Goal: Task Accomplishment & Management: Use online tool/utility

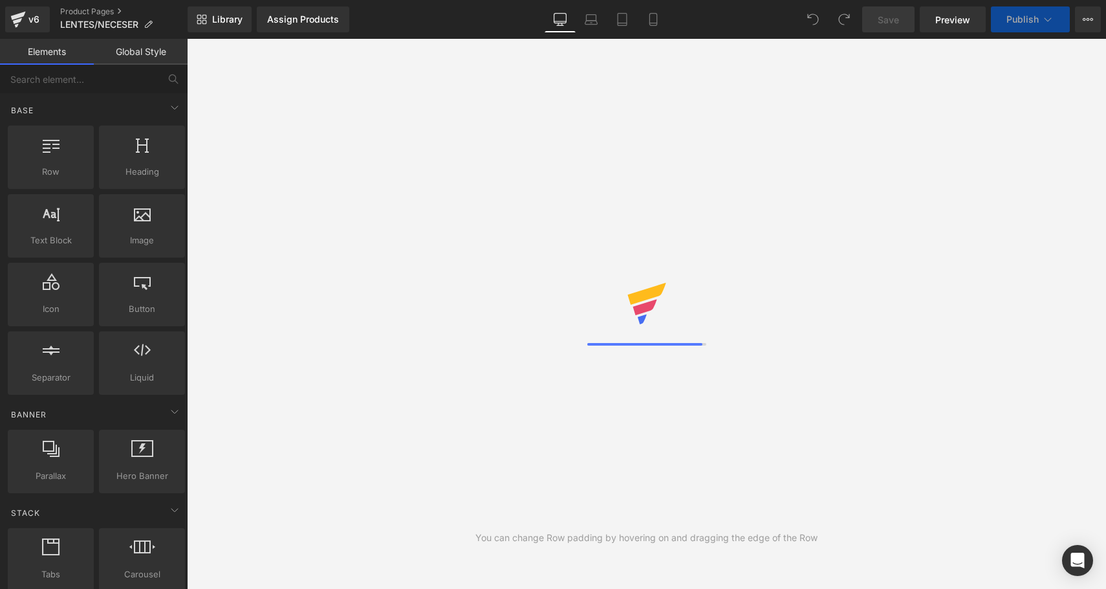
click at [655, 32] on div "Library Assign Products Product Preview No product match your search. Please tr…" at bounding box center [647, 19] width 918 height 39
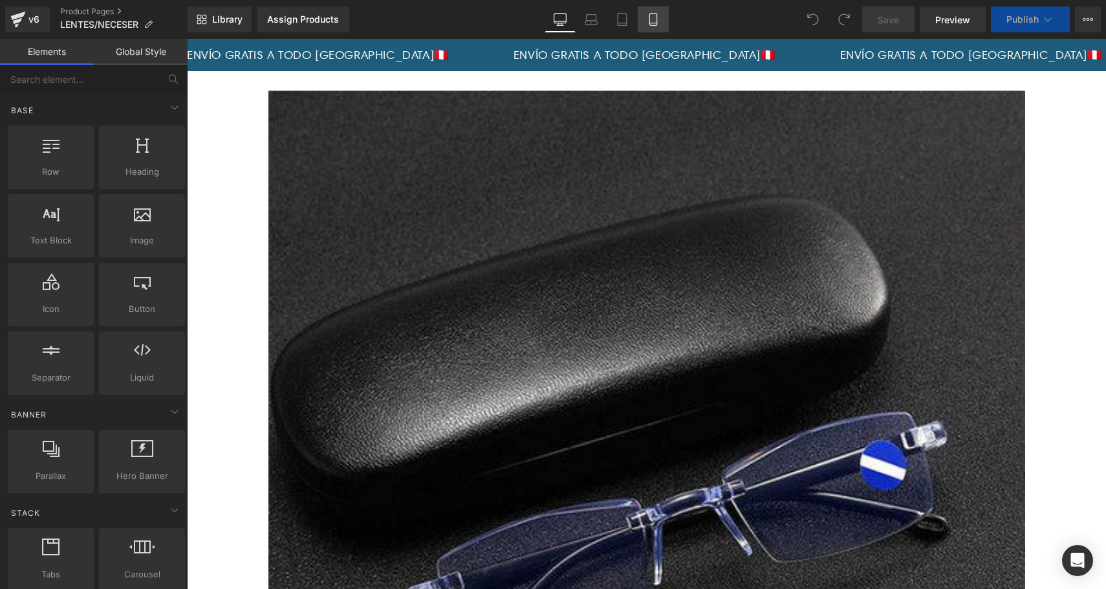
click at [649, 21] on icon at bounding box center [653, 19] width 13 height 13
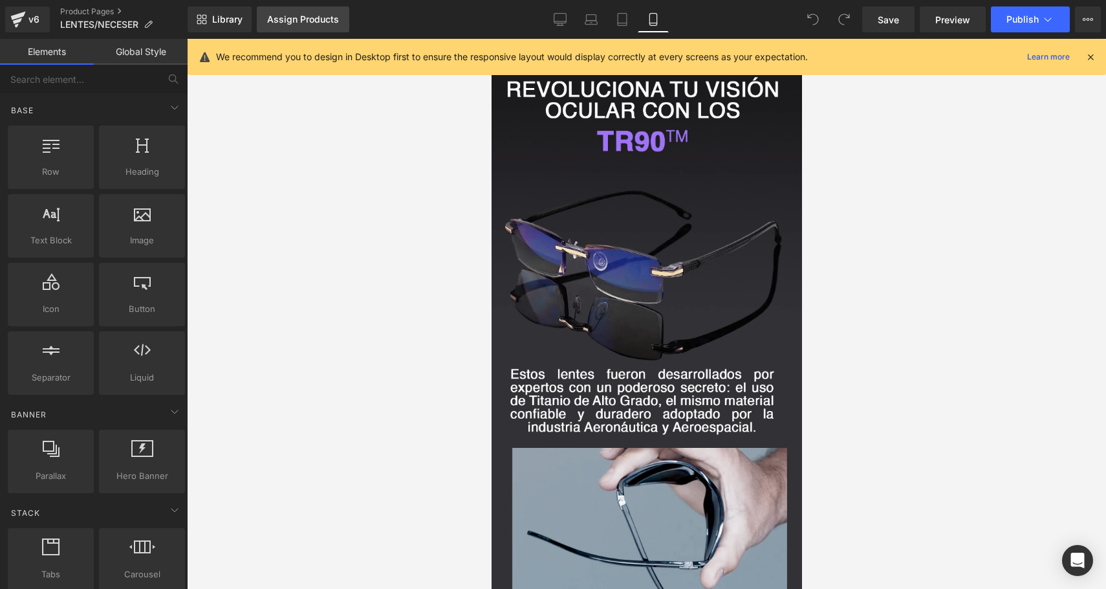
click at [299, 12] on link "Assign Products" at bounding box center [303, 19] width 92 height 26
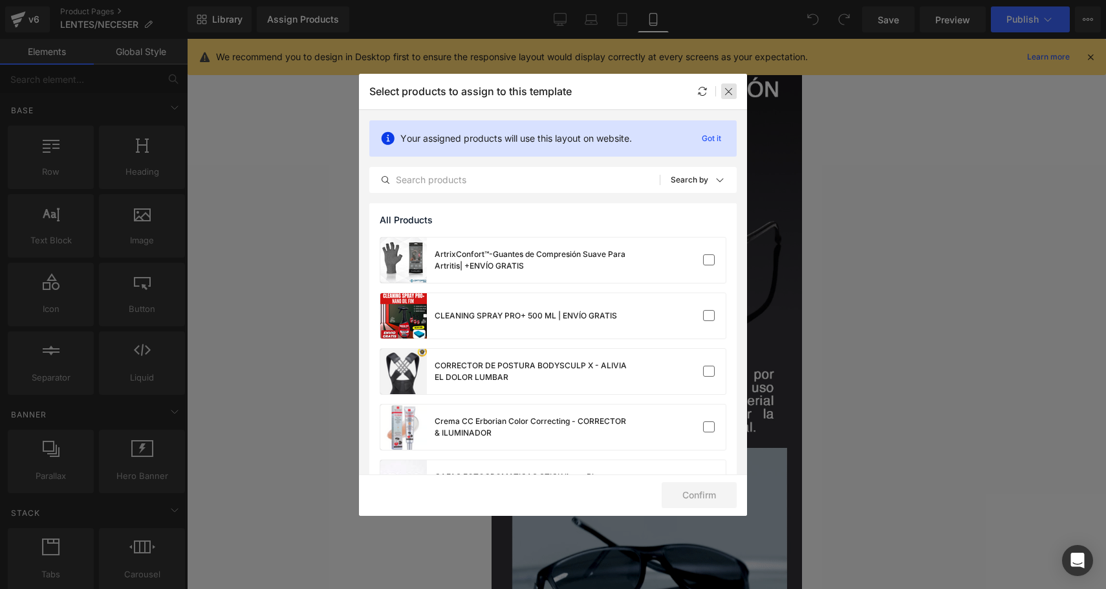
click at [732, 96] on div at bounding box center [729, 91] width 16 height 16
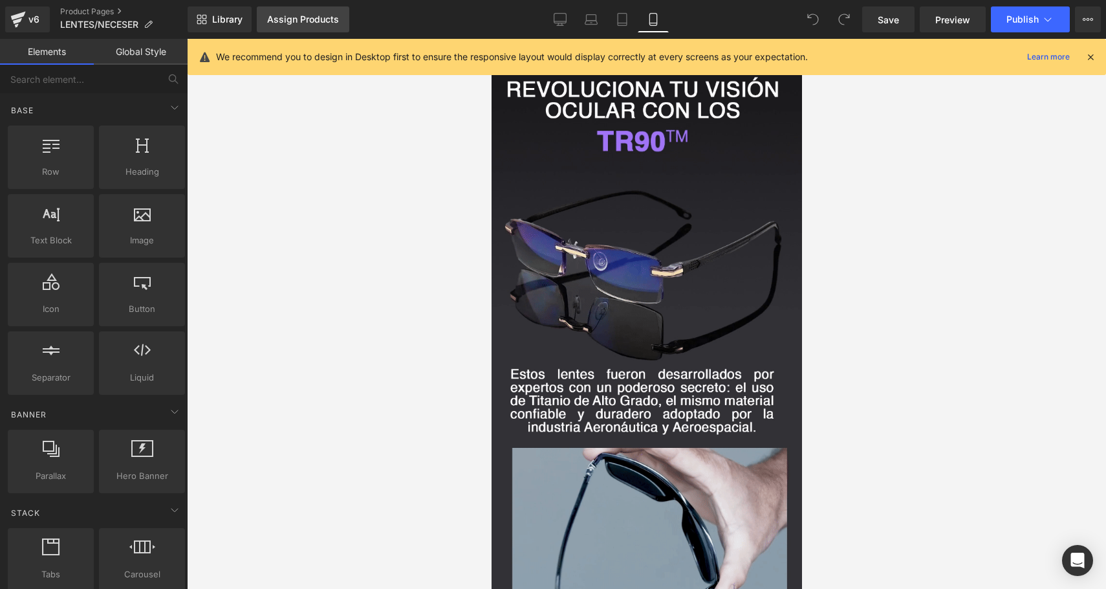
click at [338, 21] on link "Assign Products" at bounding box center [303, 19] width 92 height 26
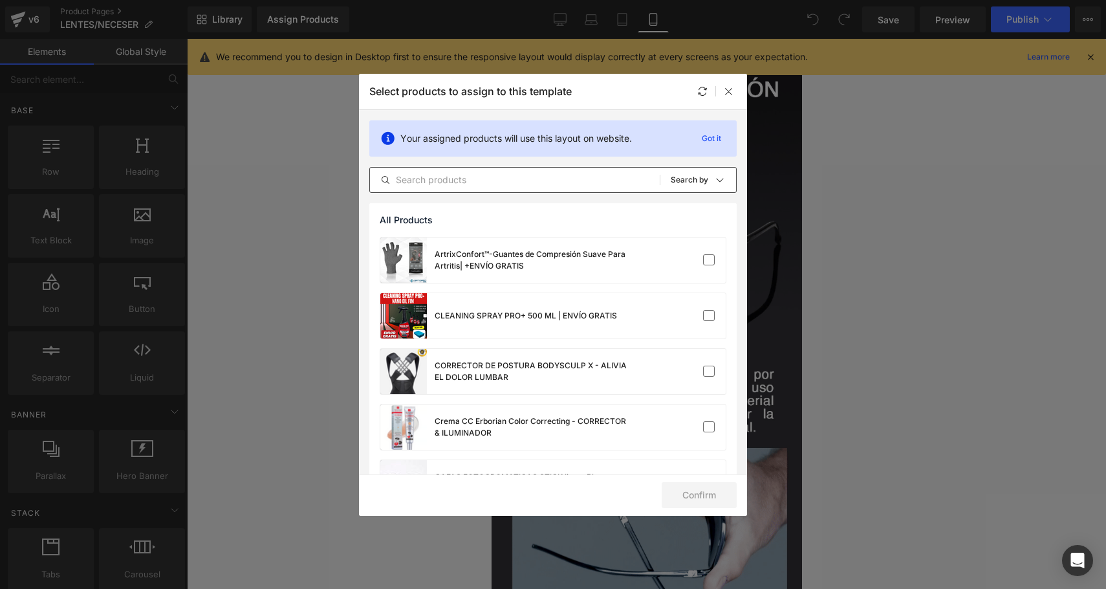
click at [448, 180] on input "text" at bounding box center [515, 180] width 290 height 16
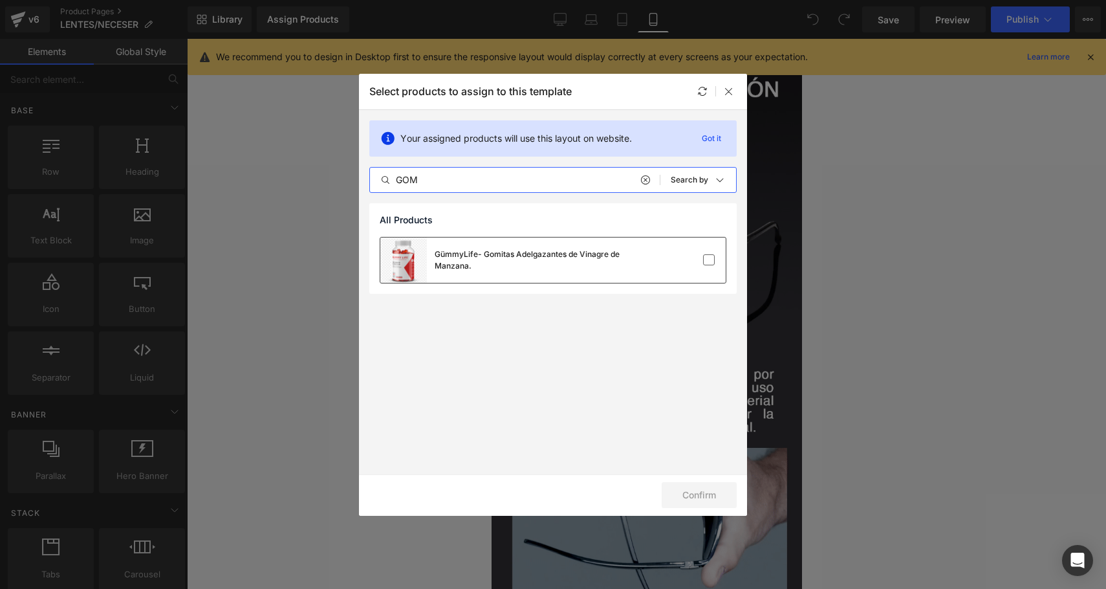
type input "GOM"
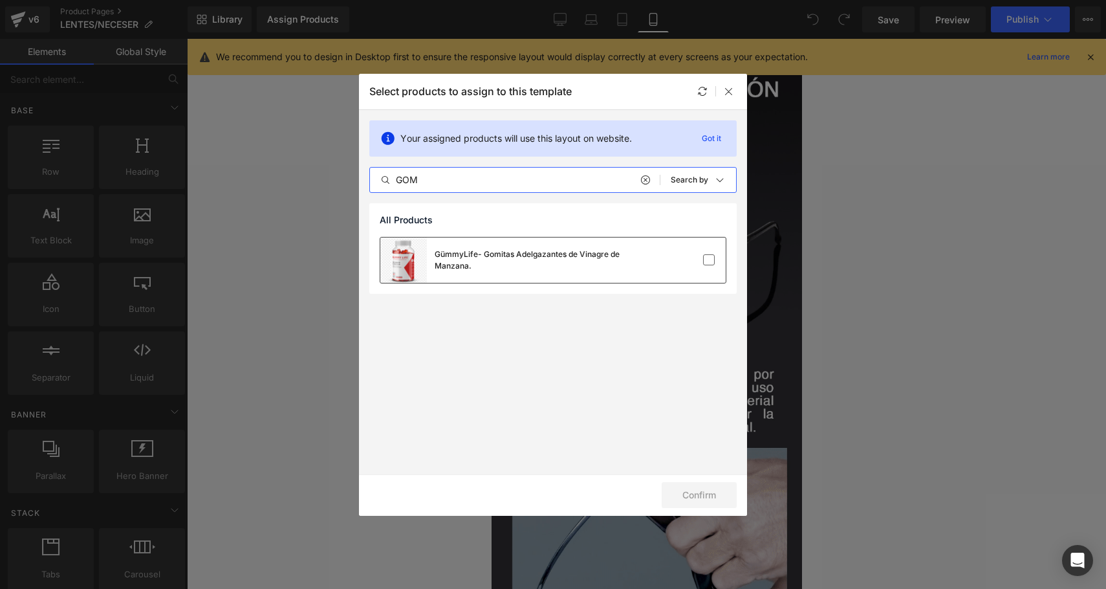
click at [587, 259] on div "GümmyLife- Gomitas Adelgazantes de Vinagre de Manzana." at bounding box center [532, 259] width 194 height 23
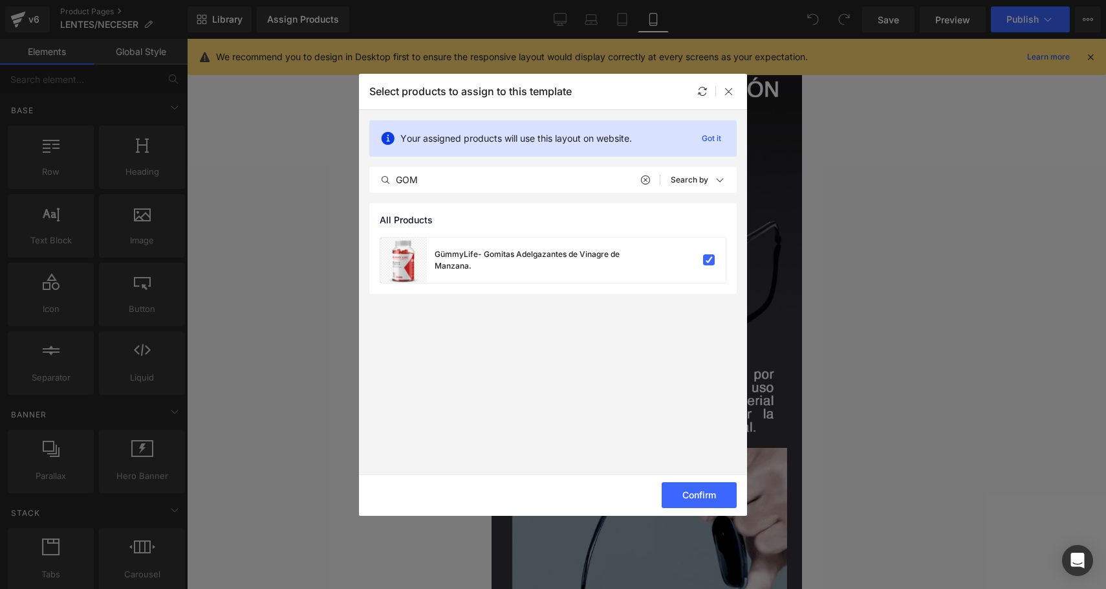
click at [706, 510] on div "Confirm" at bounding box center [553, 494] width 388 height 41
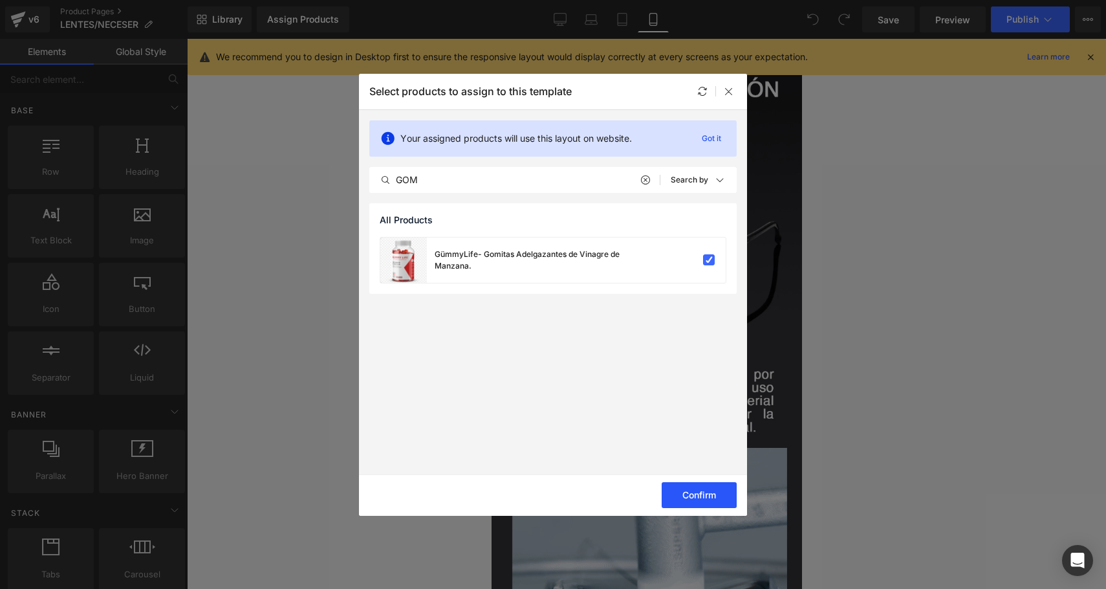
click at [706, 502] on button "Confirm" at bounding box center [699, 495] width 75 height 26
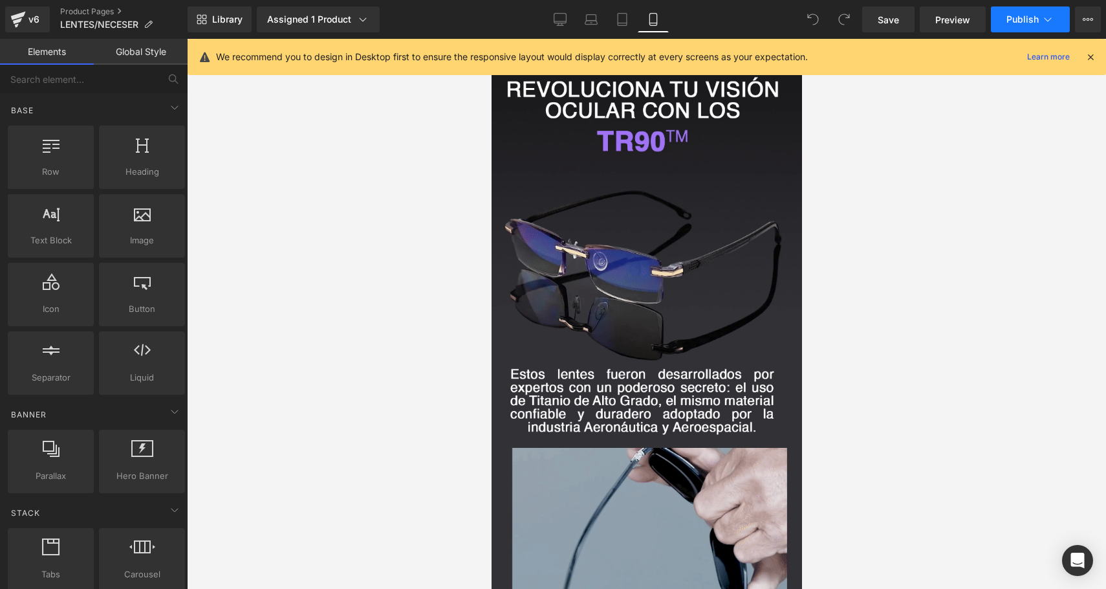
click at [995, 6] on button "Publish" at bounding box center [1030, 19] width 79 height 26
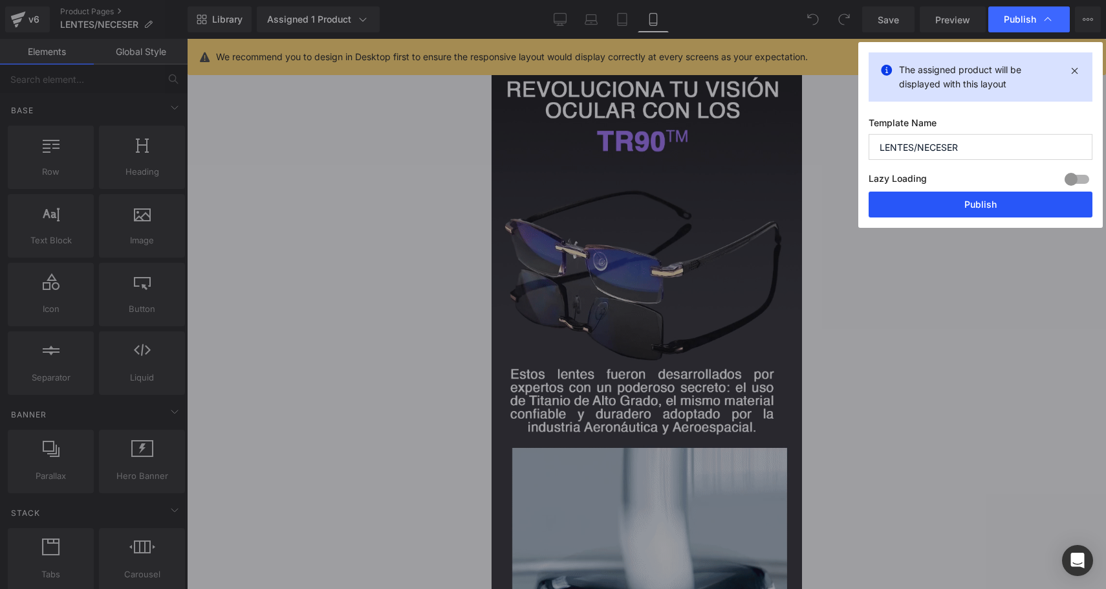
click at [953, 203] on button "Publish" at bounding box center [981, 204] width 224 height 26
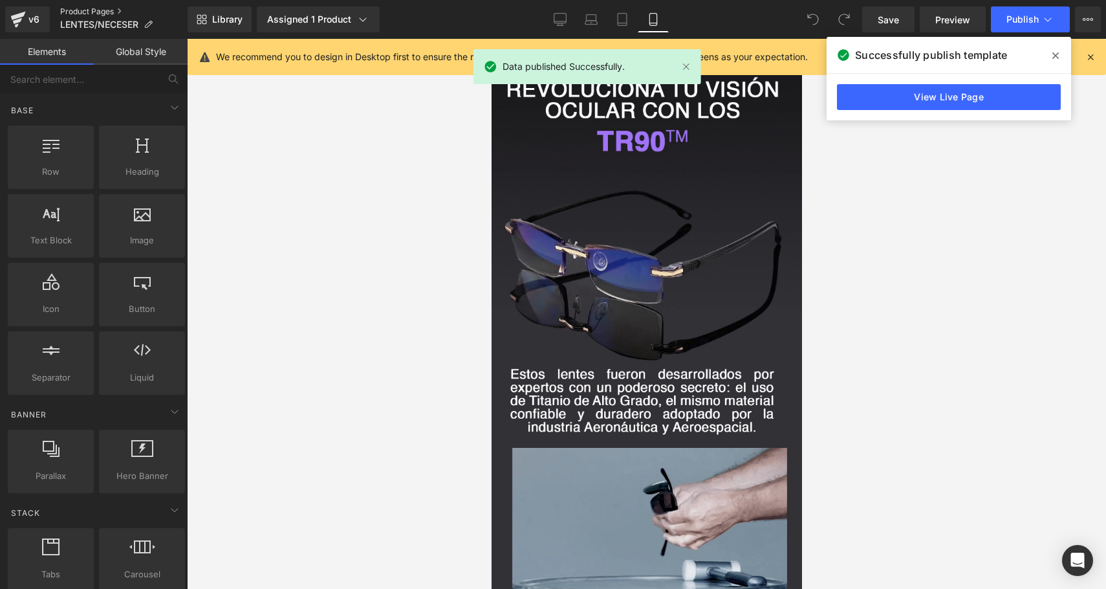
click at [89, 10] on link "Product Pages" at bounding box center [123, 11] width 127 height 10
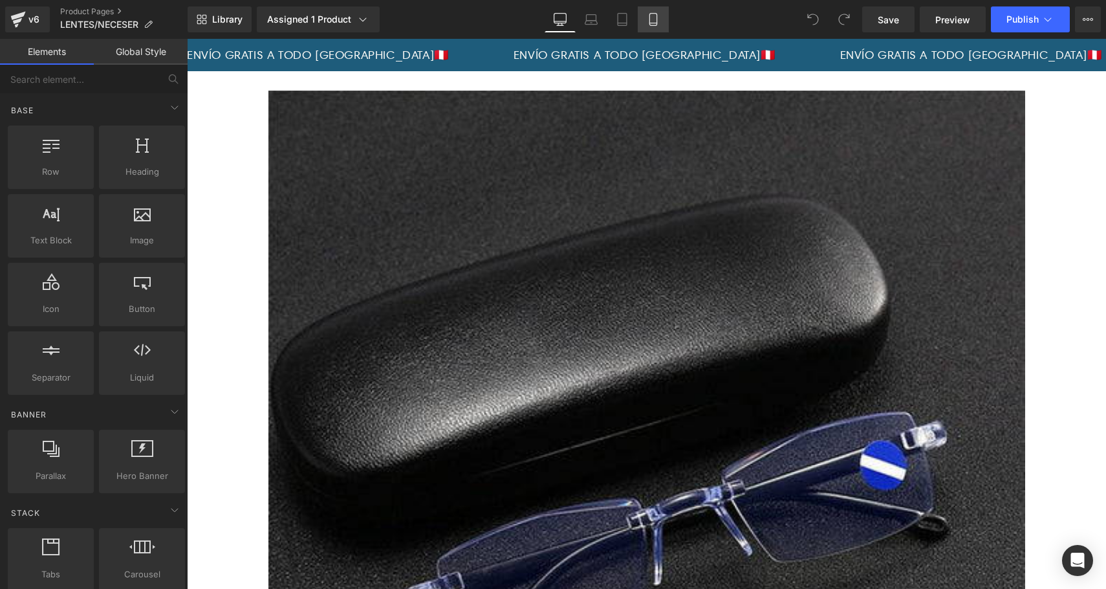
click at [649, 20] on icon at bounding box center [653, 19] width 13 height 13
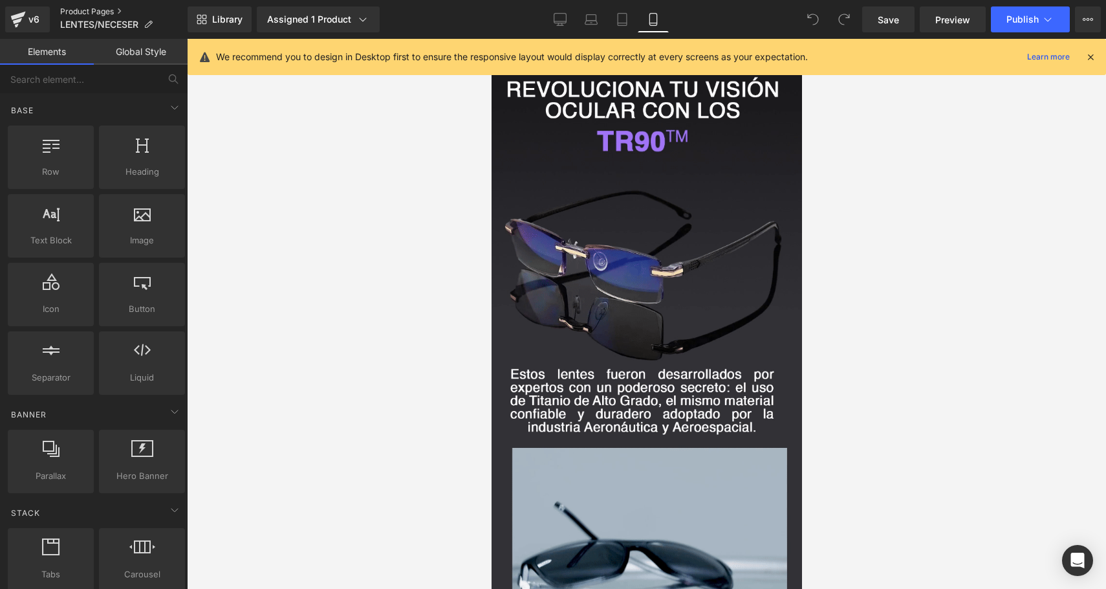
click at [80, 8] on link "Product Pages" at bounding box center [123, 11] width 127 height 10
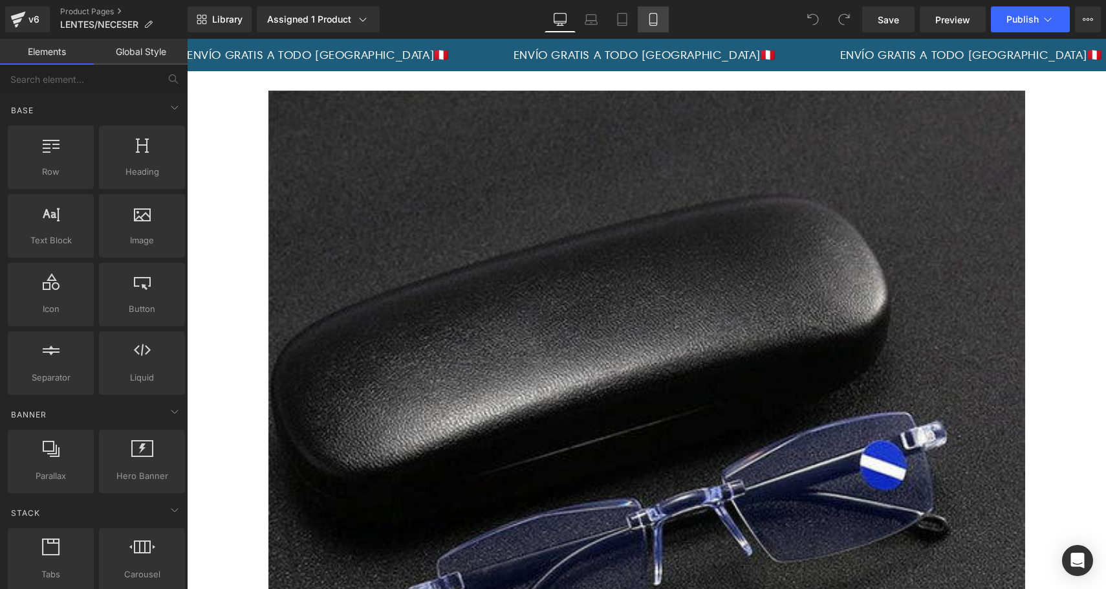
click at [652, 6] on link "Mobile" at bounding box center [653, 19] width 31 height 26
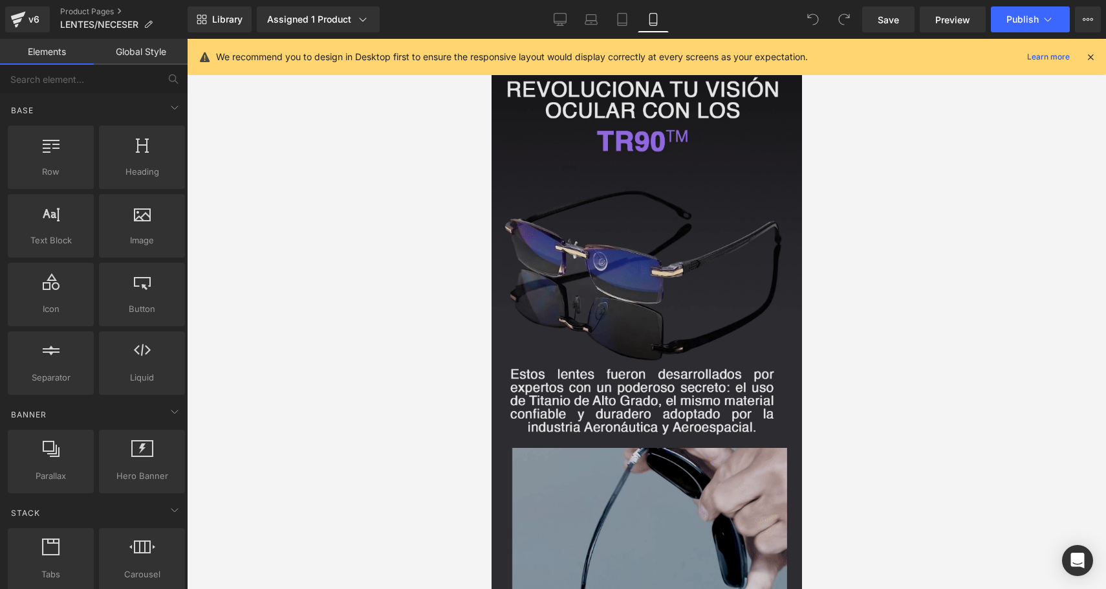
click at [685, 323] on img at bounding box center [646, 341] width 310 height 552
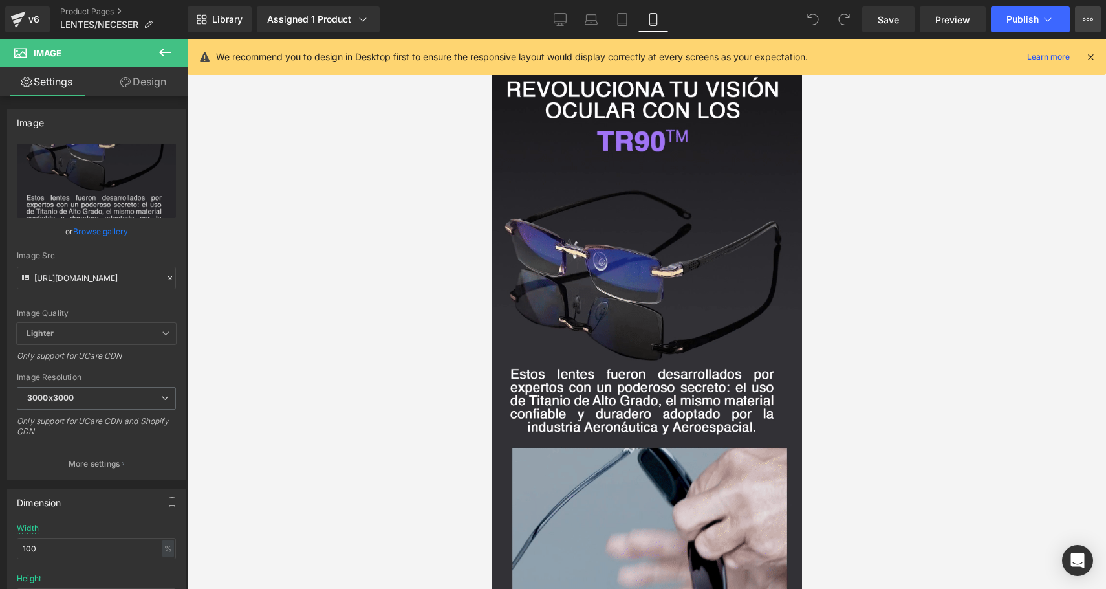
click at [1085, 25] on button "View Live Page View with current Template Save Template to Library Schedule Pub…" at bounding box center [1088, 19] width 26 height 26
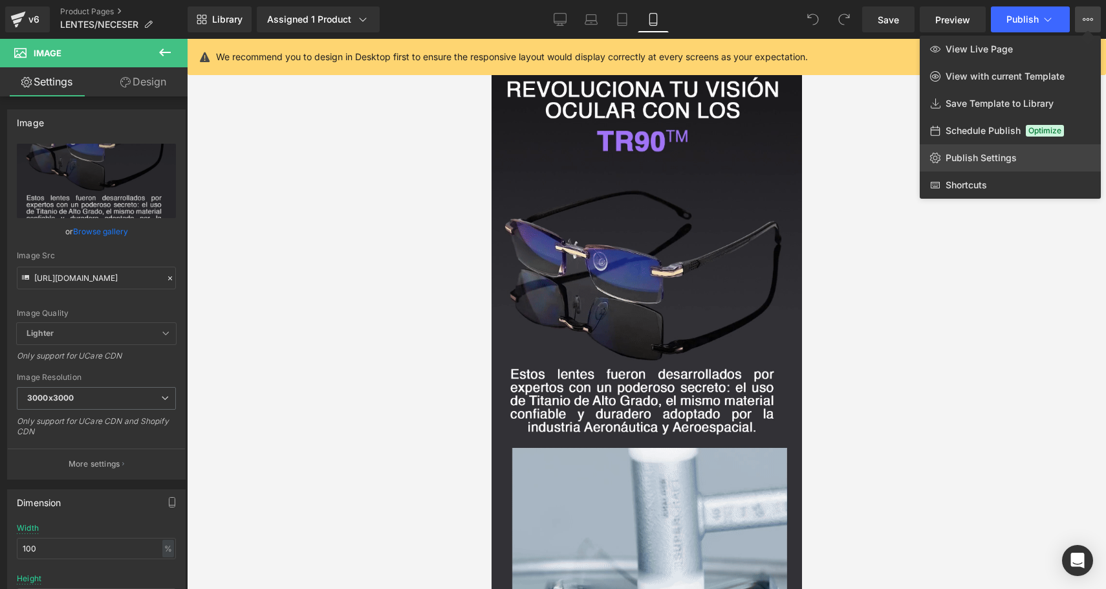
click at [977, 164] on link "Publish Settings" at bounding box center [1010, 157] width 181 height 27
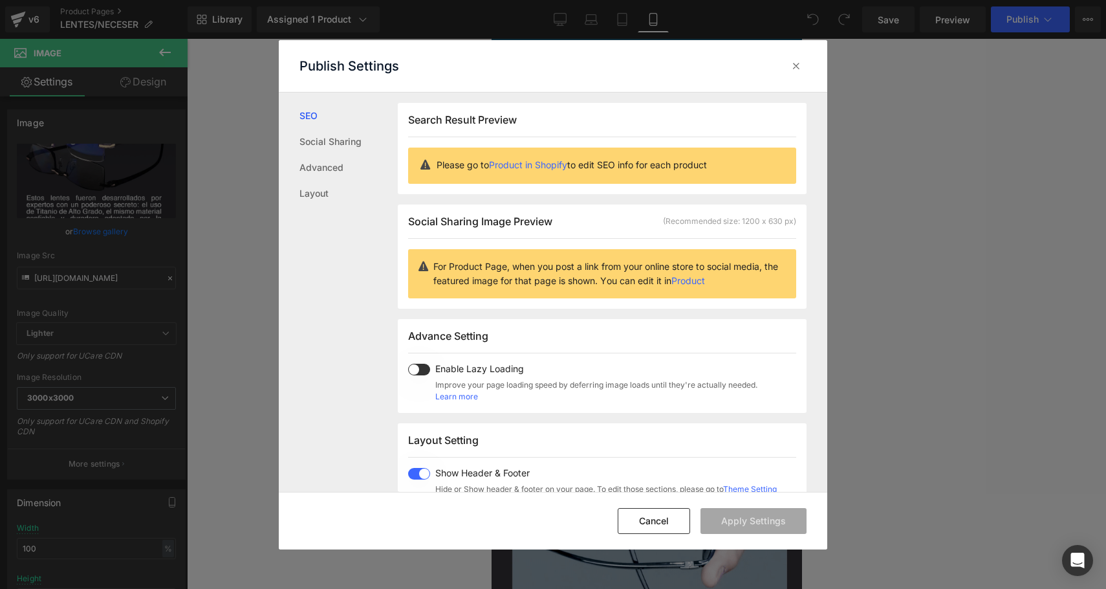
scroll to position [1, 0]
click at [415, 472] on span at bounding box center [419, 473] width 22 height 12
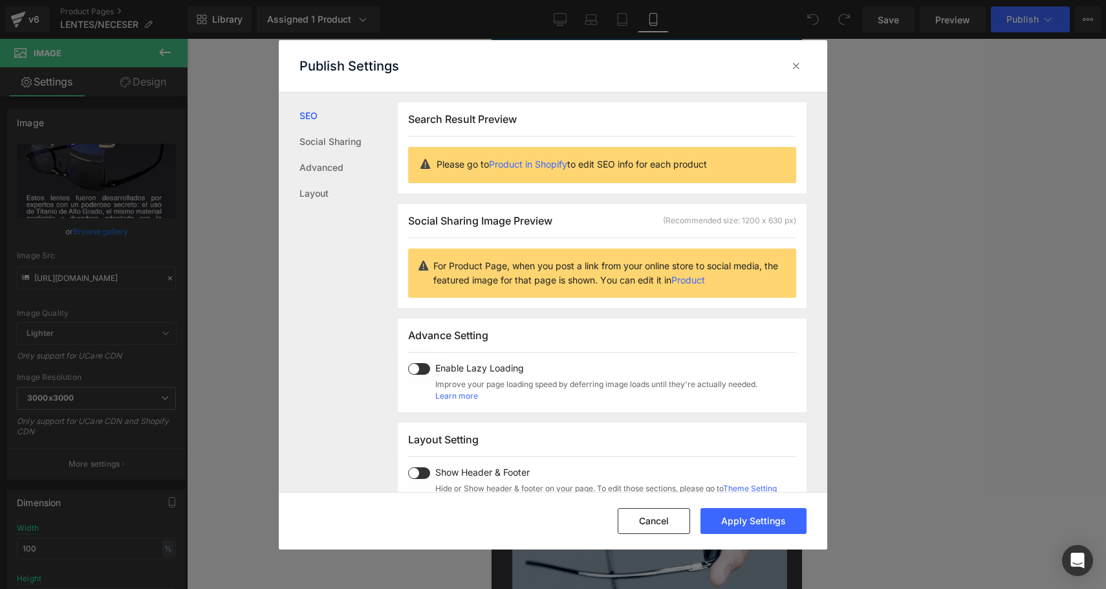
click at [421, 363] on span at bounding box center [419, 369] width 22 height 12
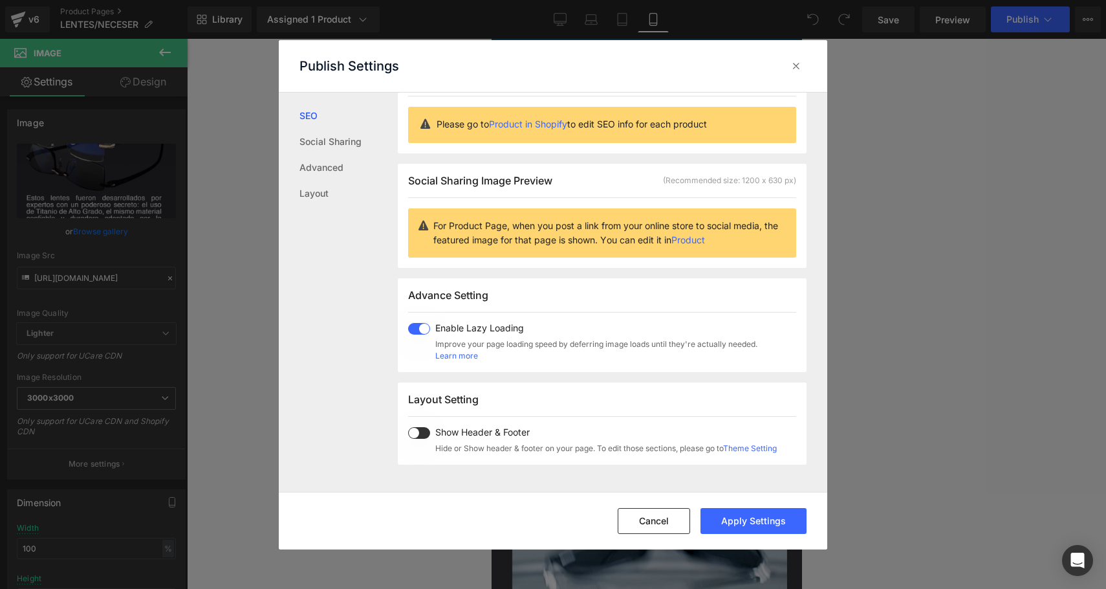
scroll to position [43, 0]
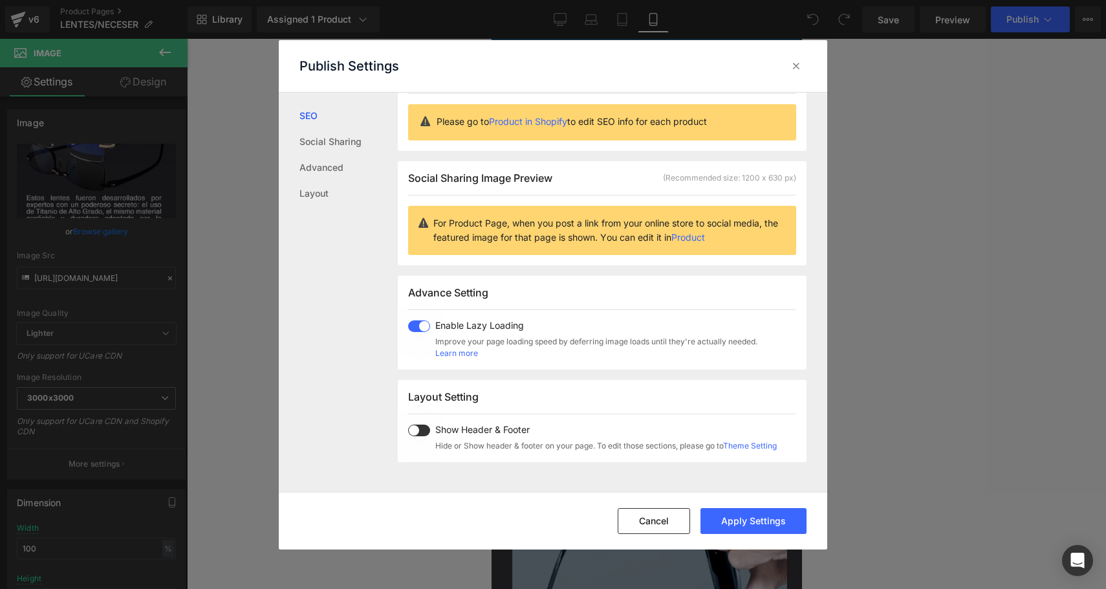
click at [427, 327] on span at bounding box center [419, 326] width 22 height 12
click at [775, 525] on button "Apply Settings" at bounding box center [753, 521] width 106 height 26
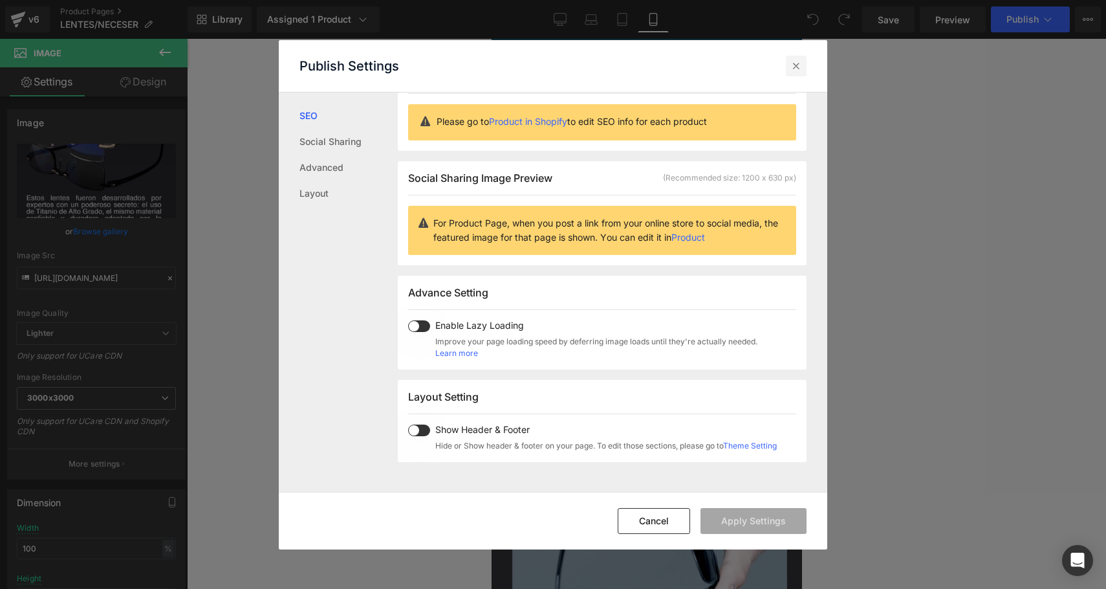
click at [791, 65] on icon at bounding box center [796, 66] width 13 height 13
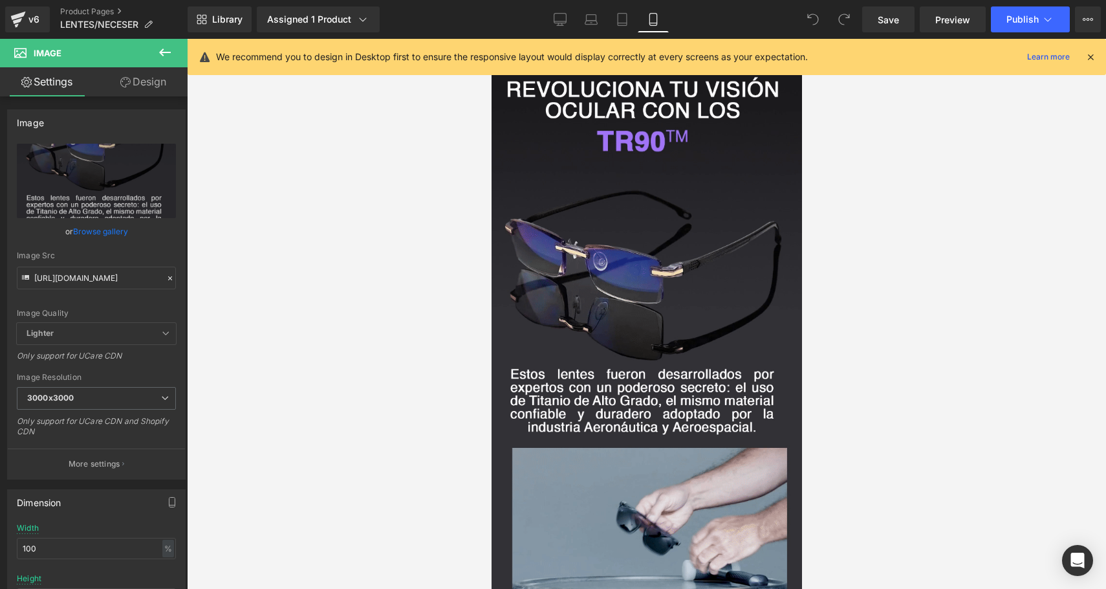
click at [1097, 63] on div "We recommend you to design in Desktop first to ensure the responsive layout wou…" at bounding box center [647, 57] width 918 height 36
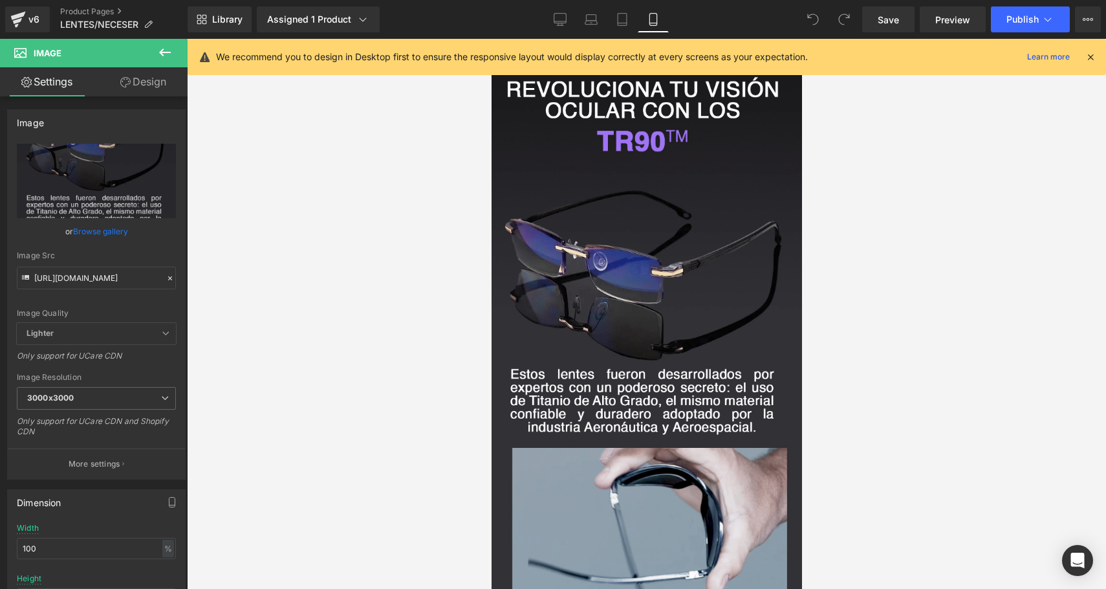
click at [1096, 58] on icon at bounding box center [1091, 57] width 12 height 12
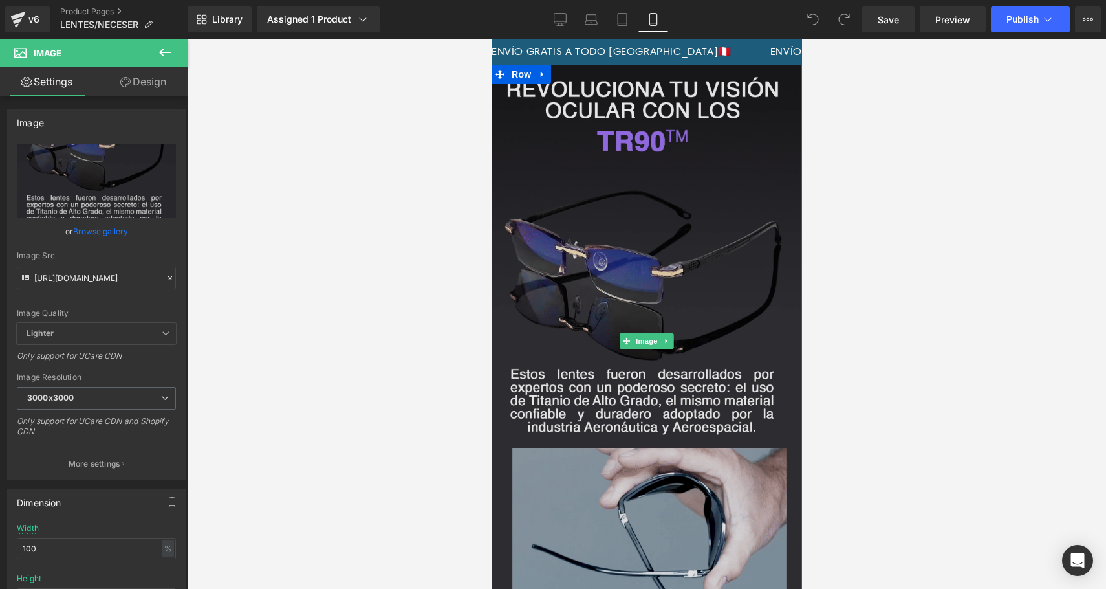
click at [702, 155] on img at bounding box center [646, 341] width 310 height 552
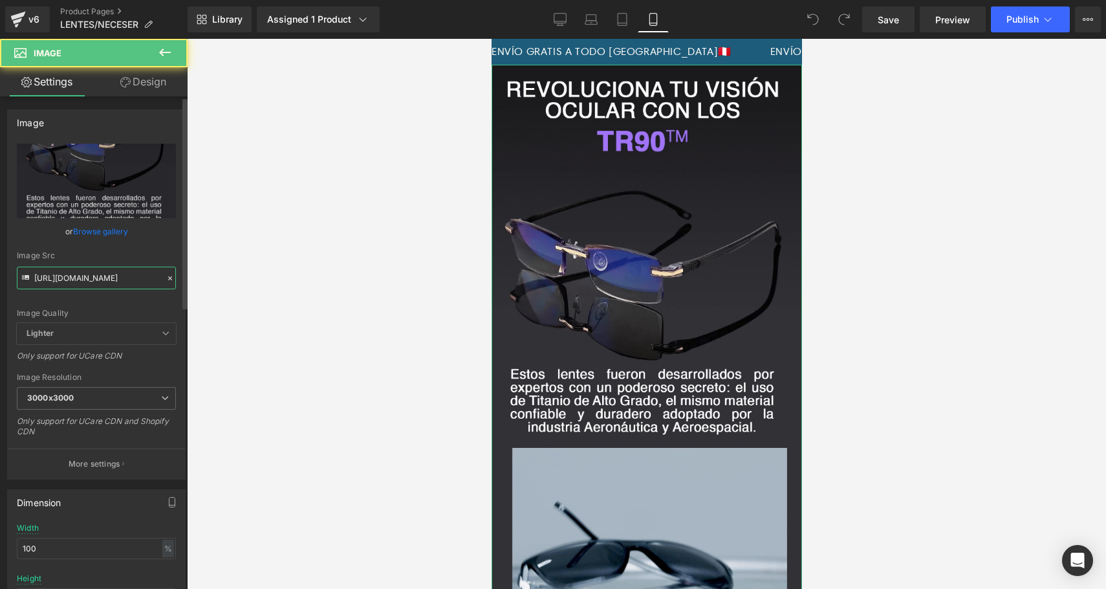
click at [90, 280] on input "https://i.ibb.co/w8QkQtG/1-TR90.gif" at bounding box center [96, 277] width 159 height 23
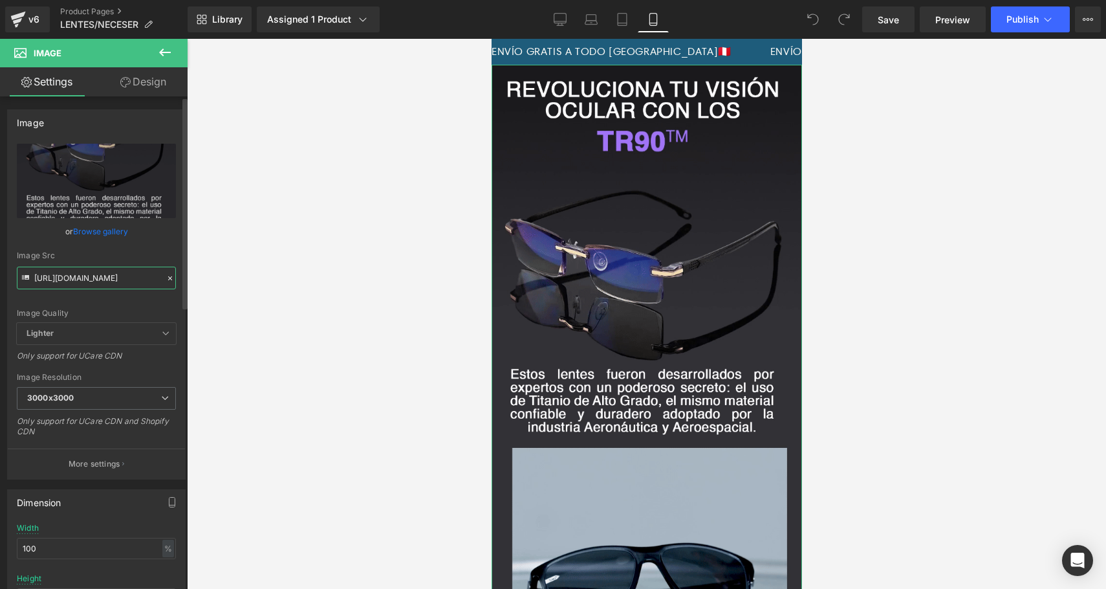
click at [90, 280] on input "https://i.ibb.co/w8QkQtG/1-TR90.gif" at bounding box center [96, 277] width 159 height 23
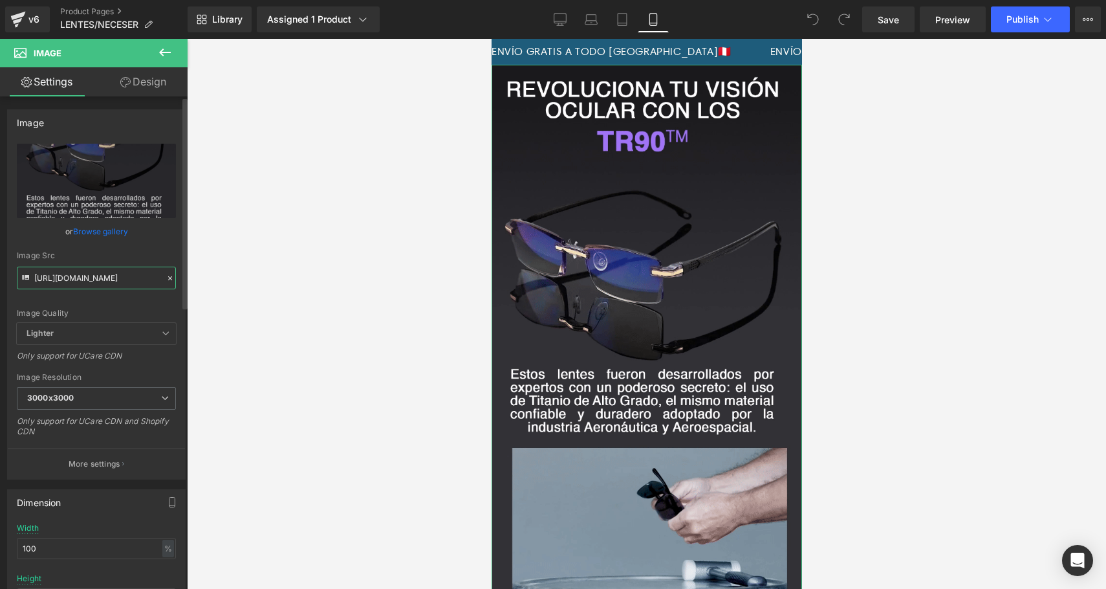
click at [90, 280] on input "https://i.ibb.co/w8QkQtG/1-TR90.gif" at bounding box center [96, 277] width 159 height 23
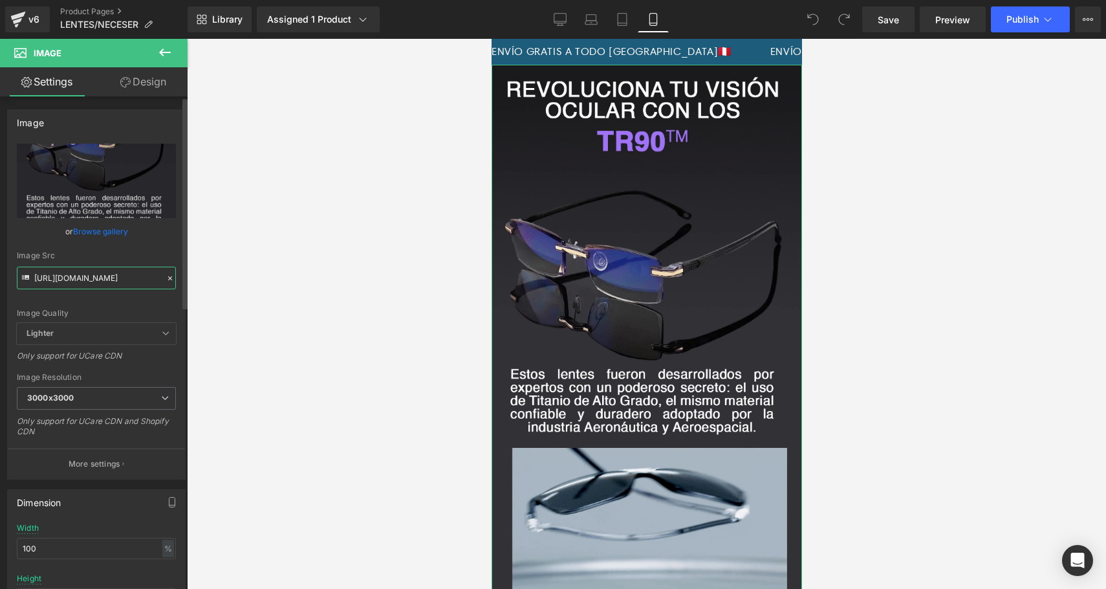
type input "https://i.ibb.co/S7MpxdRd/gummy-1.png"
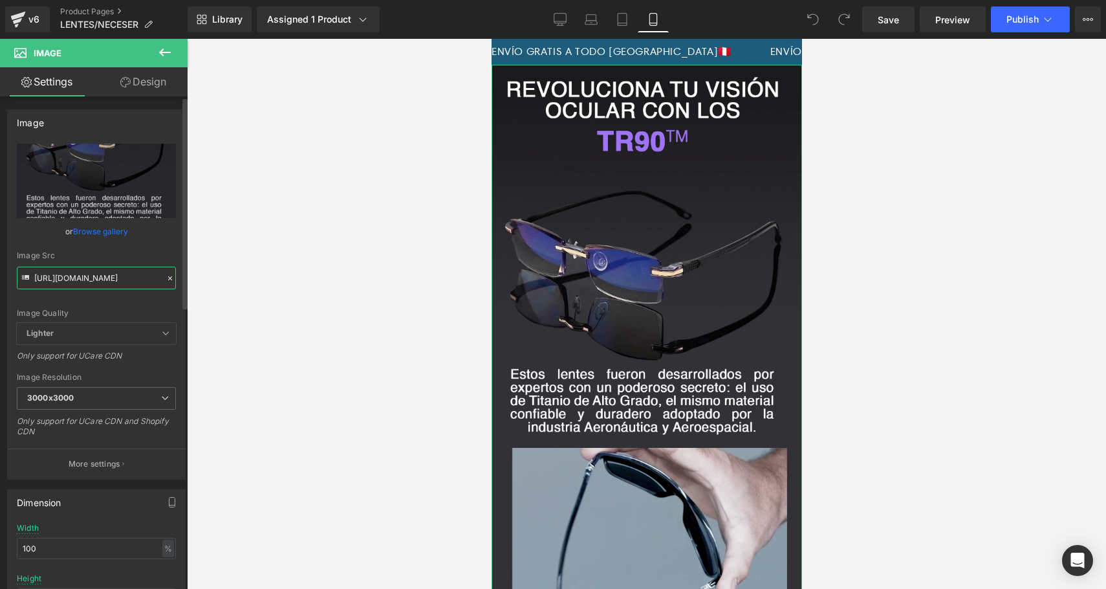
scroll to position [0, 30]
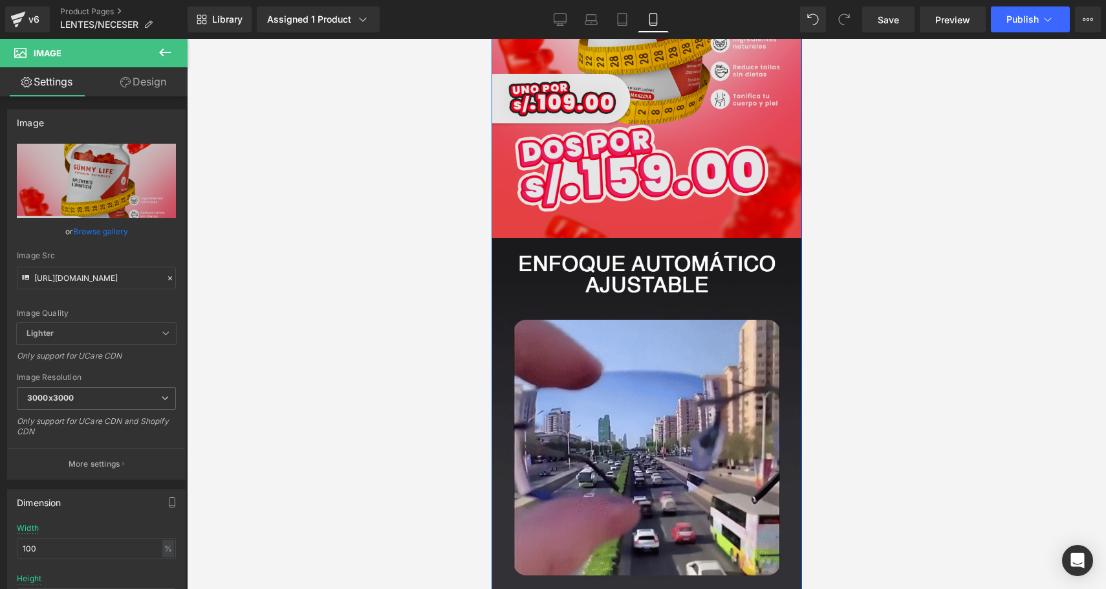
click at [532, 332] on img at bounding box center [646, 514] width 310 height 552
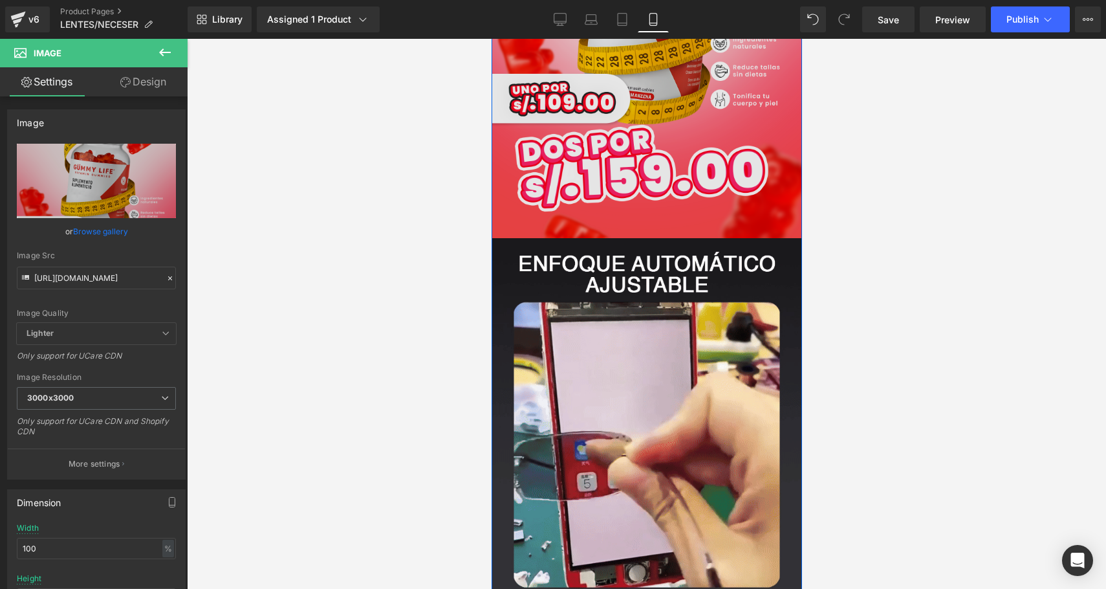
scroll to position [295, 0]
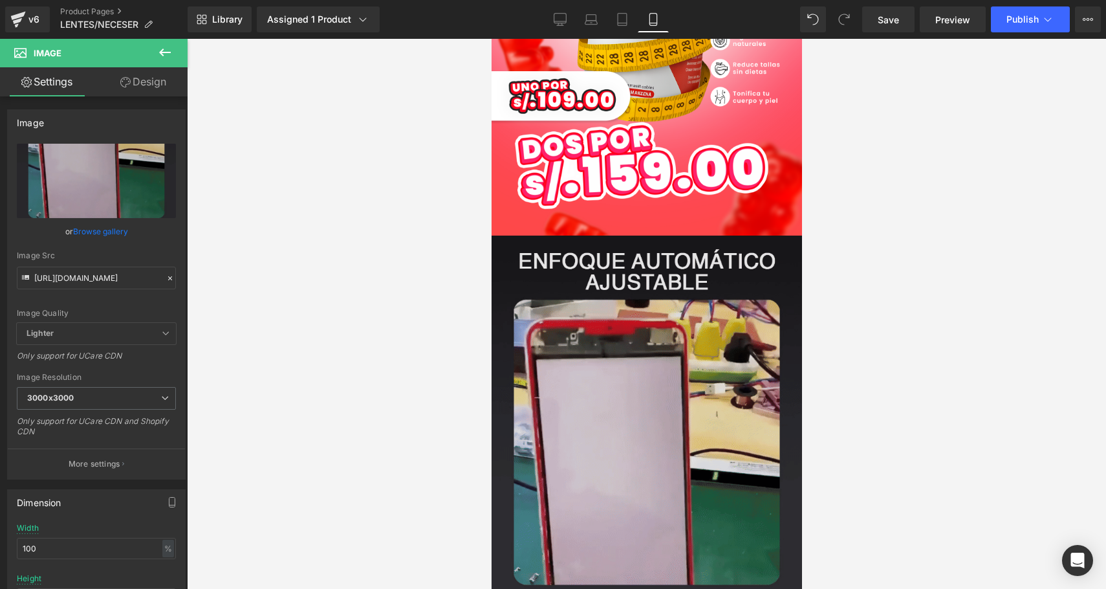
click at [650, 455] on img at bounding box center [646, 511] width 310 height 552
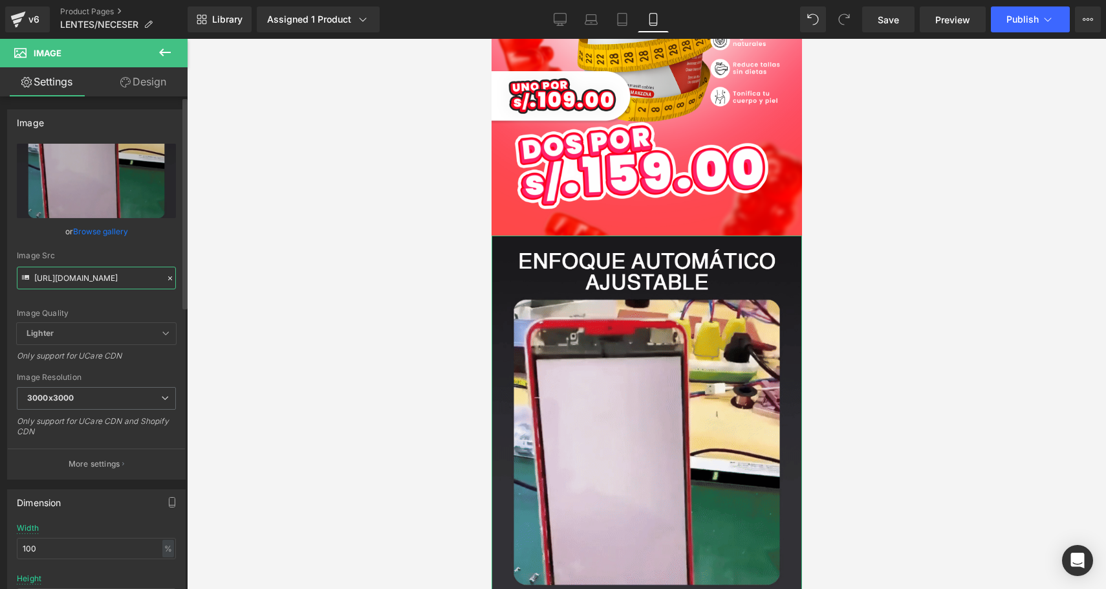
click at [114, 277] on input "https://i.ibb.co/pv5WxFrV/2-tr90.gif" at bounding box center [96, 277] width 159 height 23
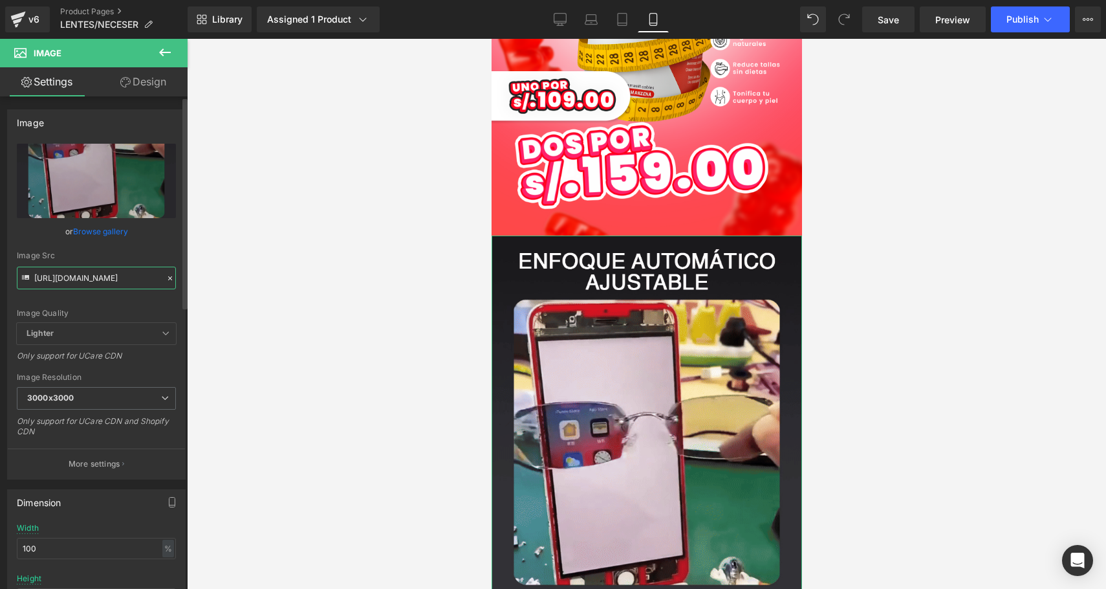
click at [114, 277] on input "https://i.ibb.co/pv5WxFrV/2-tr90.gif" at bounding box center [96, 277] width 159 height 23
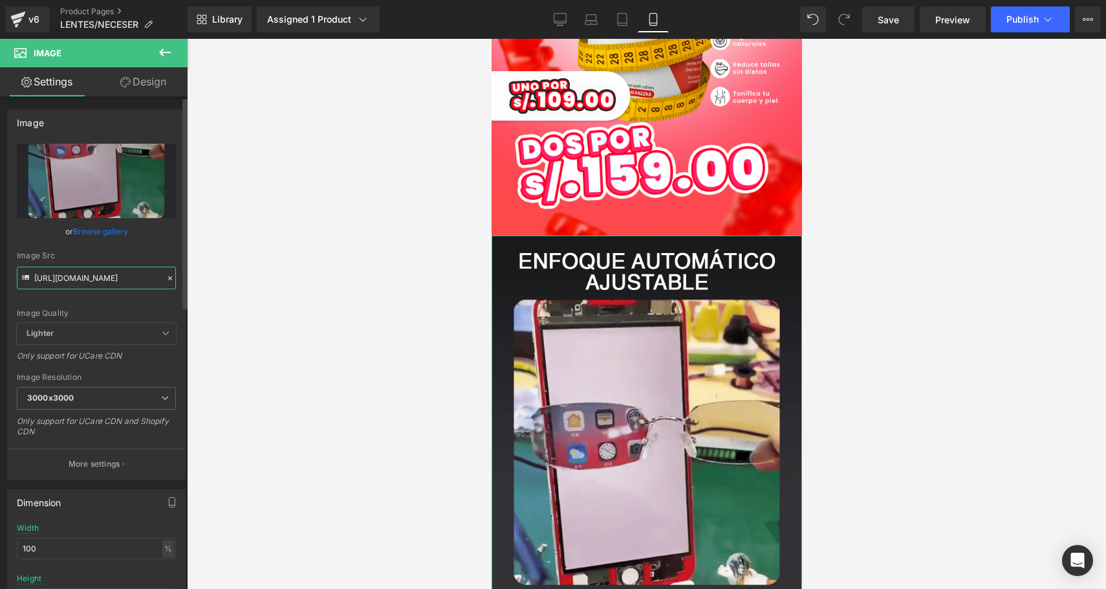
click at [114, 277] on input "https://i.ibb.co/pv5WxFrV/2-tr90.gif" at bounding box center [96, 277] width 159 height 23
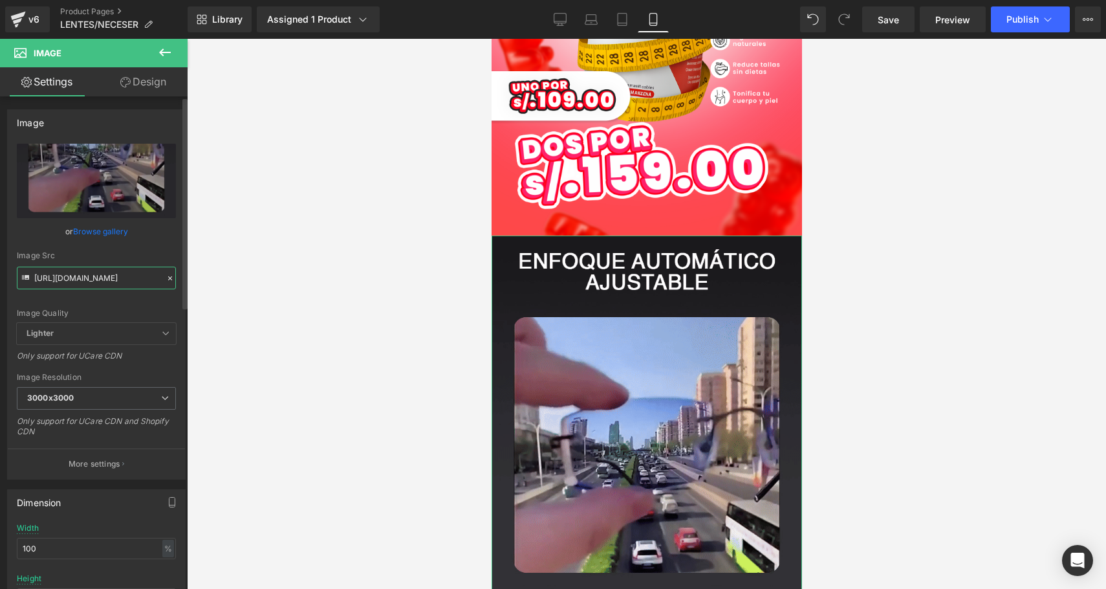
type input "https://i.ibb.co/k24MZGZx/gummy-2.png"
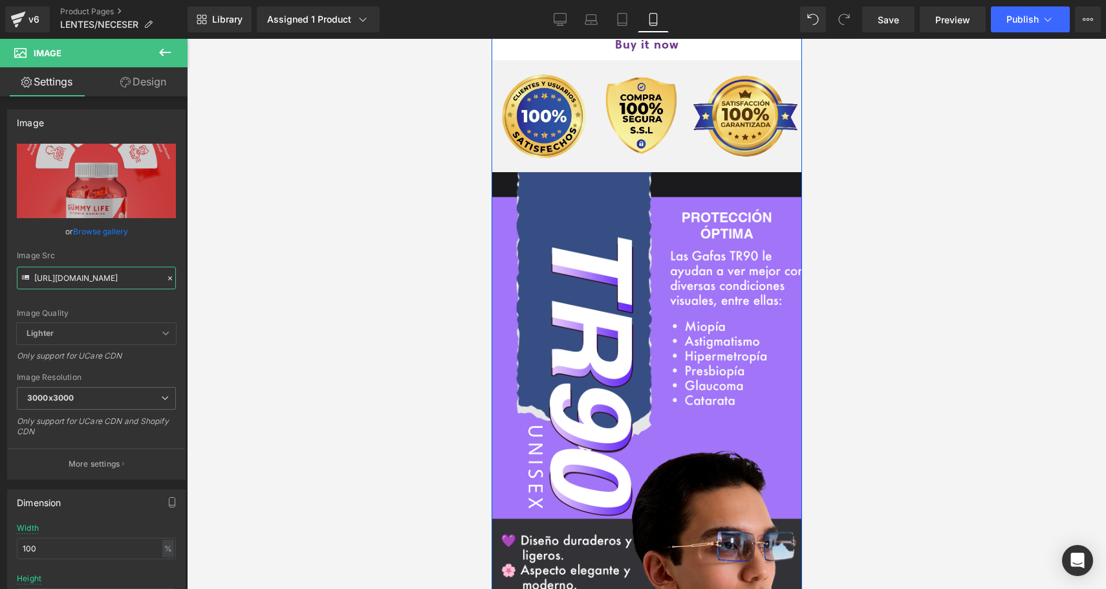
scroll to position [1220, 0]
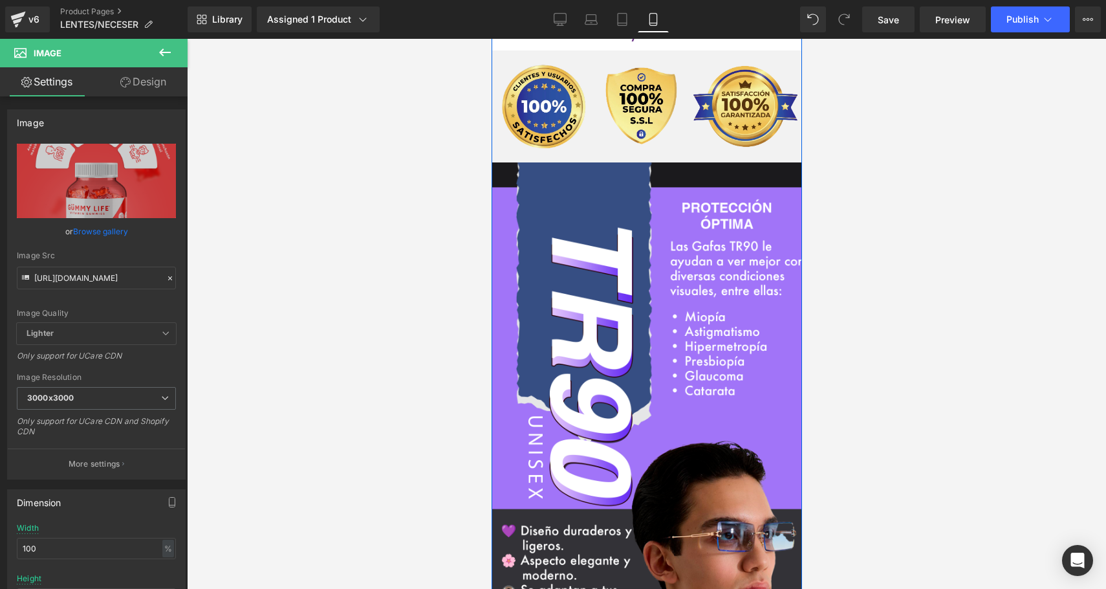
click at [583, 367] on img at bounding box center [646, 446] width 320 height 568
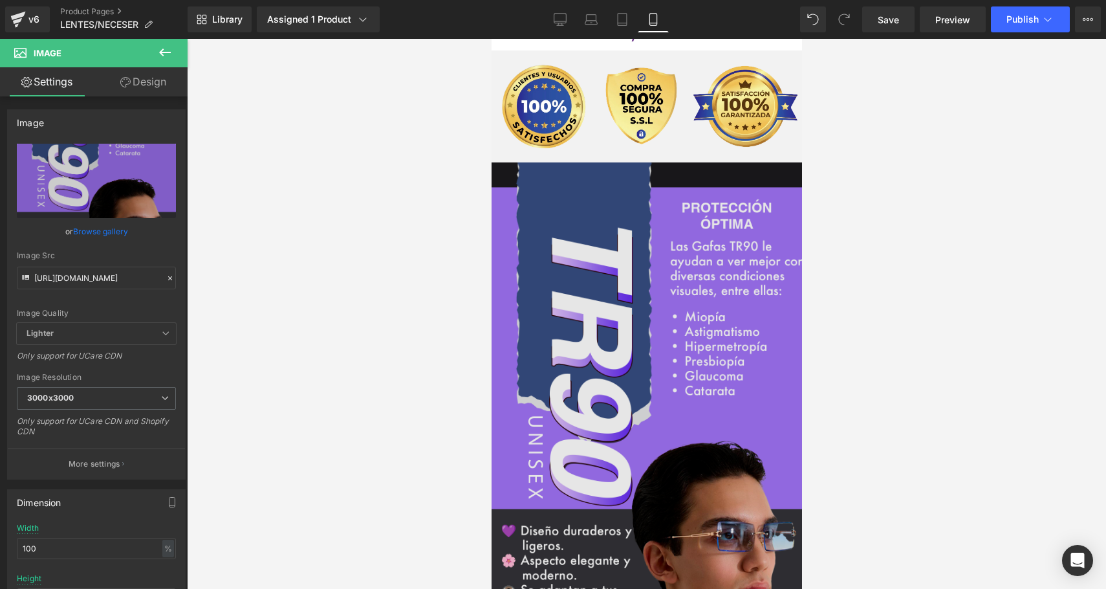
click at [644, 371] on img at bounding box center [646, 446] width 320 height 568
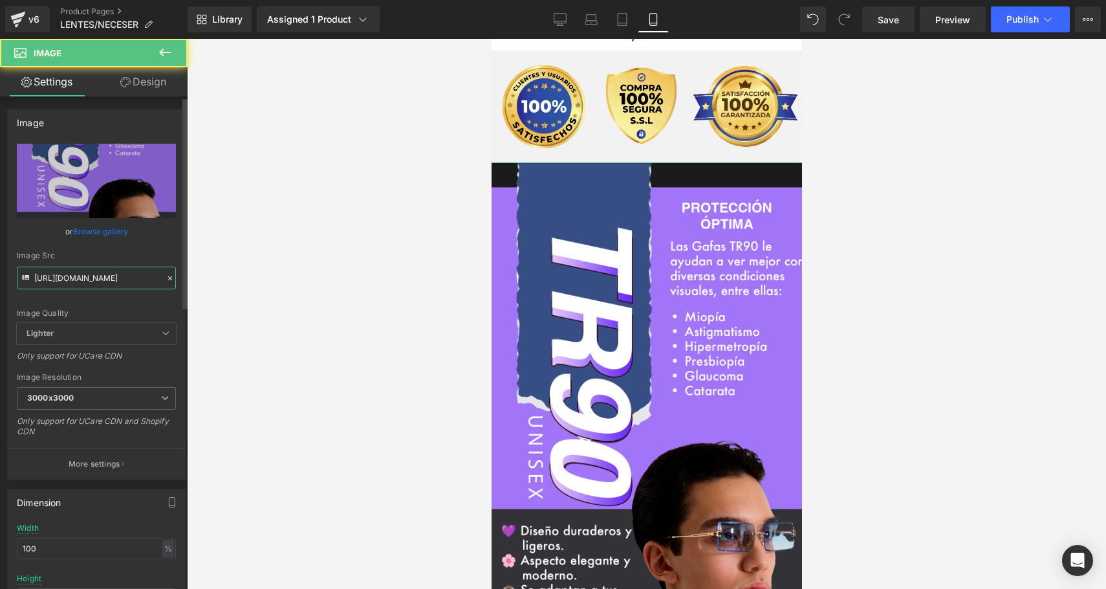
click at [98, 274] on input "https://i.ibb.co/xqP5ypRc/3TR90.png" at bounding box center [96, 277] width 159 height 23
paste input "PGJ2s30c/gummy-3"
type input "https://i.ibb.co/PGJ2s30c/gummy-3.png"
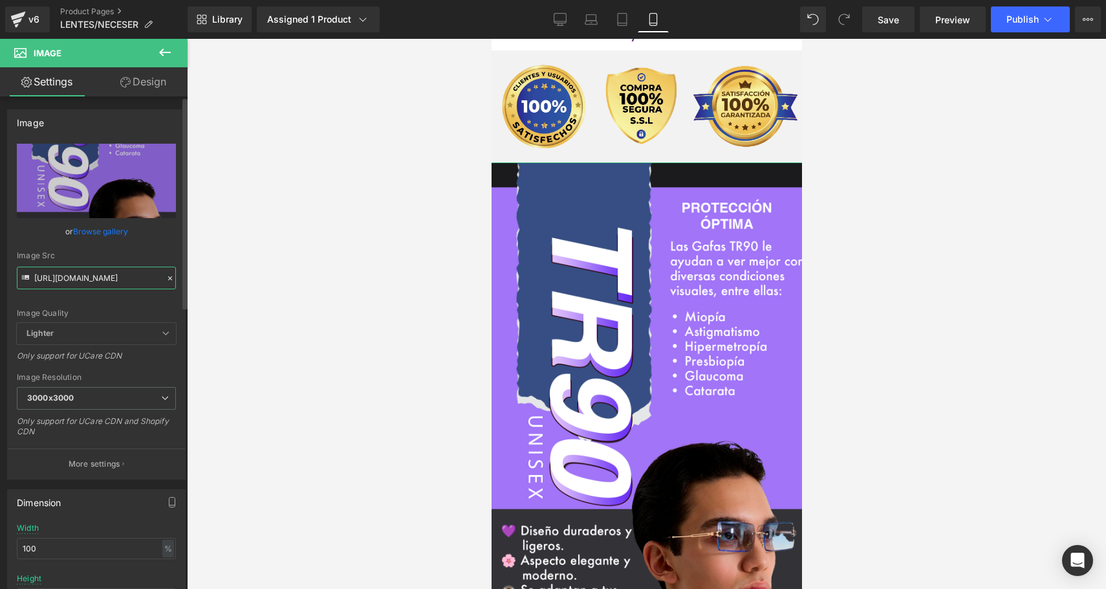
scroll to position [0, 30]
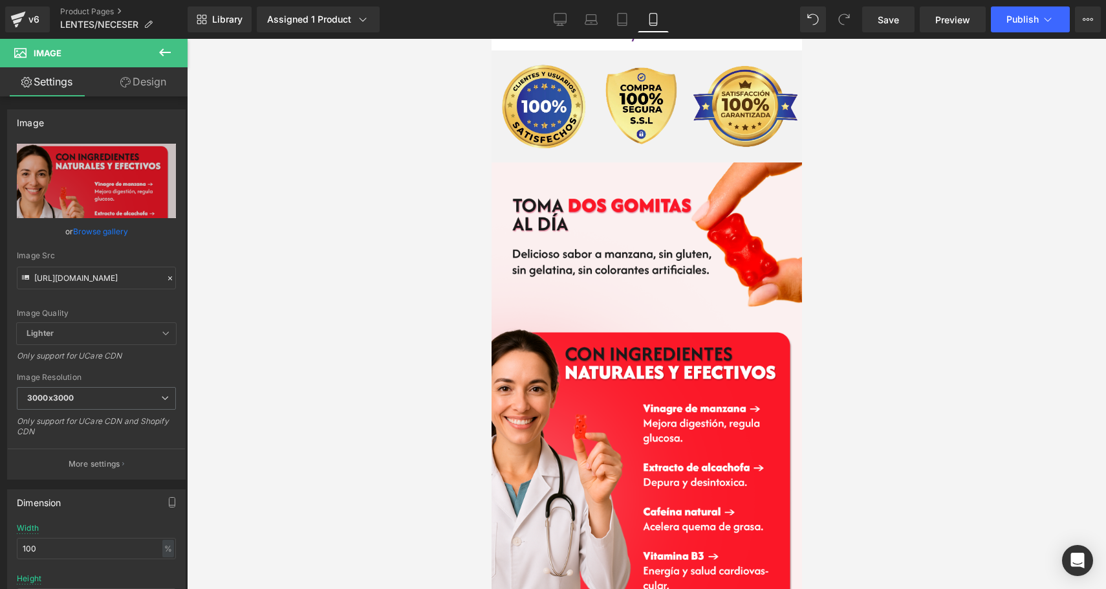
click at [323, 308] on div at bounding box center [646, 314] width 919 height 550
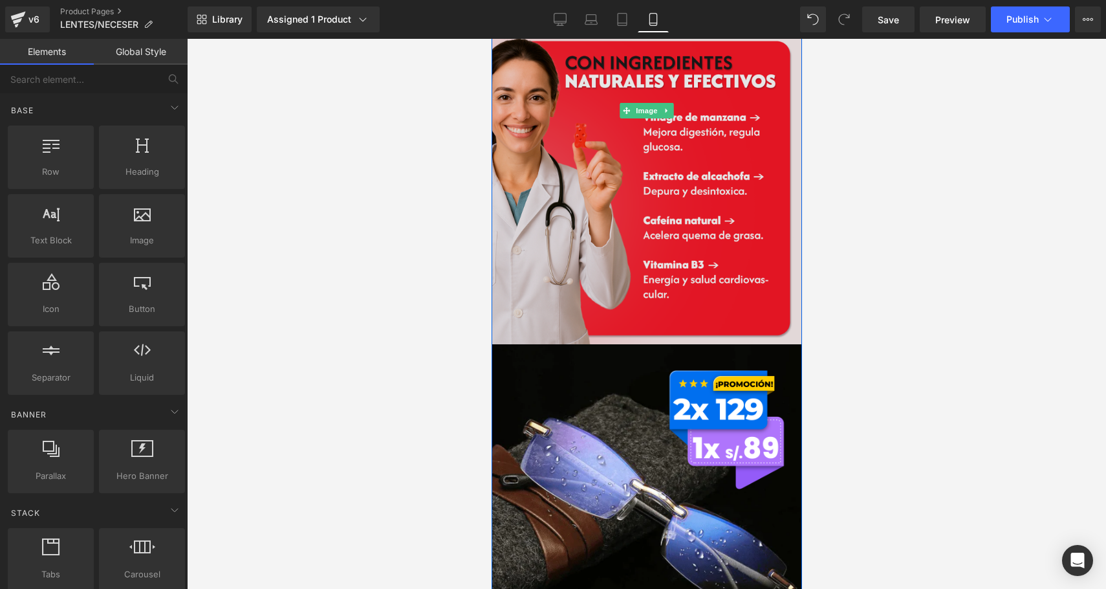
scroll to position [1547, 0]
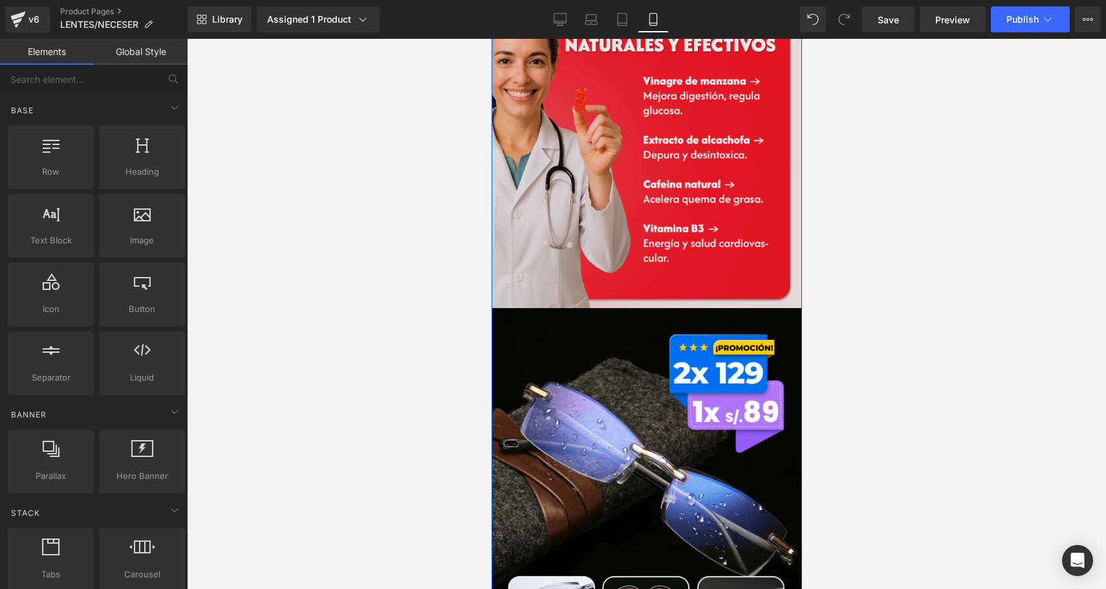
click at [651, 455] on img at bounding box center [646, 584] width 310 height 552
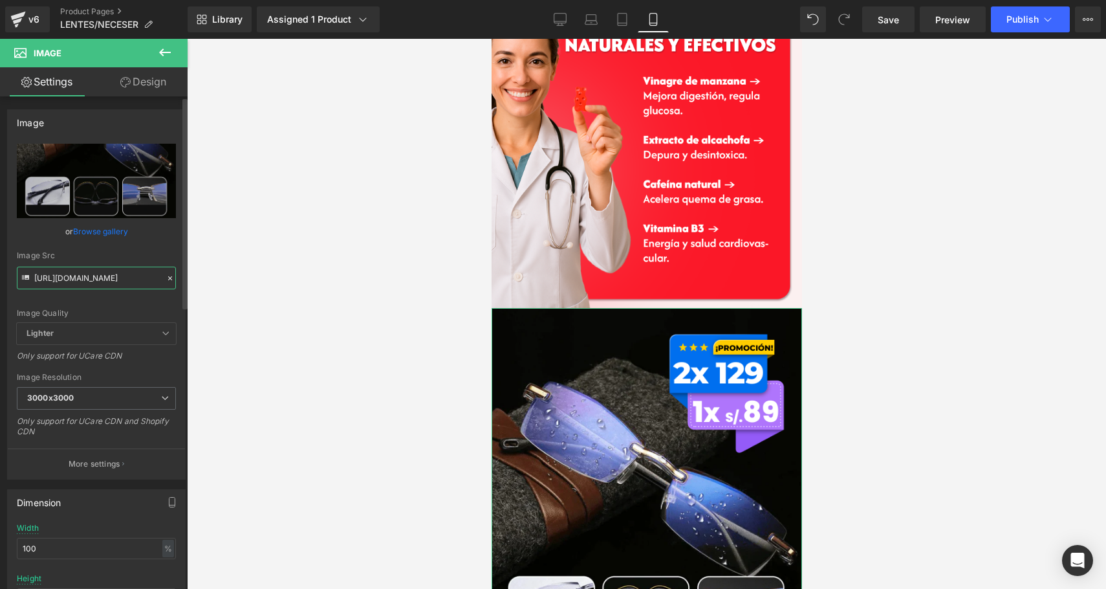
click at [90, 275] on input "https://i.ibb.co/23Gnvcg1/5RT90.png" at bounding box center [96, 277] width 159 height 23
type input "https://i.ibb.co/qKpzc5S/gummy-4.png"
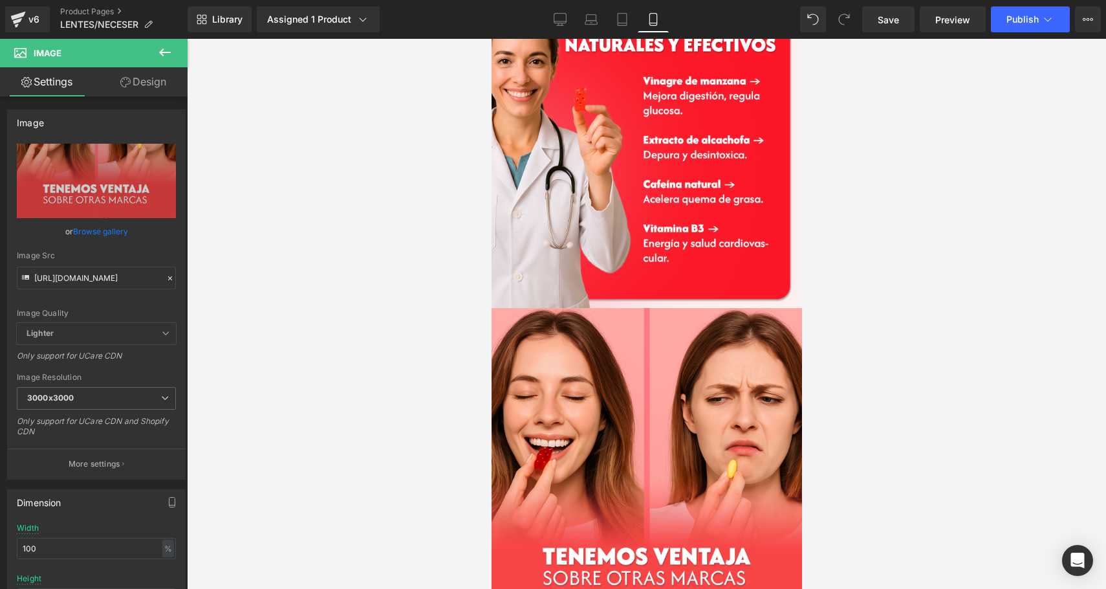
click at [299, 390] on div at bounding box center [646, 314] width 919 height 550
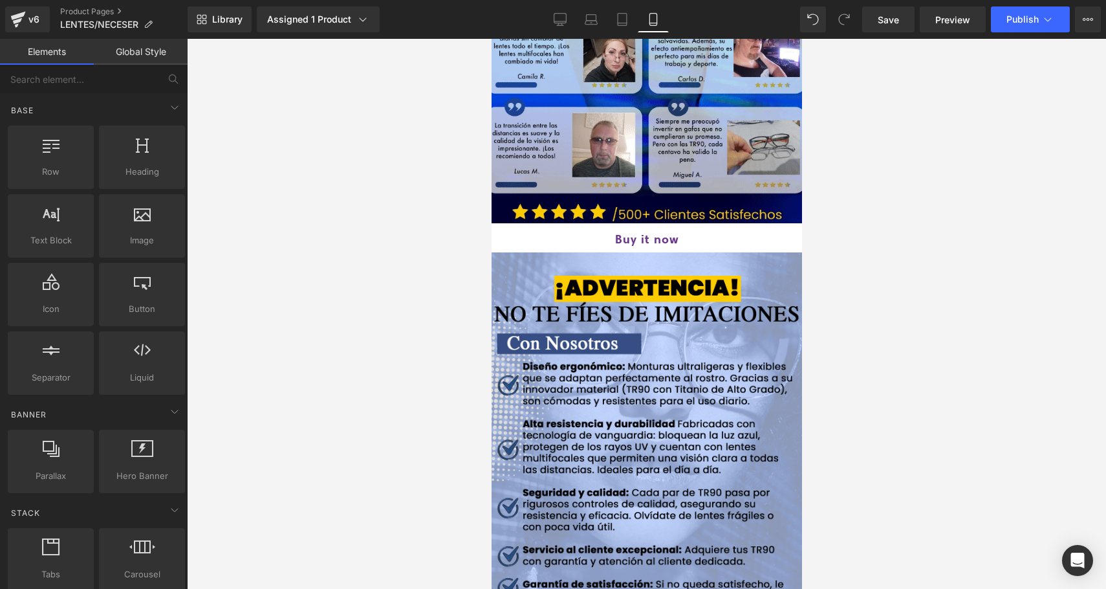
scroll to position [3062, 0]
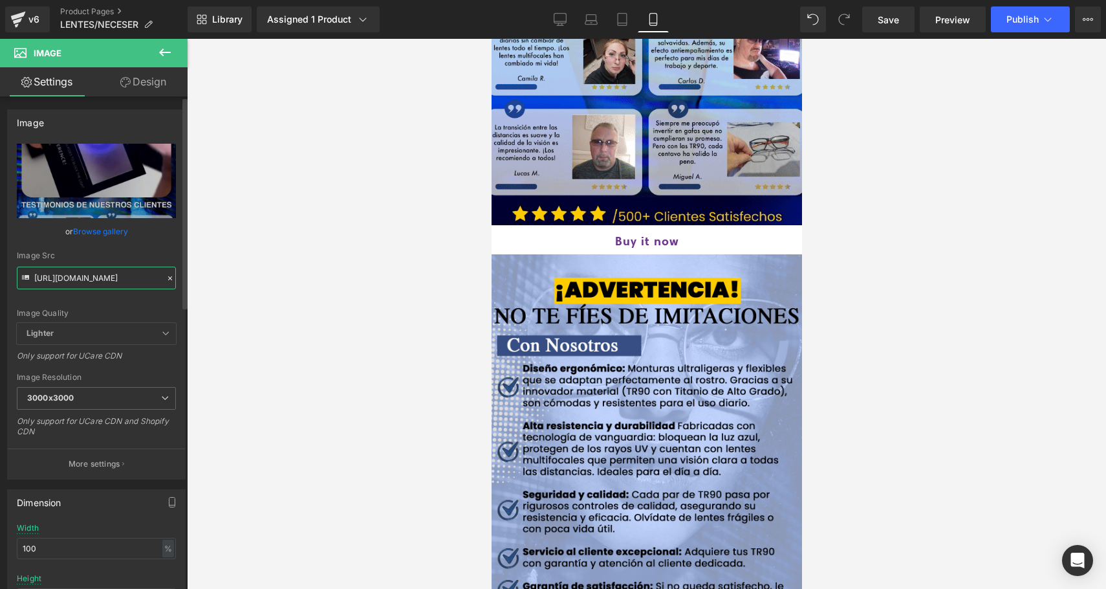
click at [76, 278] on input "https://i.ibb.co/QF5c5JMJ/6-RT90.gif" at bounding box center [96, 277] width 159 height 23
type input "https://i.ibb.co/twYSWkVd/gummy-6.png"
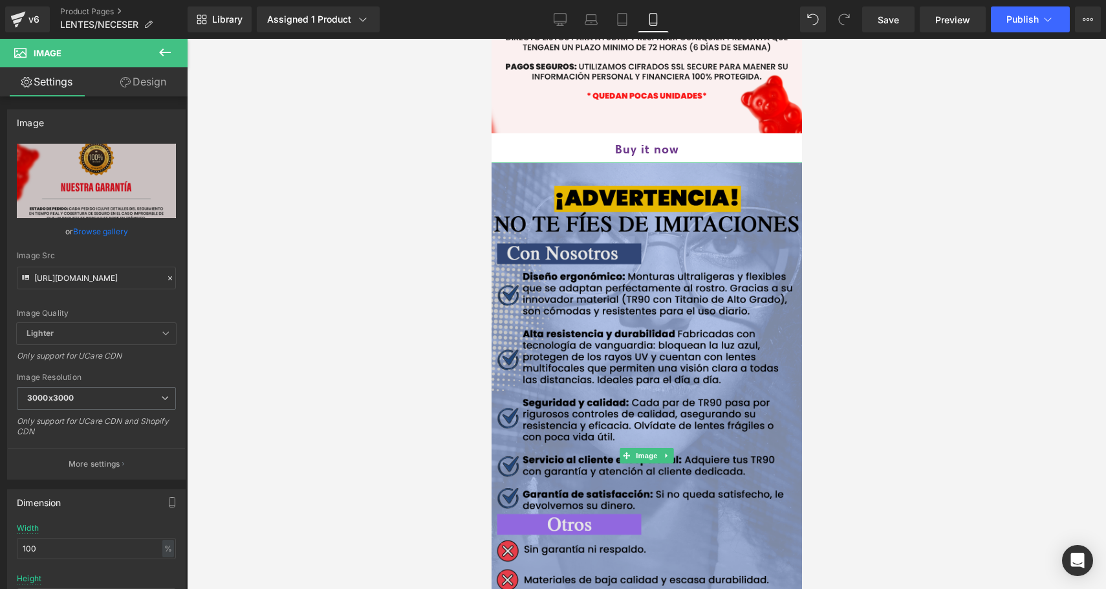
click at [662, 358] on img at bounding box center [646, 455] width 330 height 587
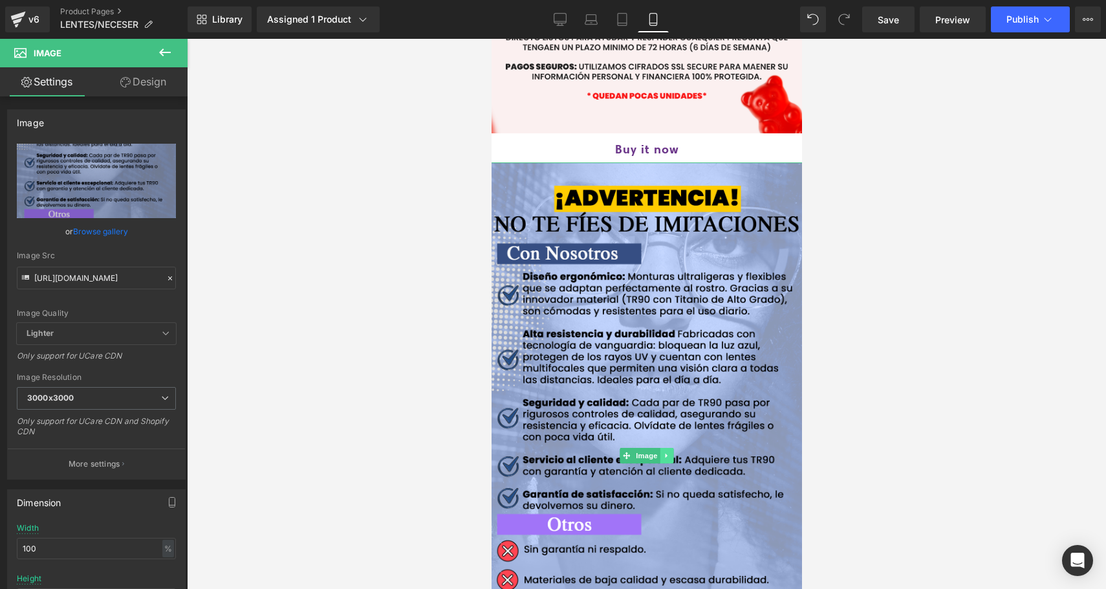
click at [667, 458] on icon at bounding box center [666, 455] width 2 height 5
click at [673, 459] on icon at bounding box center [672, 454] width 7 height 7
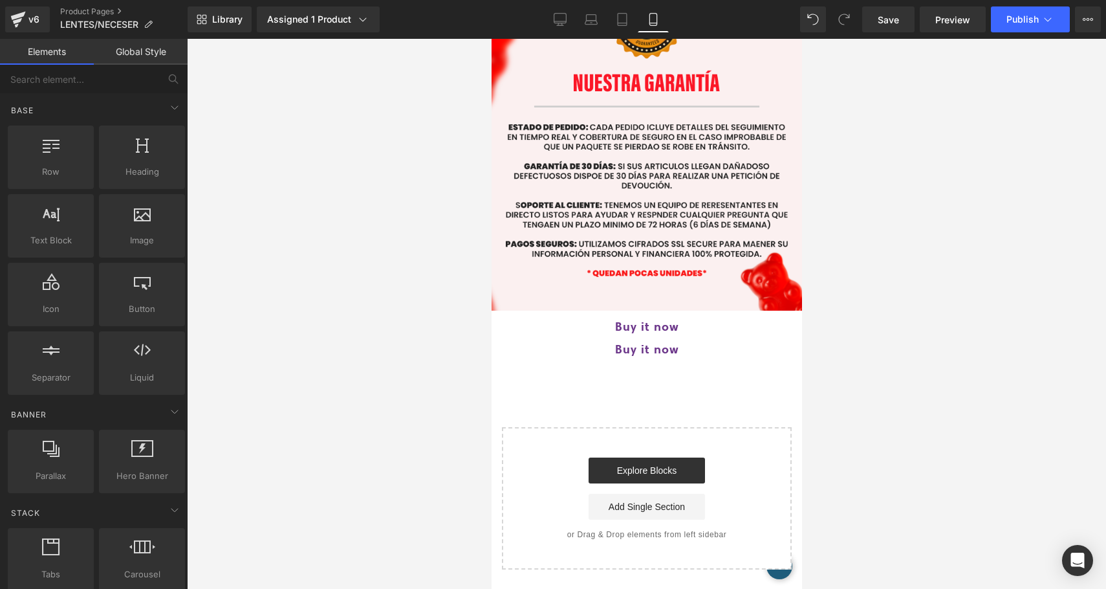
scroll to position [2887, 0]
click at [641, 353] on span "Product" at bounding box center [646, 343] width 42 height 19
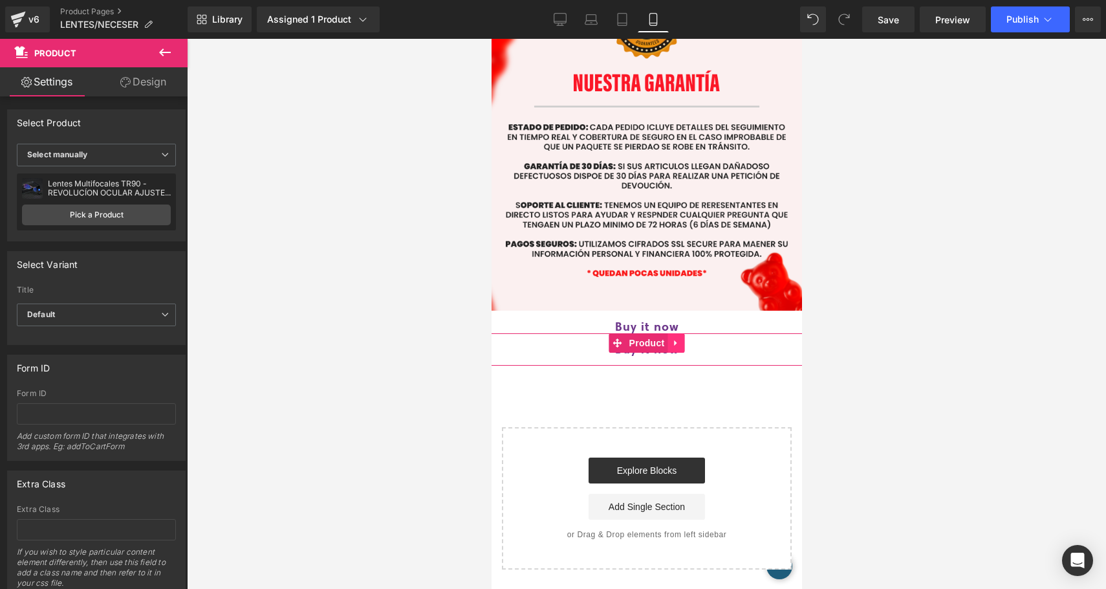
click at [675, 345] on icon at bounding box center [674, 343] width 3 height 6
click at [680, 347] on icon at bounding box center [684, 342] width 9 height 9
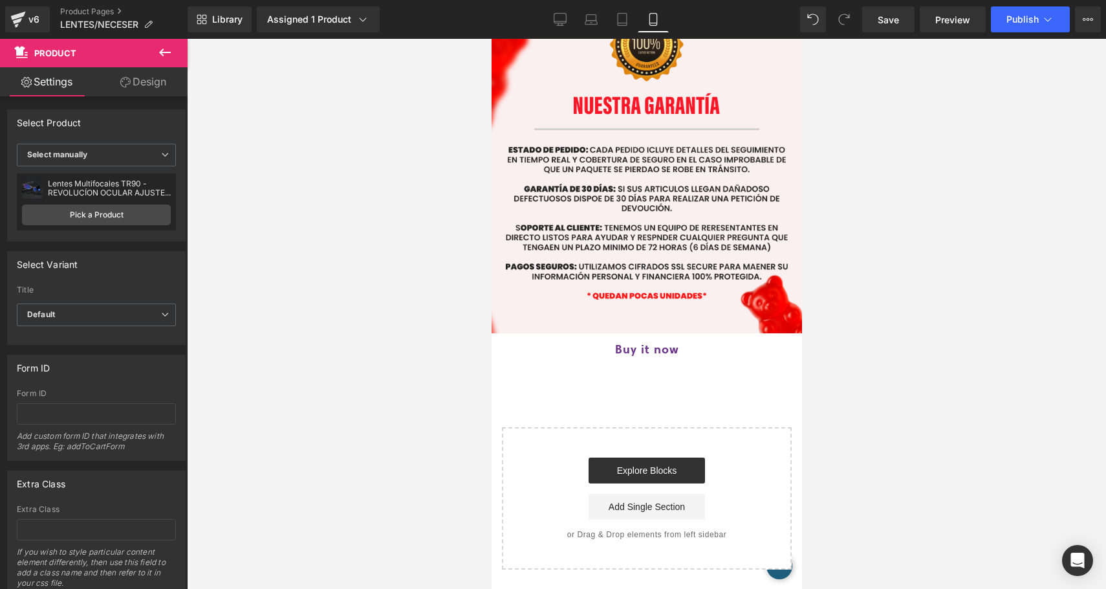
scroll to position [2864, 0]
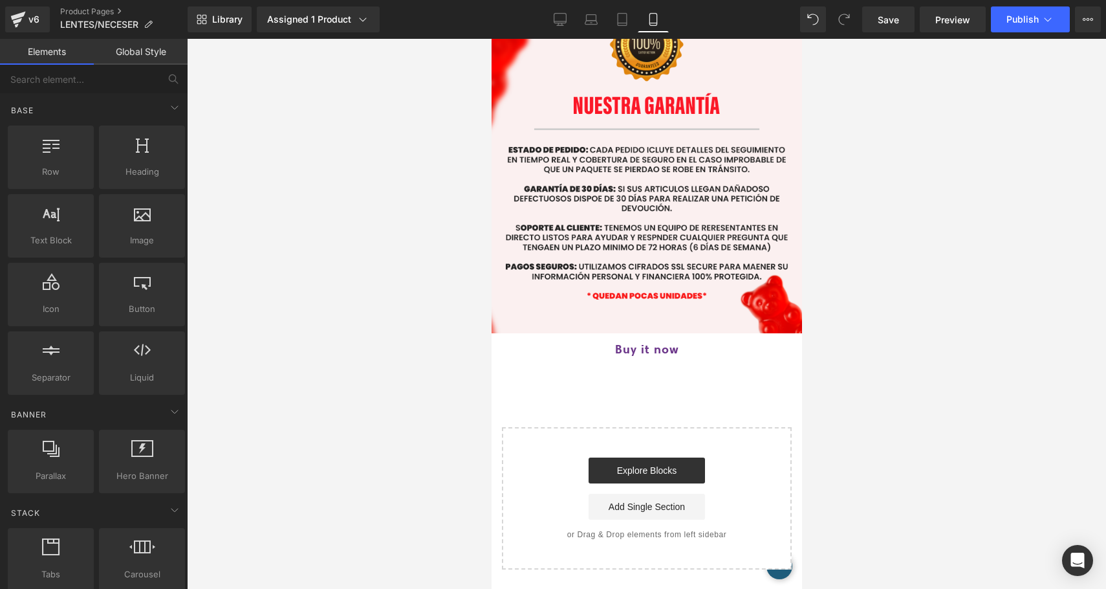
click at [655, 357] on div "Buy it now (P) Dynamic Checkout Button Product" at bounding box center [646, 349] width 330 height 32
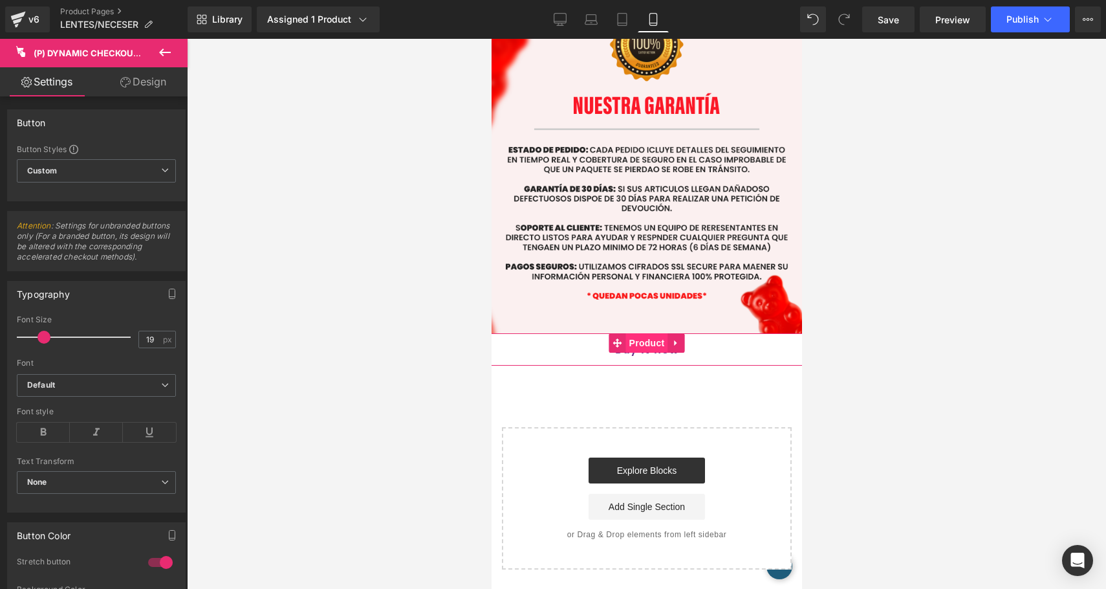
click at [647, 346] on span "Product" at bounding box center [646, 342] width 42 height 19
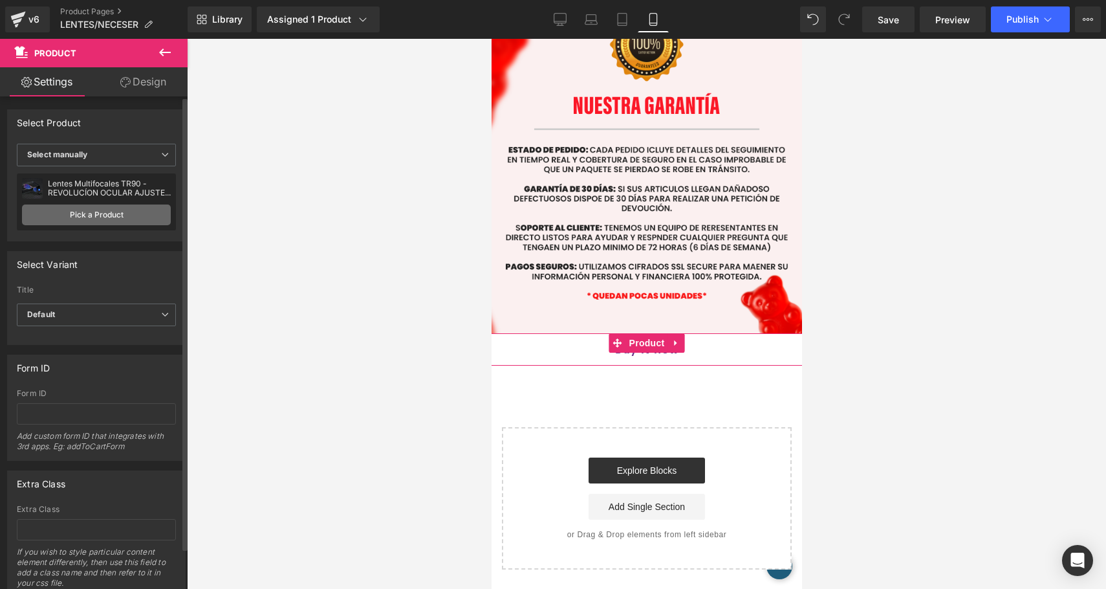
click at [91, 219] on link "Pick a Product" at bounding box center [96, 214] width 149 height 21
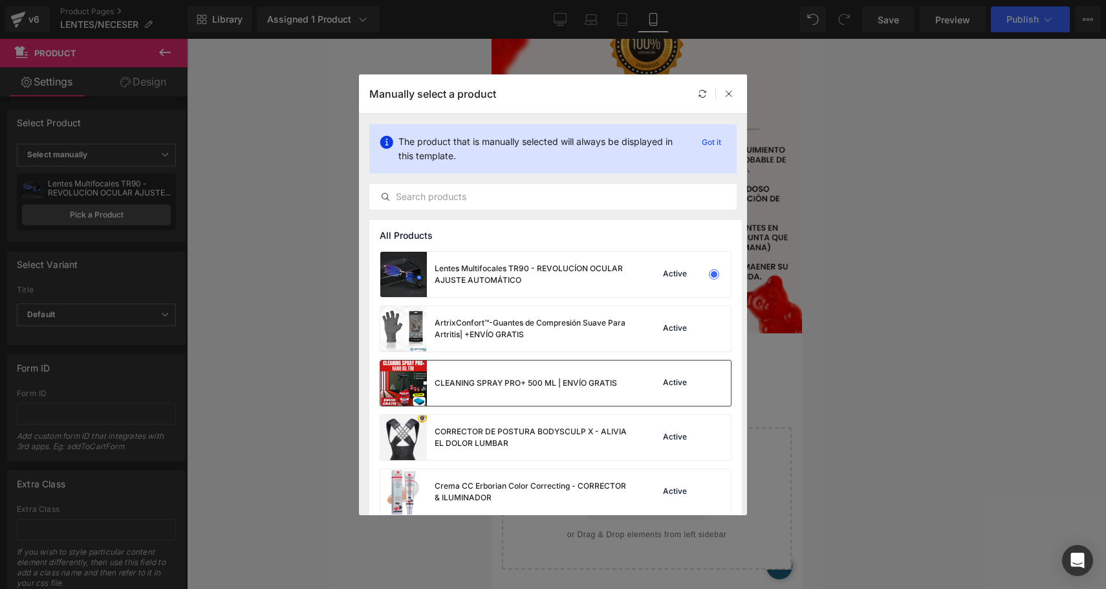
scroll to position [23, 0]
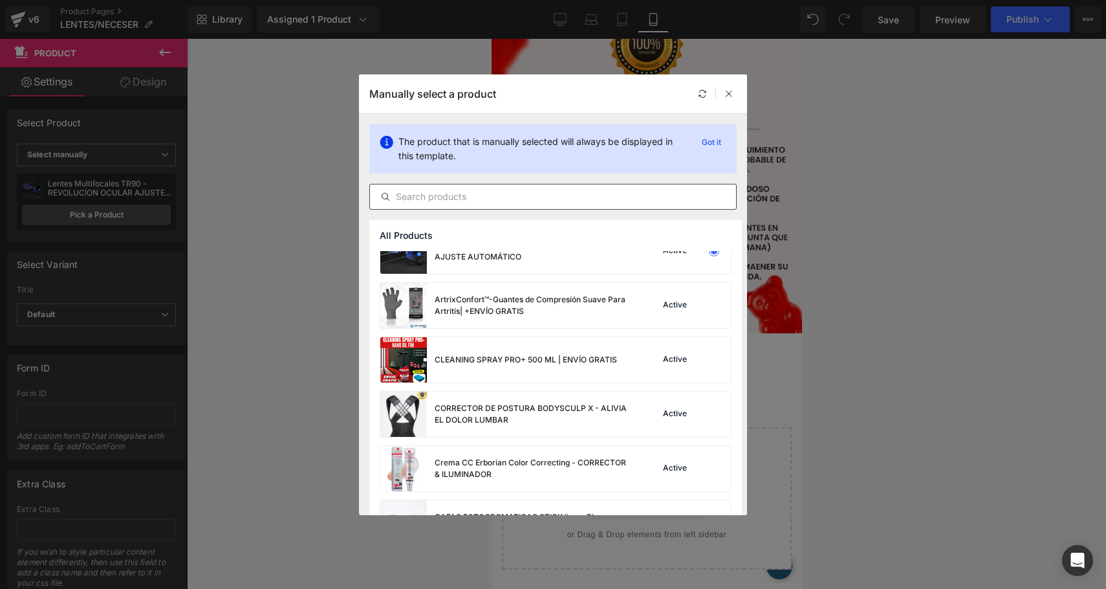
click at [440, 188] on div at bounding box center [552, 197] width 367 height 26
click at [432, 195] on input "text" at bounding box center [553, 197] width 366 height 16
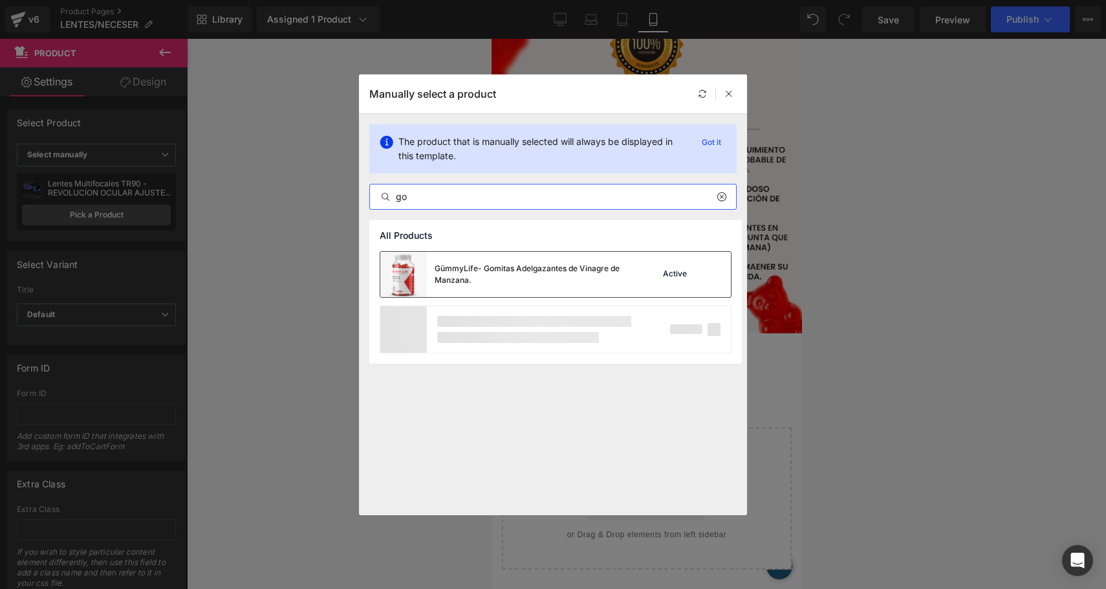
type input "go"
click at [478, 257] on div "GümmyLife- Gomitas Adelgazantes de Vinagre de Manzana." at bounding box center [504, 274] width 248 height 45
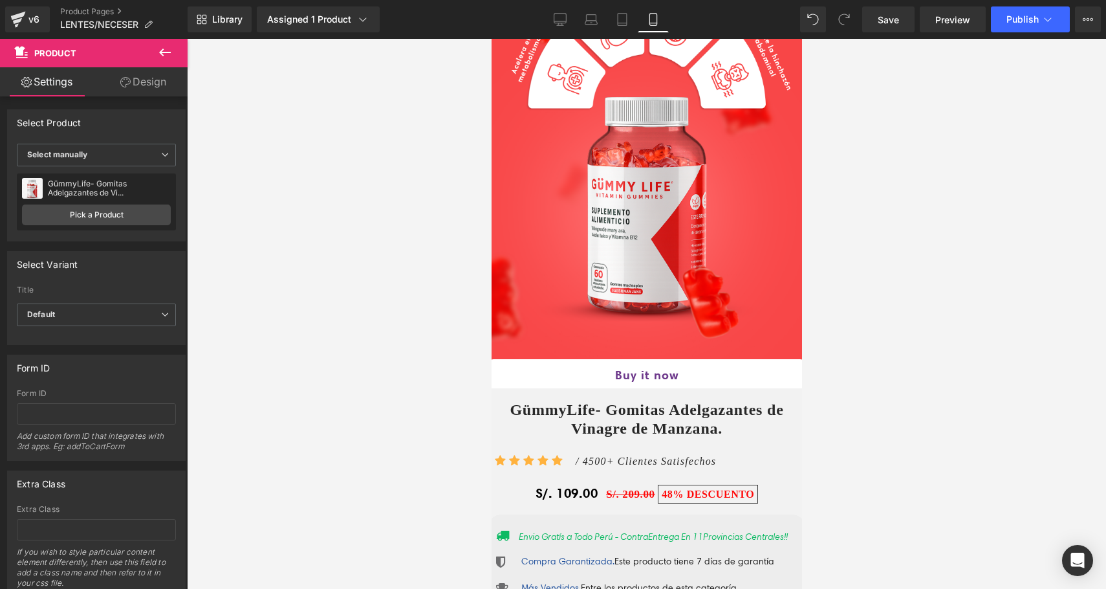
scroll to position [645, 0]
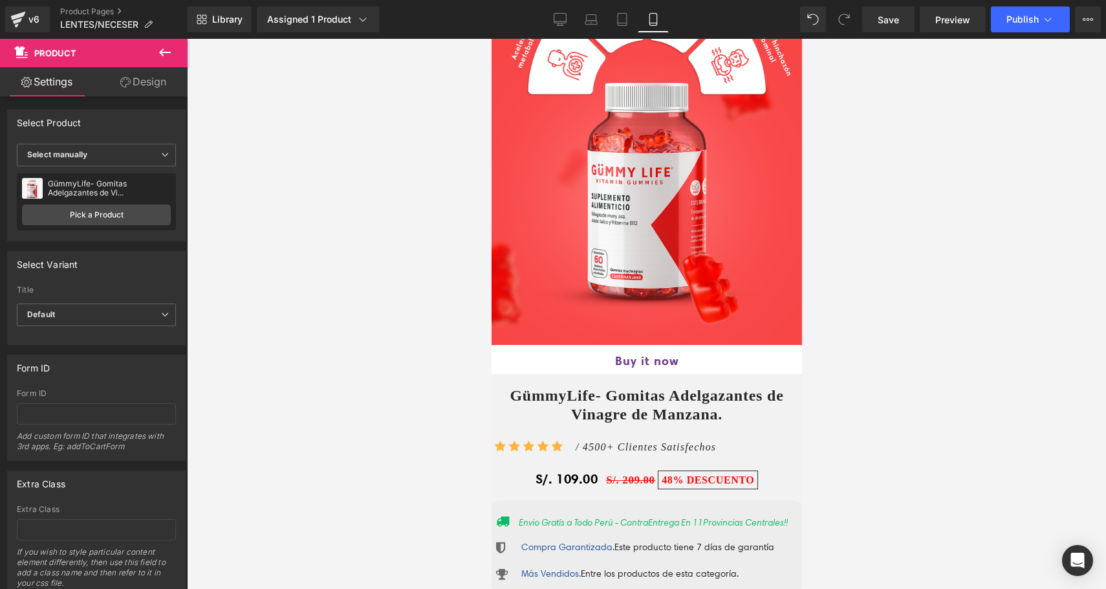
click at [645, 356] on div "Buy it now (P) Dynamic Checkout Button Product" at bounding box center [646, 361] width 310 height 32
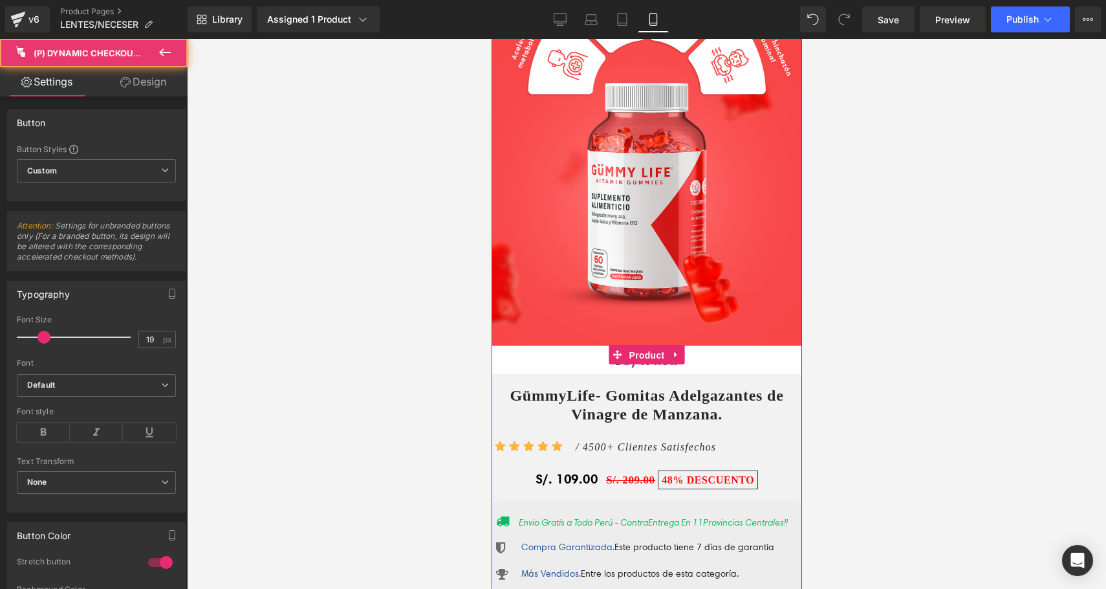
click at [645, 356] on span "Product" at bounding box center [646, 354] width 42 height 19
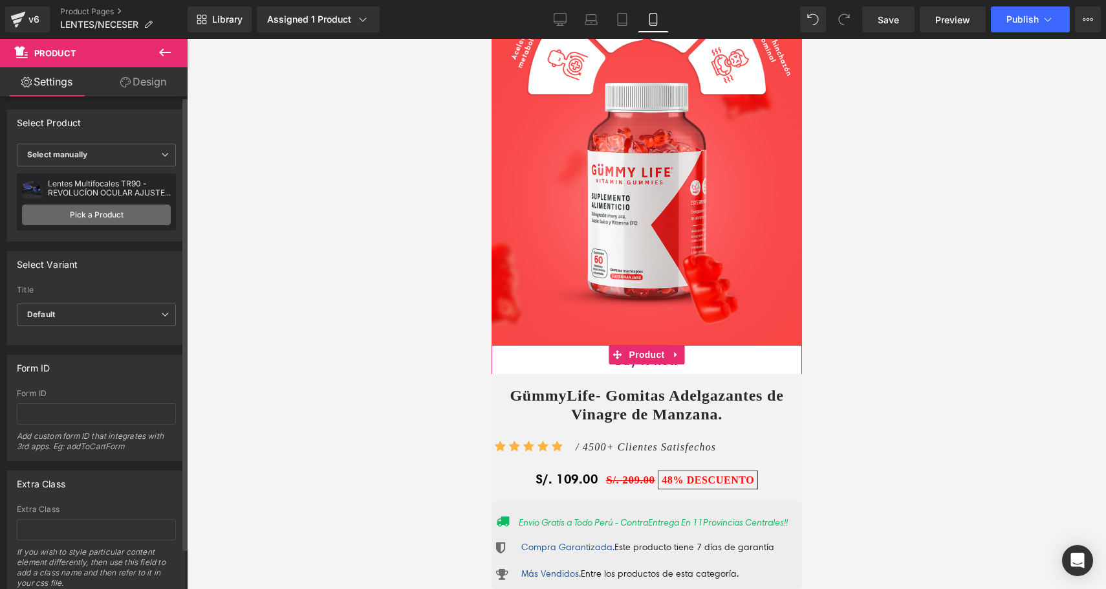
click at [134, 215] on link "Pick a Product" at bounding box center [96, 214] width 149 height 21
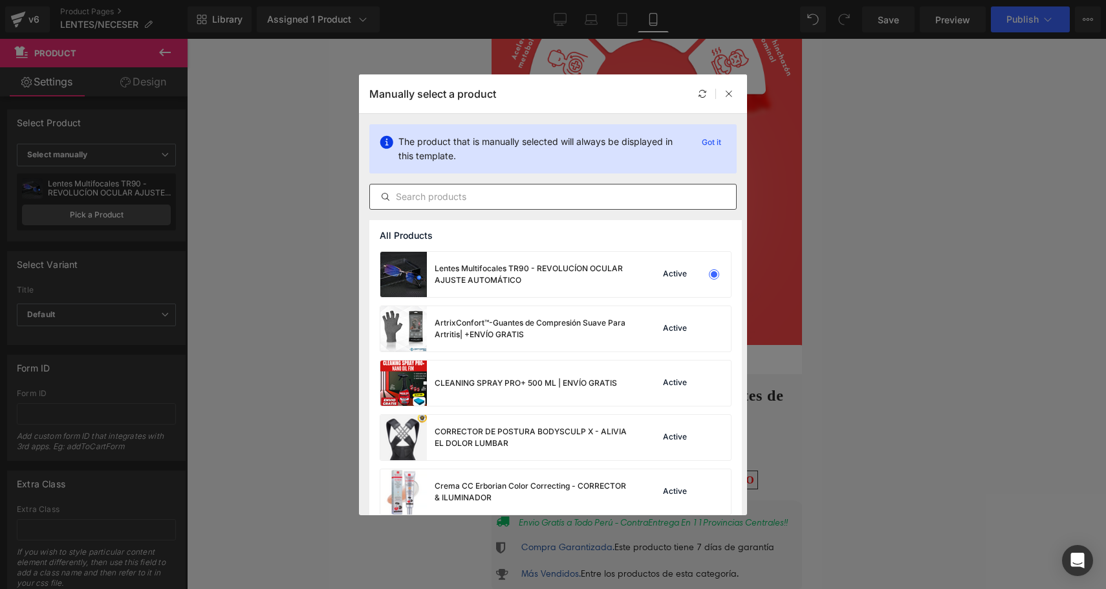
click at [408, 198] on input "text" at bounding box center [553, 197] width 366 height 16
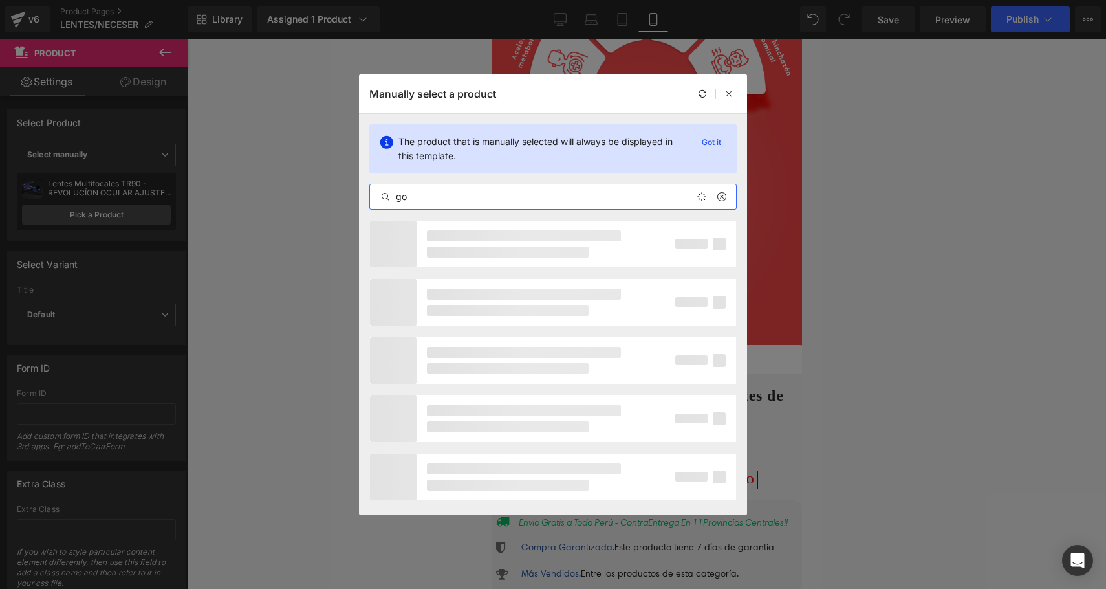
type input "gom"
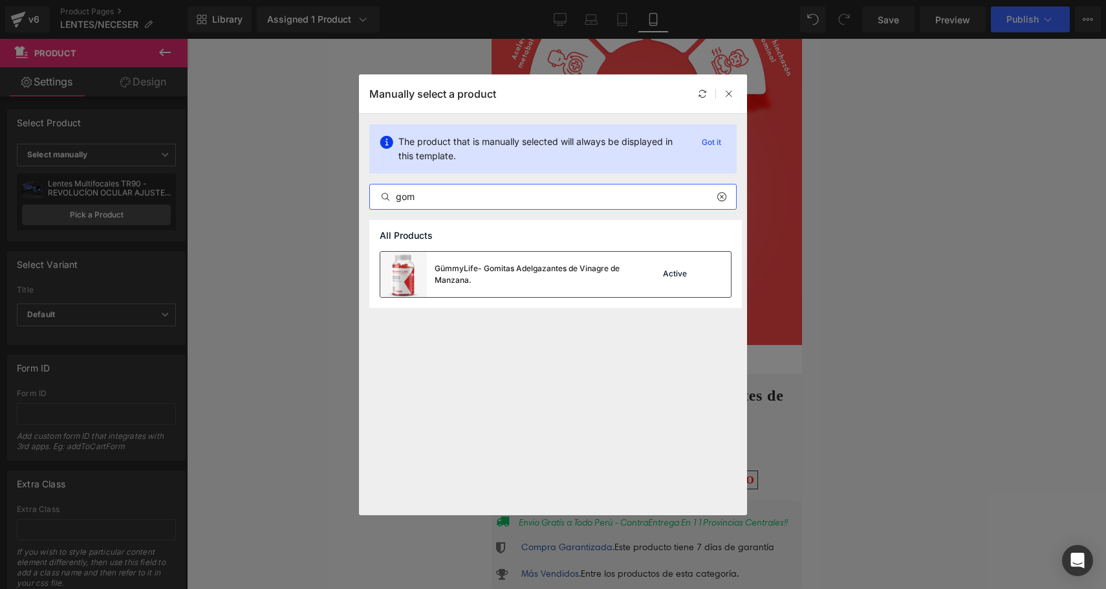
click at [511, 278] on div "GümmyLife- Gomitas Adelgazantes de Vinagre de Manzana." at bounding box center [532, 274] width 194 height 23
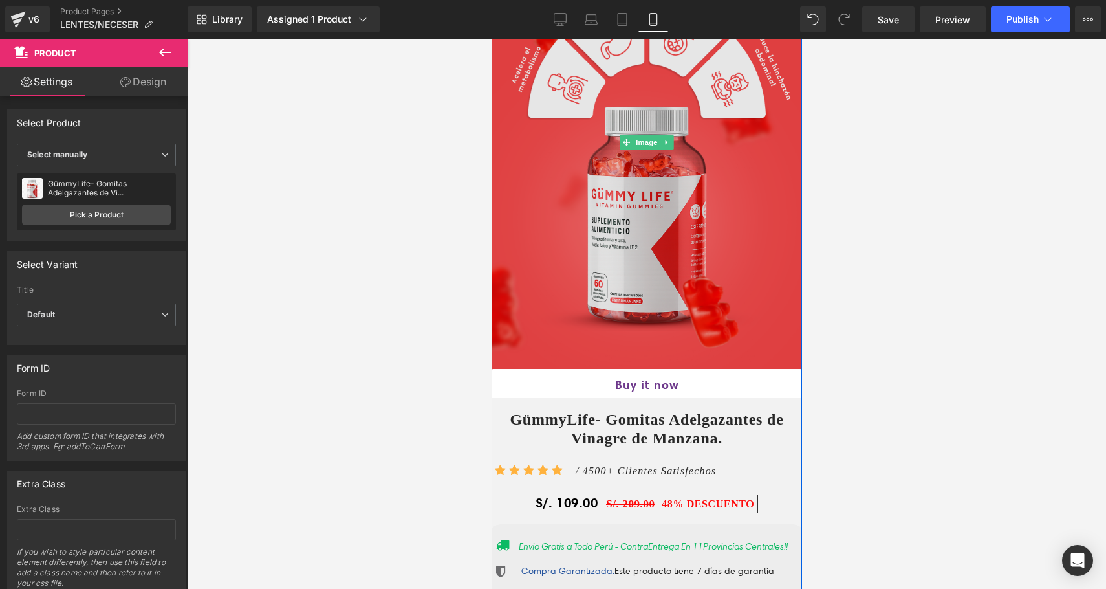
scroll to position [806, 0]
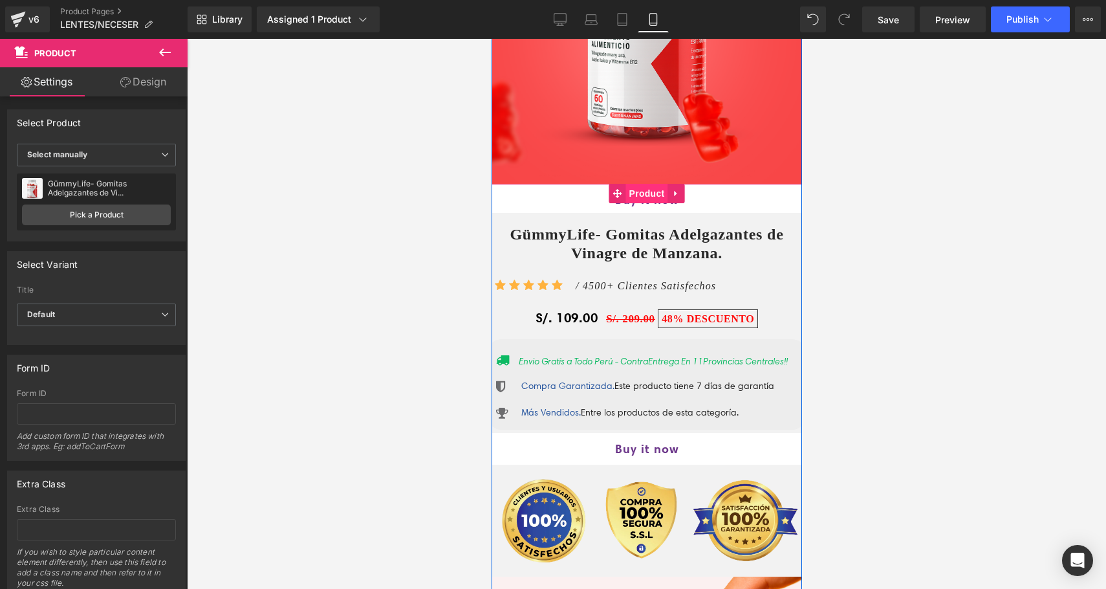
click at [636, 197] on span "Product" at bounding box center [646, 193] width 42 height 19
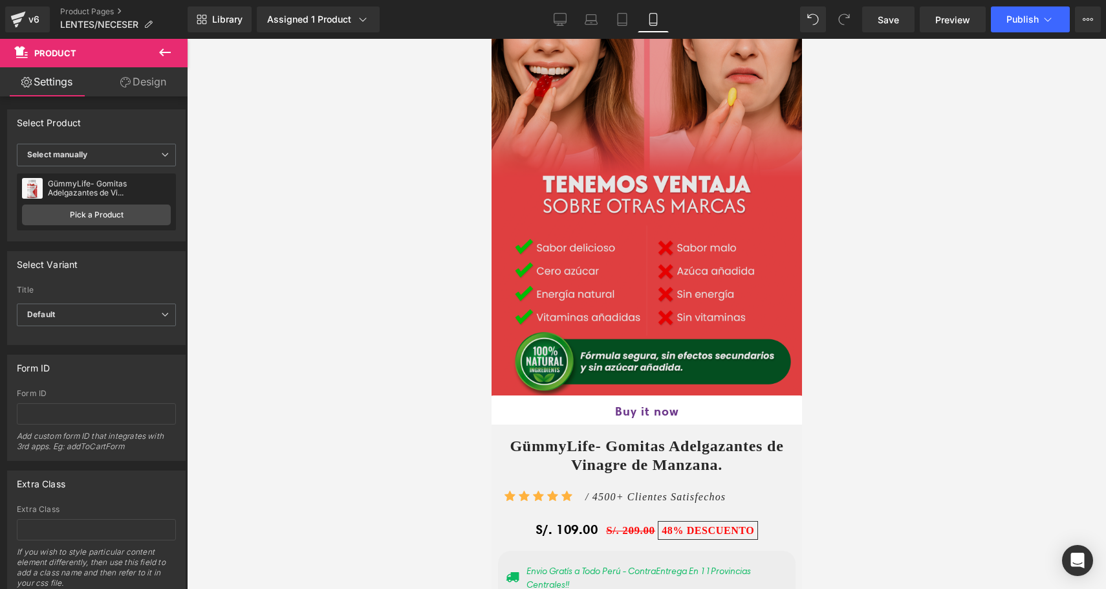
scroll to position [1946, 0]
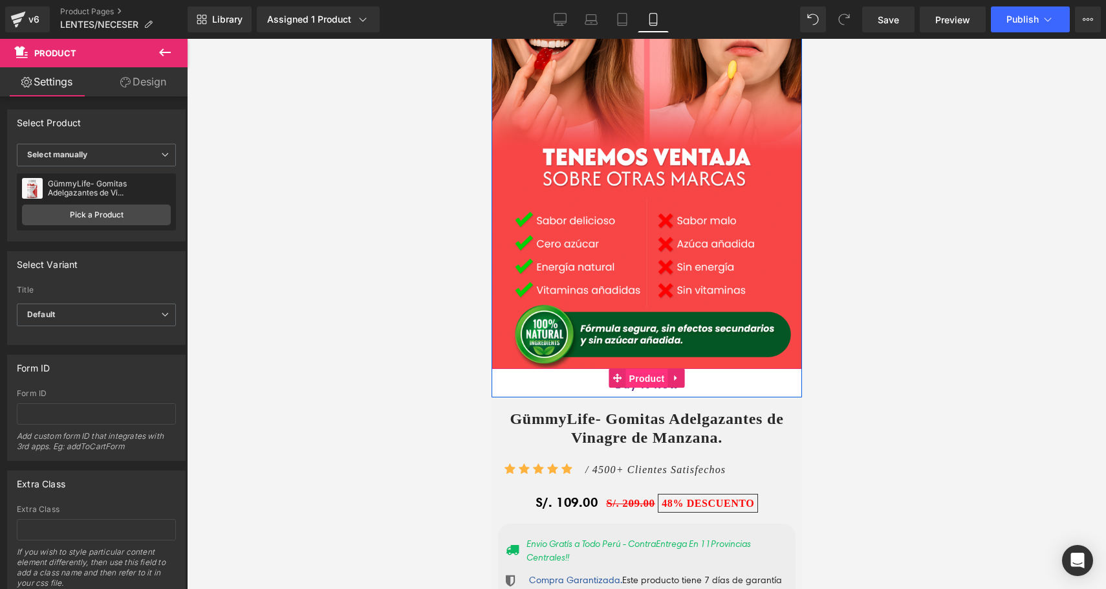
click at [645, 387] on span "Product" at bounding box center [646, 378] width 42 height 19
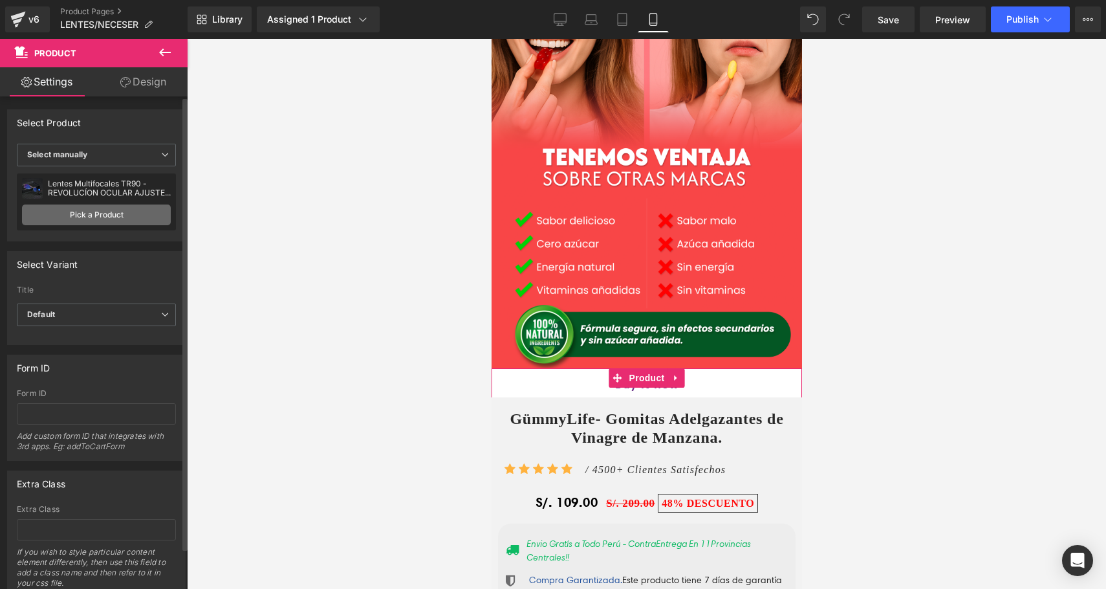
click at [81, 218] on link "Pick a Product" at bounding box center [96, 214] width 149 height 21
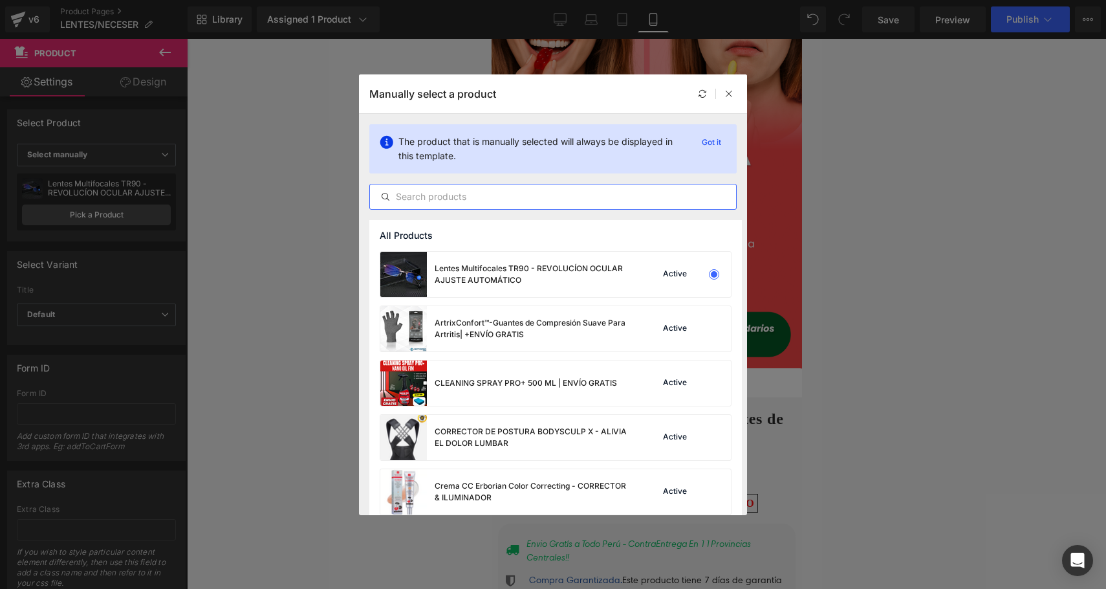
click at [470, 202] on input "text" at bounding box center [553, 197] width 366 height 16
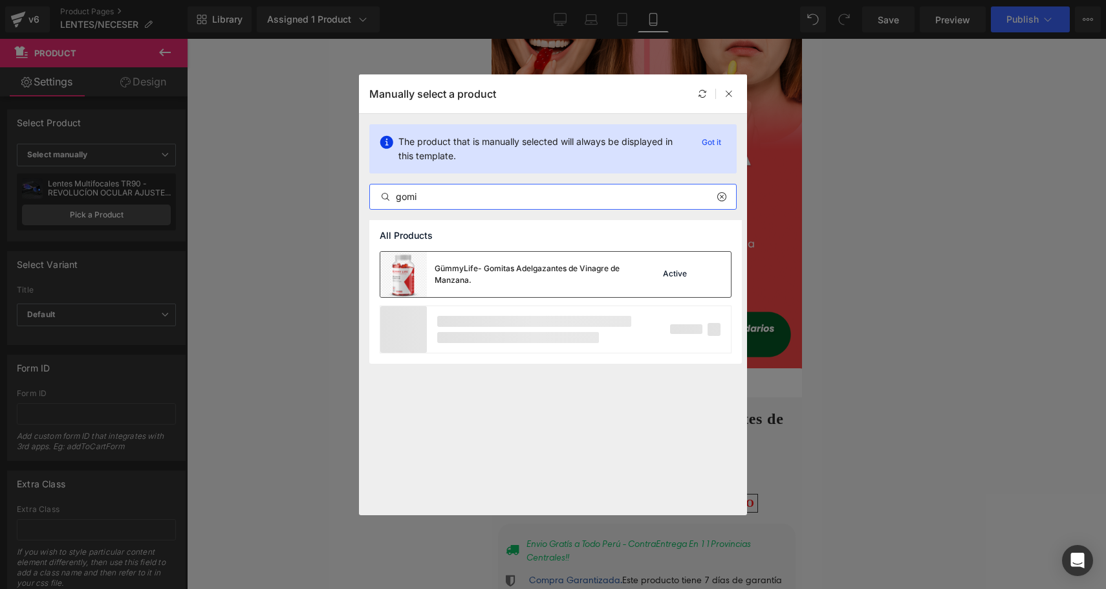
type input "gomi"
click at [487, 266] on div "GümmyLife- Gomitas Adelgazantes de Vinagre de Manzana." at bounding box center [532, 274] width 194 height 23
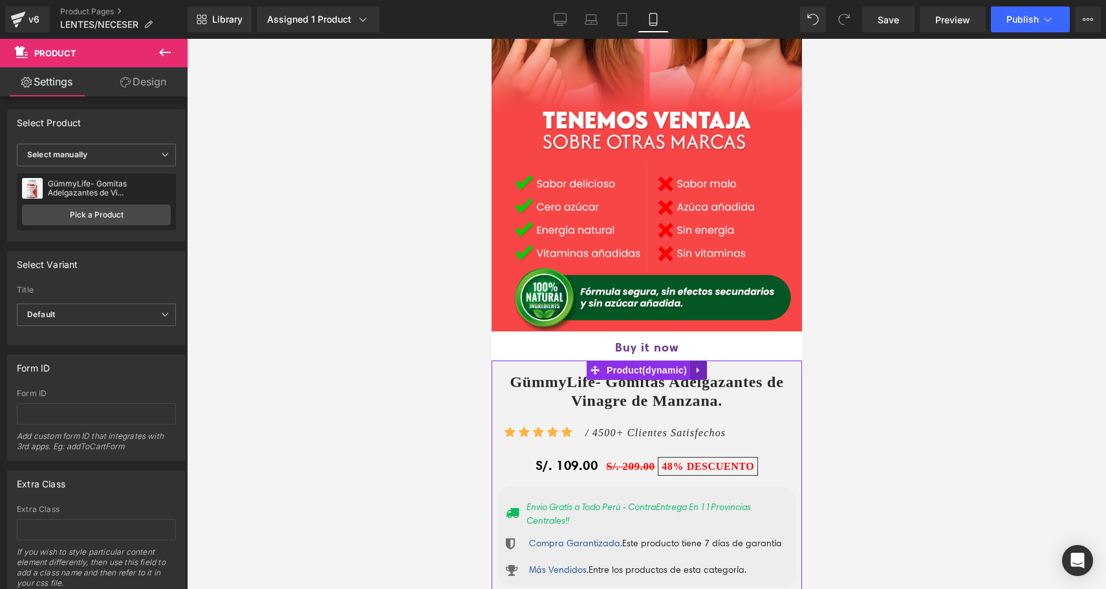
scroll to position [1985, 0]
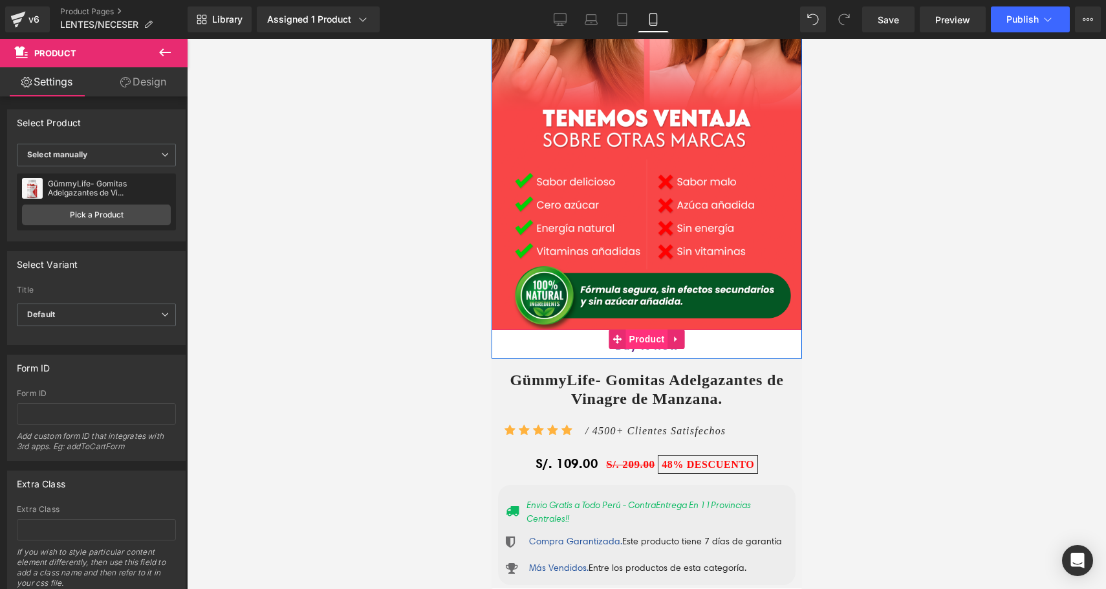
click at [647, 349] on span "Product" at bounding box center [646, 338] width 42 height 19
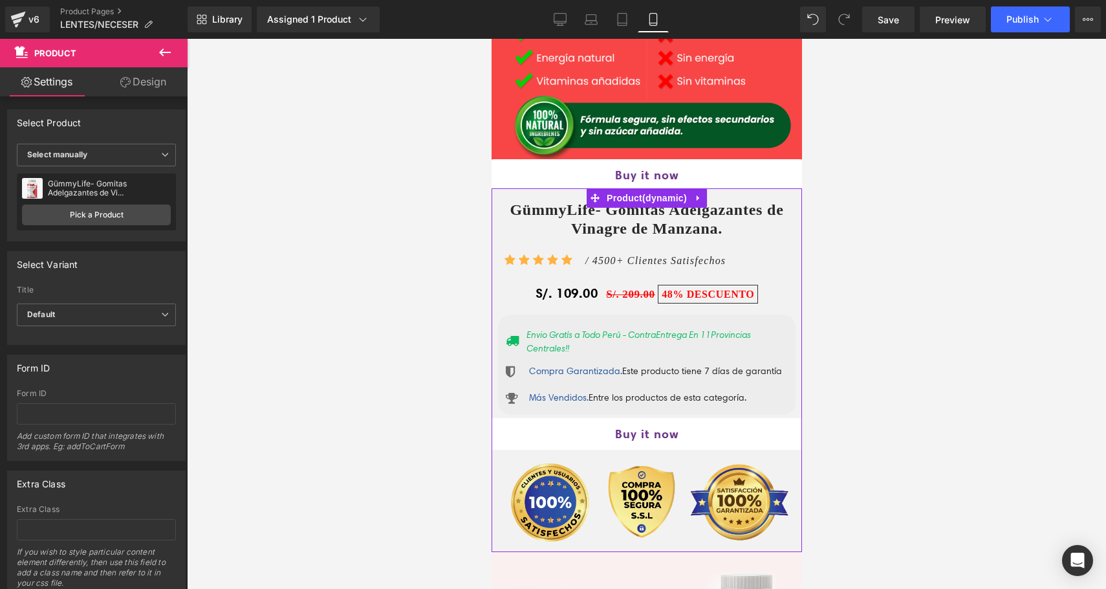
scroll to position [2156, 0]
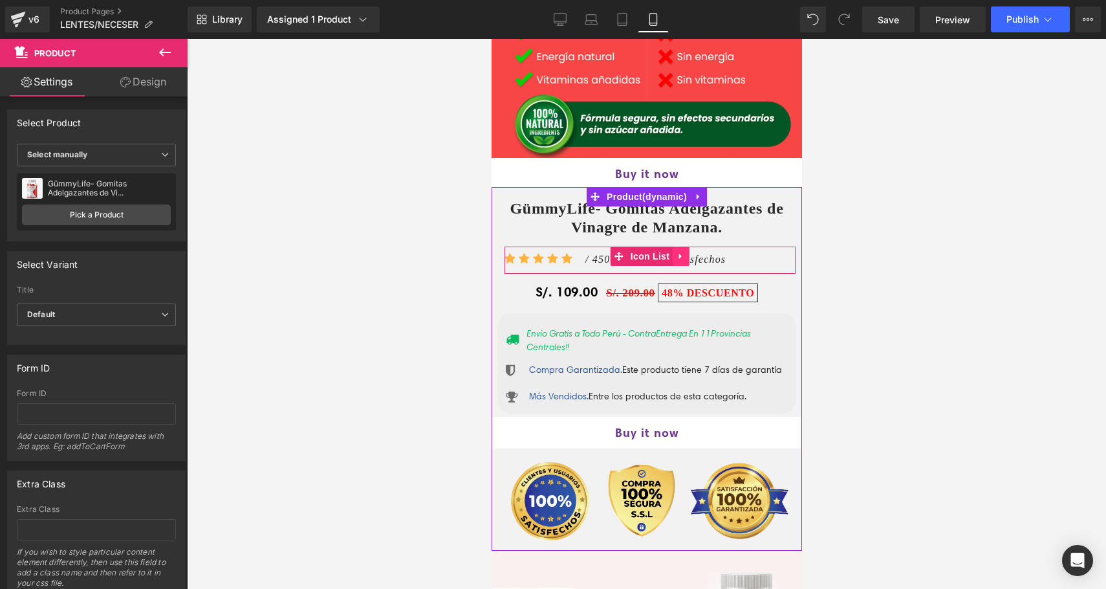
click at [678, 259] on icon at bounding box center [679, 257] width 3 height 6
click at [730, 274] on div "Icon Icon Icon Icon Icon Icon List Hoz / 4500+ Clientes Satisfechos Text Block" at bounding box center [649, 262] width 291 height 23
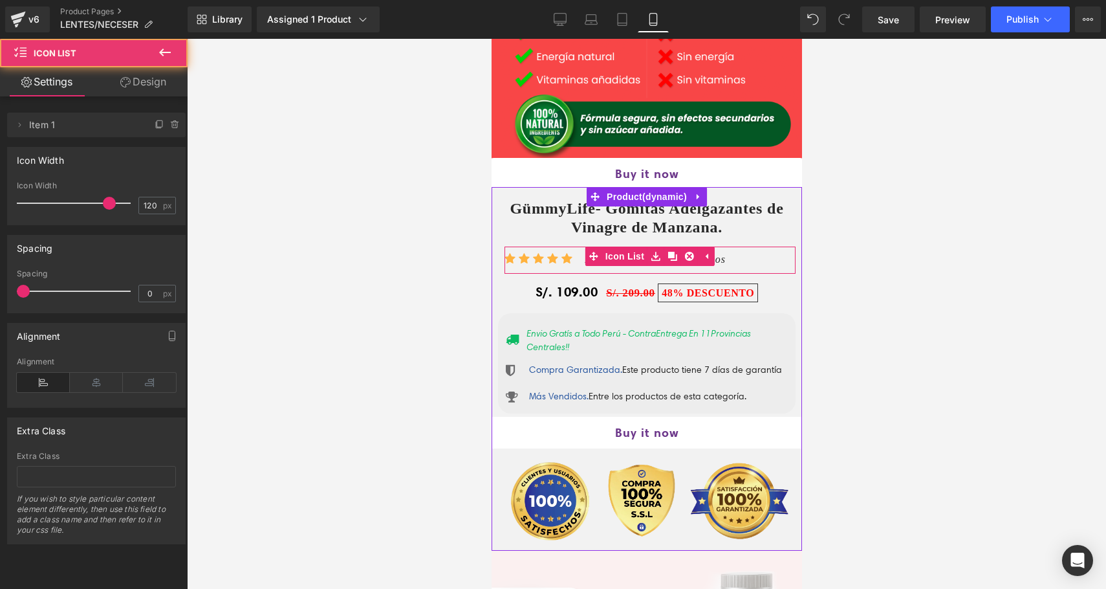
click at [724, 265] on div "/ 4500+ Clientes Satisfechos Text Block" at bounding box center [653, 259] width 144 height 17
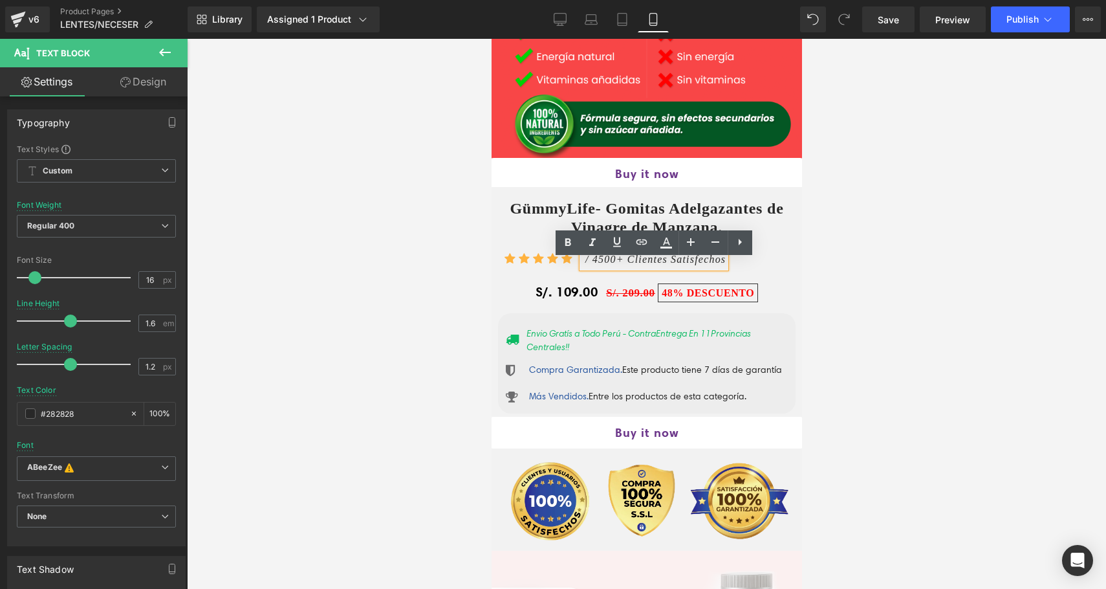
click at [719, 265] on icon "/ 4500+ Clientes Satisfechos" at bounding box center [655, 259] width 140 height 11
click at [720, 265] on icon "/ 4500+ Clientes Satisfechos" at bounding box center [655, 259] width 140 height 11
click at [719, 265] on icon "/ 4500+ Clientes Satisfechos" at bounding box center [655, 259] width 140 height 11
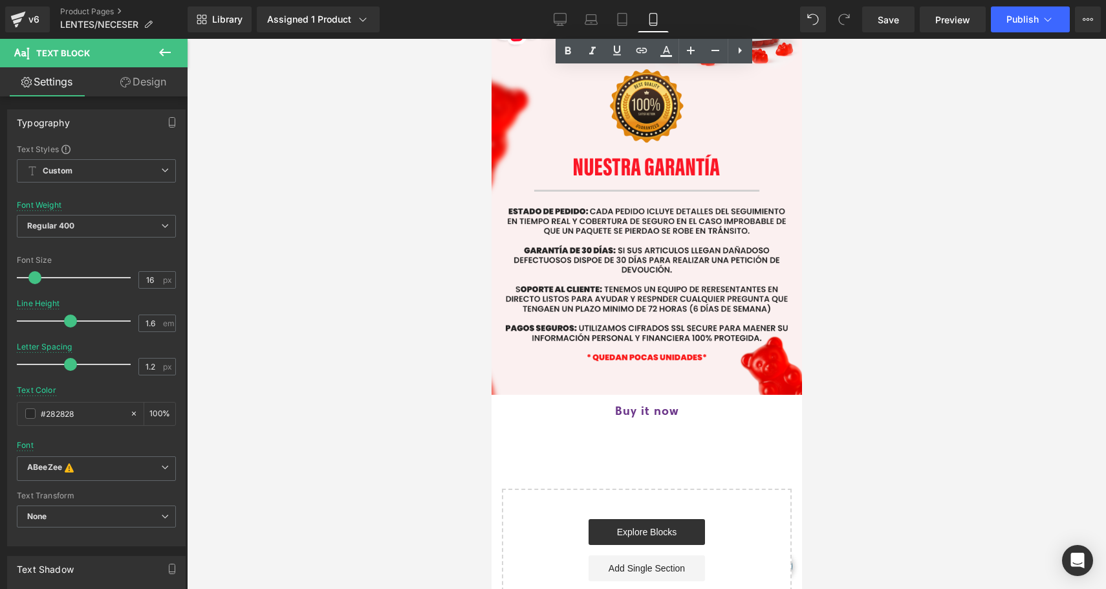
scroll to position [2861, 0]
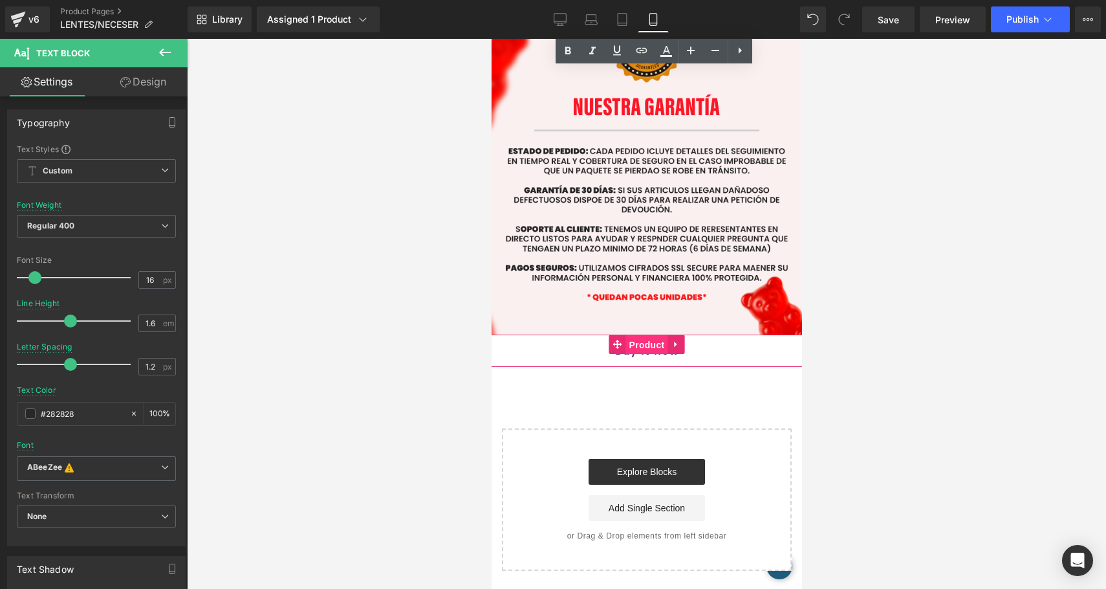
click at [645, 354] on span "Product" at bounding box center [646, 344] width 42 height 19
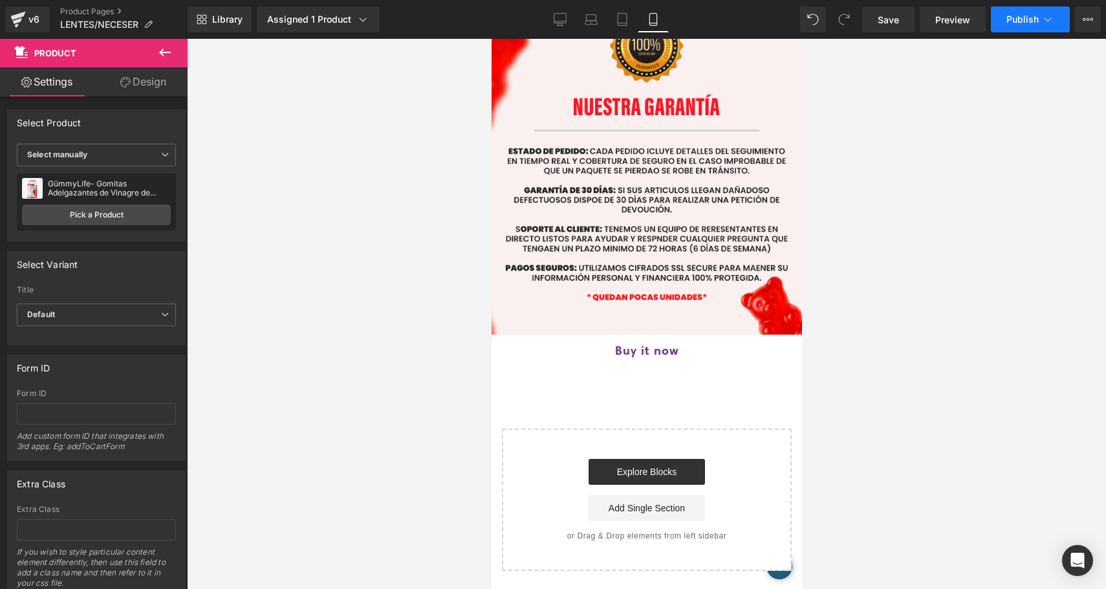
click at [1023, 22] on span "Publish" at bounding box center [1022, 19] width 32 height 10
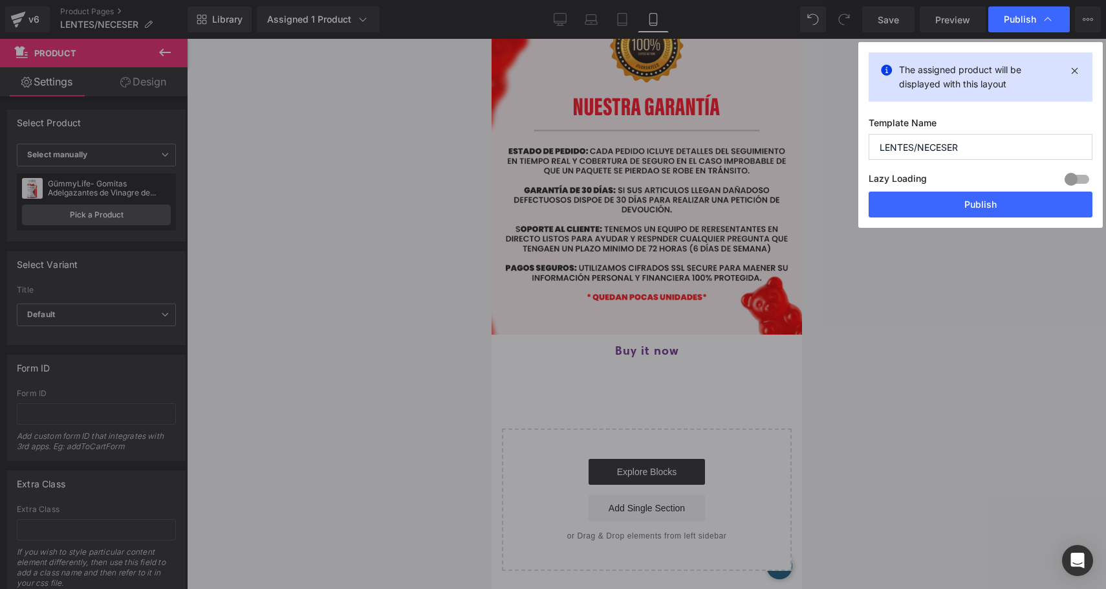
click at [958, 153] on input "LENTES/NECESER" at bounding box center [981, 147] width 224 height 26
type input "gomitas"
click at [1019, 201] on button "Publish" at bounding box center [981, 204] width 224 height 26
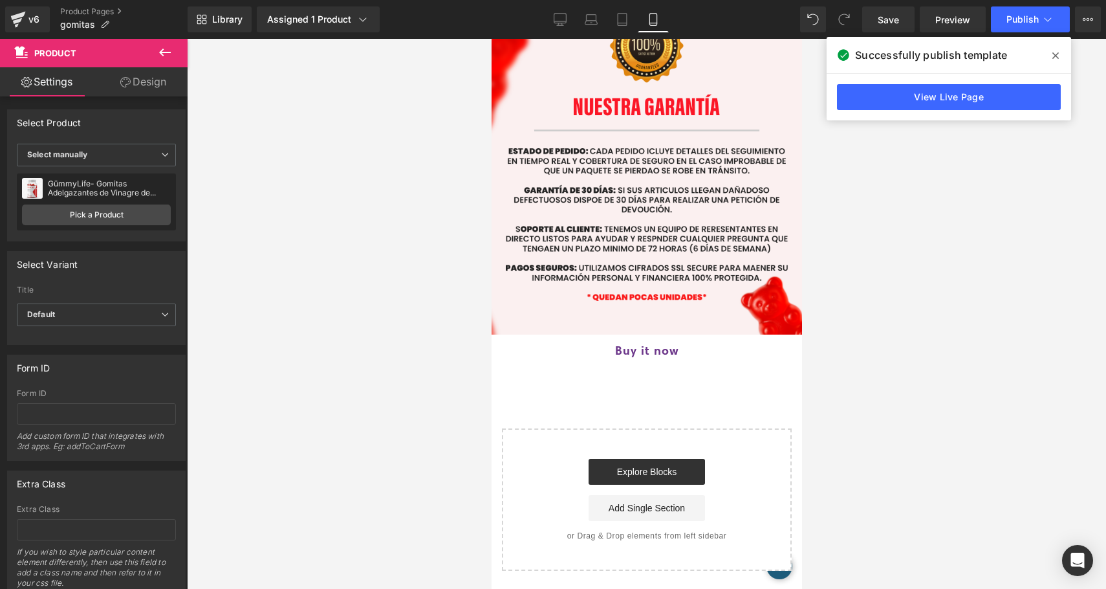
click at [1051, 55] on span at bounding box center [1055, 55] width 21 height 21
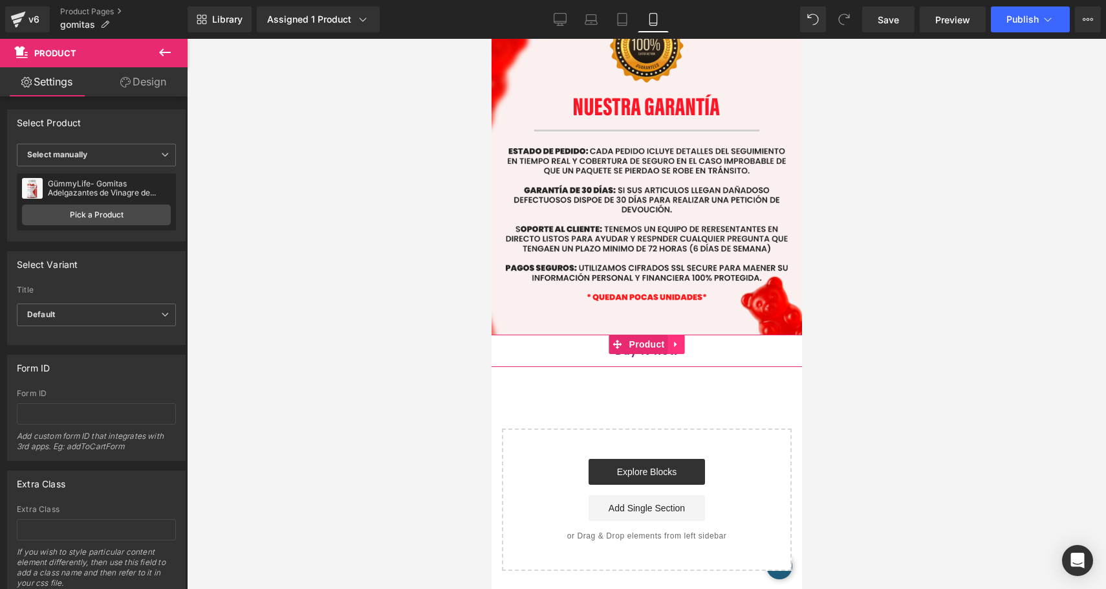
click at [678, 354] on link at bounding box center [675, 343] width 17 height 19
click at [667, 349] on icon at bounding box center [667, 344] width 9 height 9
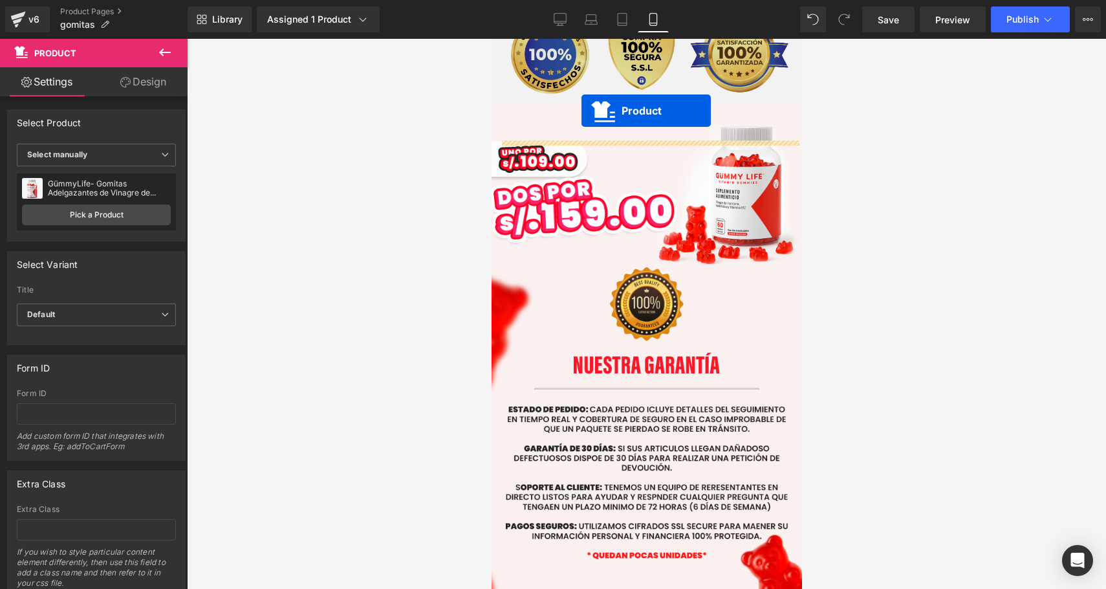
scroll to position [2574, 0]
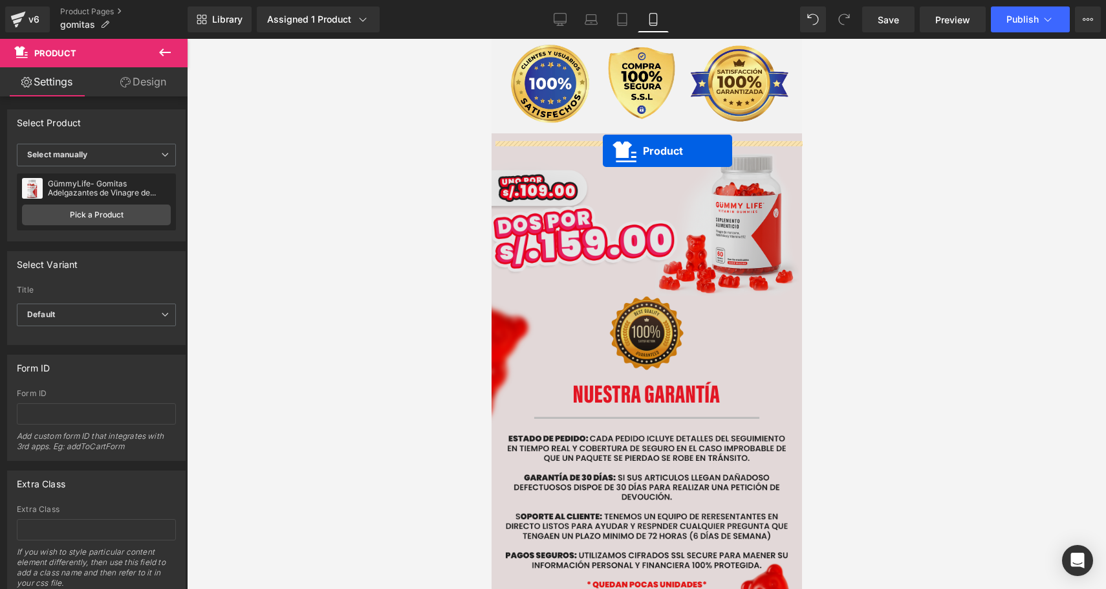
drag, startPoint x: 613, startPoint y: 378, endPoint x: 602, endPoint y: 149, distance: 229.2
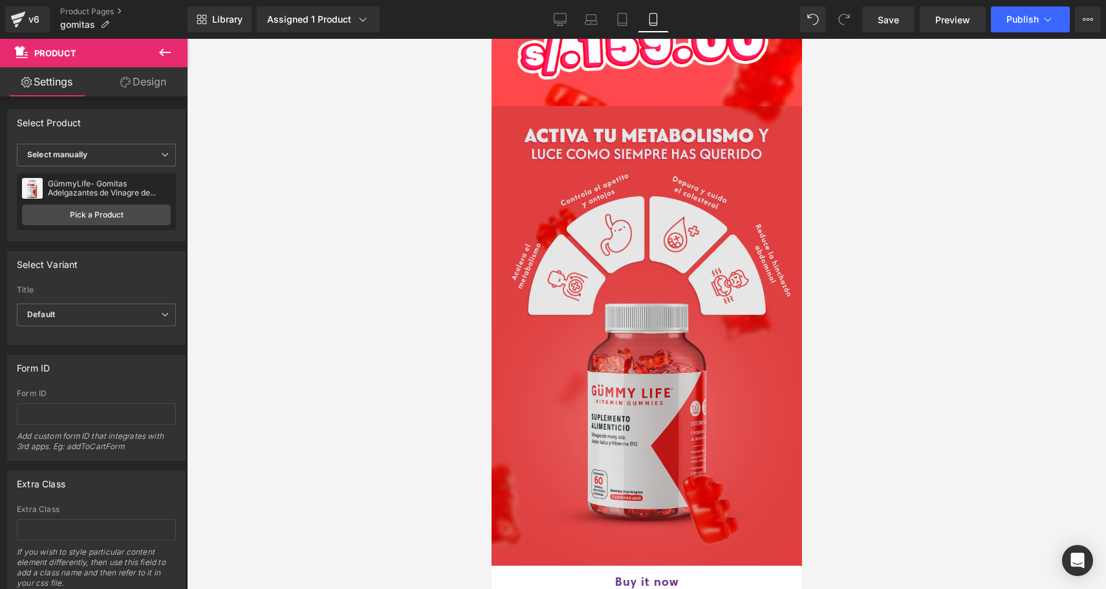
scroll to position [446, 0]
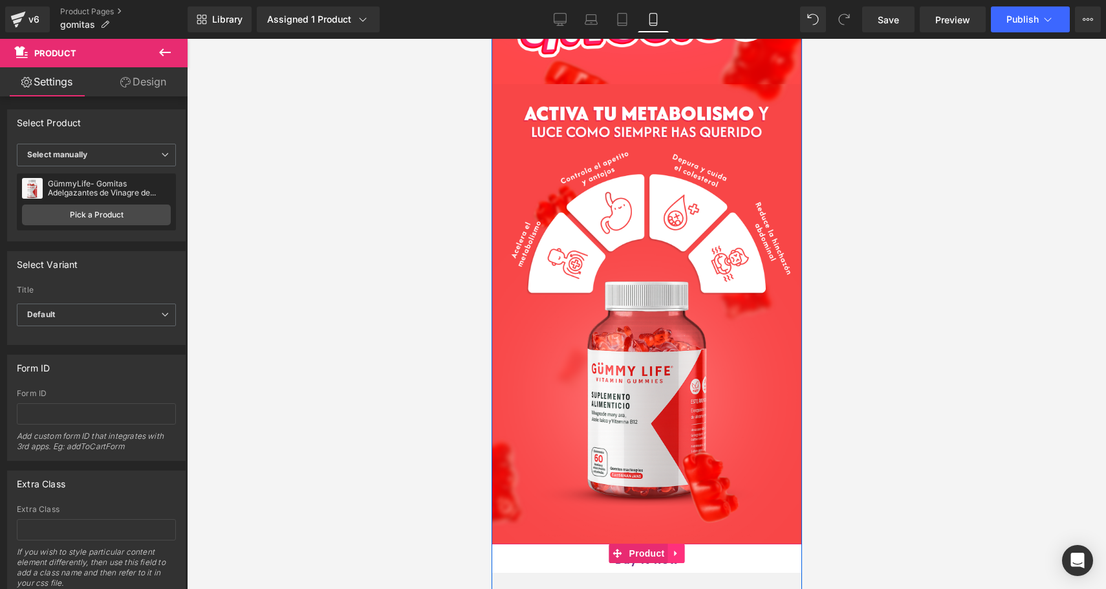
click at [678, 556] on icon at bounding box center [675, 553] width 9 height 10
click at [669, 555] on icon at bounding box center [667, 553] width 9 height 10
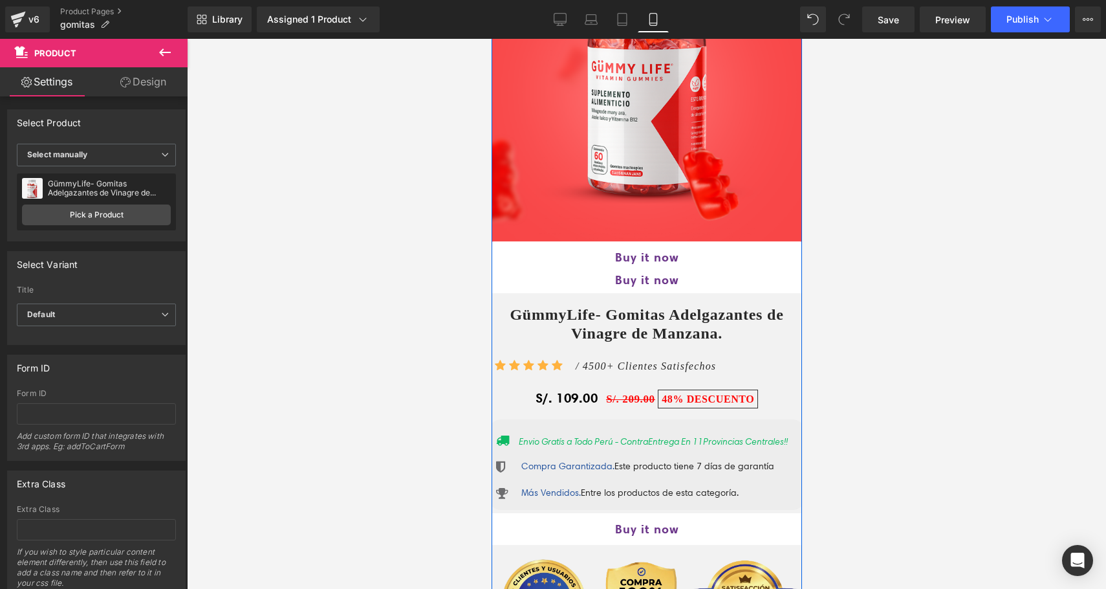
scroll to position [743, 0]
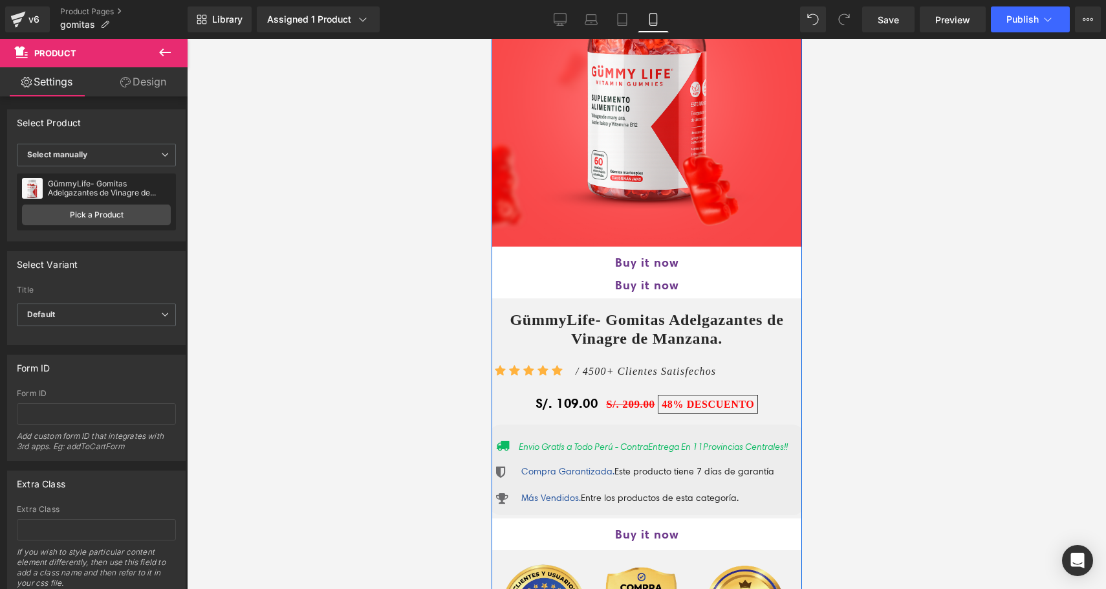
click at [602, 250] on div "Buy it now (P) Dynamic Checkout Button Product" at bounding box center [646, 262] width 310 height 32
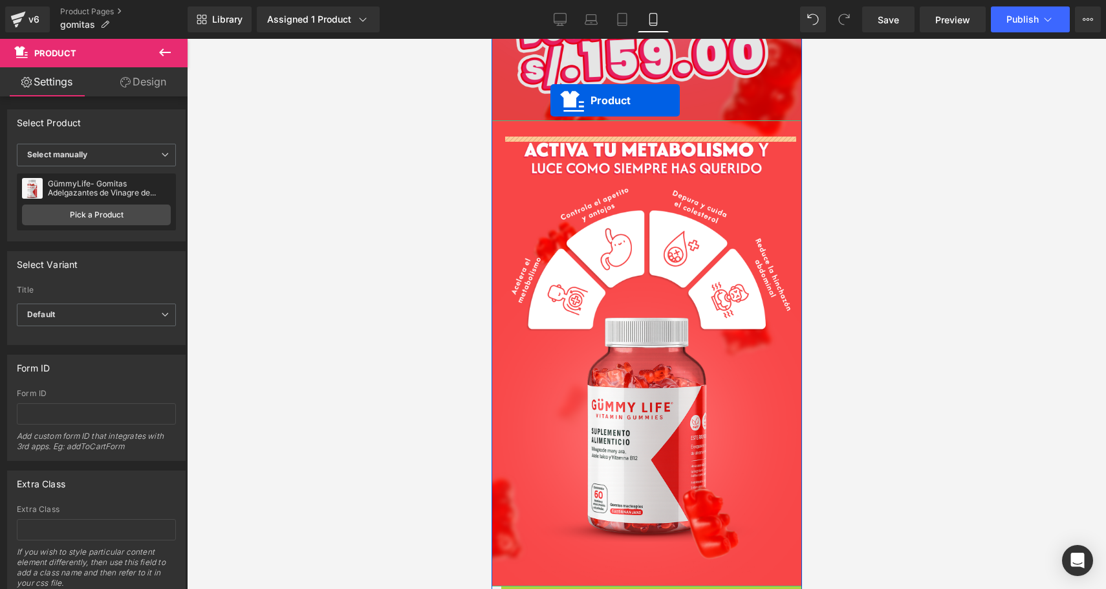
scroll to position [389, 0]
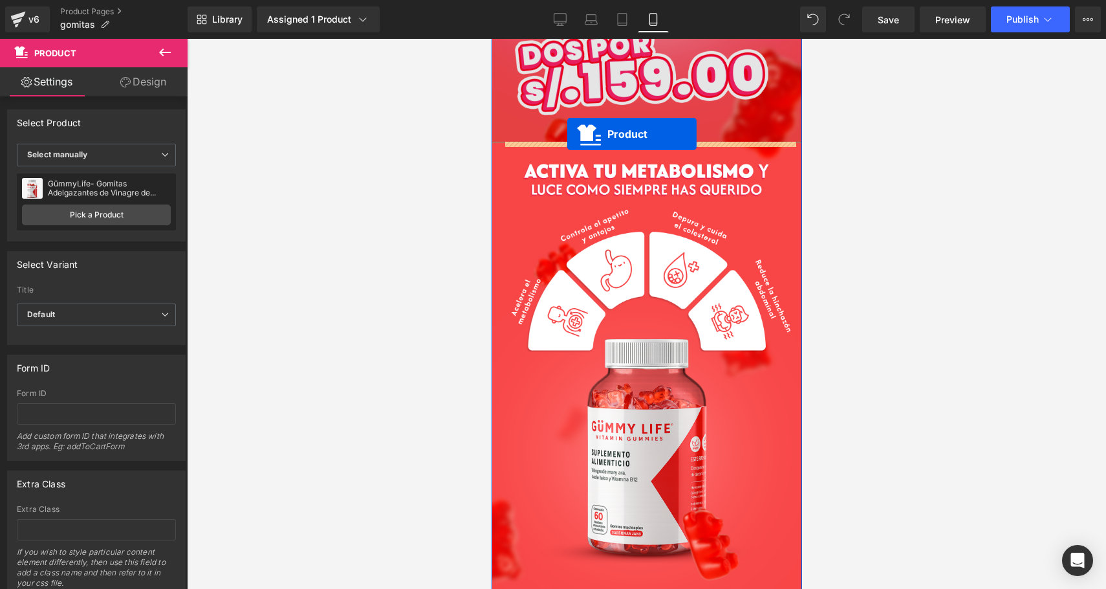
drag, startPoint x: 616, startPoint y: 256, endPoint x: 567, endPoint y: 134, distance: 132.0
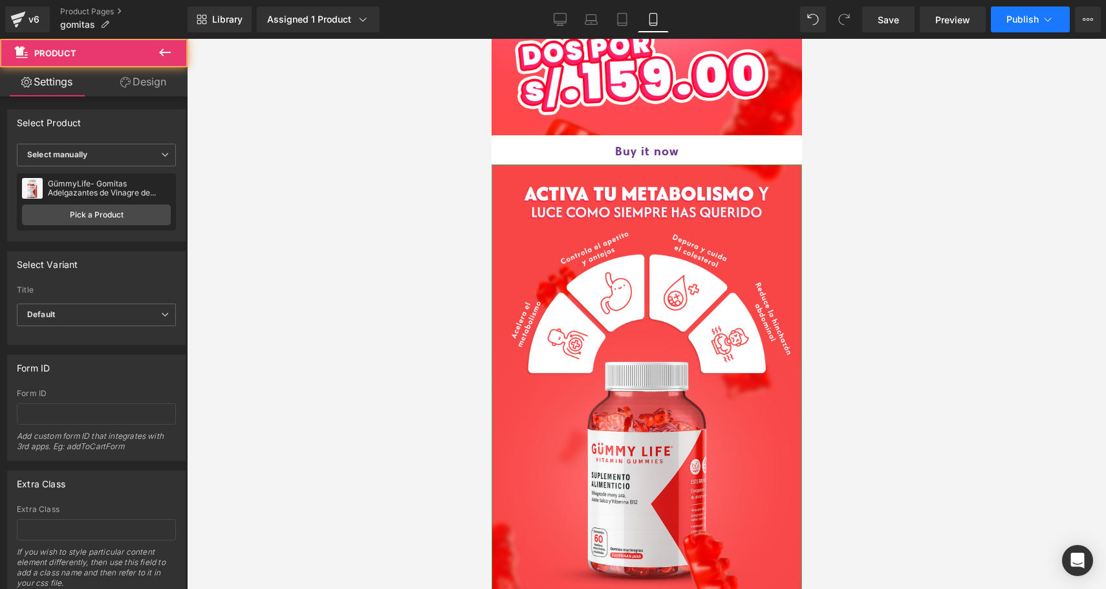
click at [1018, 32] on button "Publish" at bounding box center [1030, 19] width 79 height 26
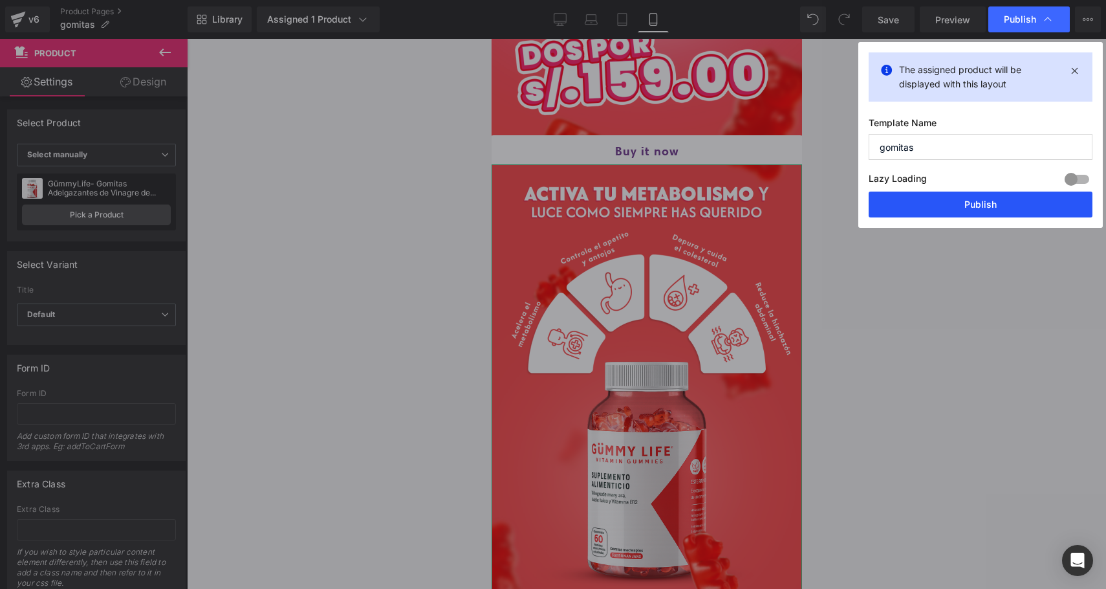
click at [979, 211] on button "Publish" at bounding box center [981, 204] width 224 height 26
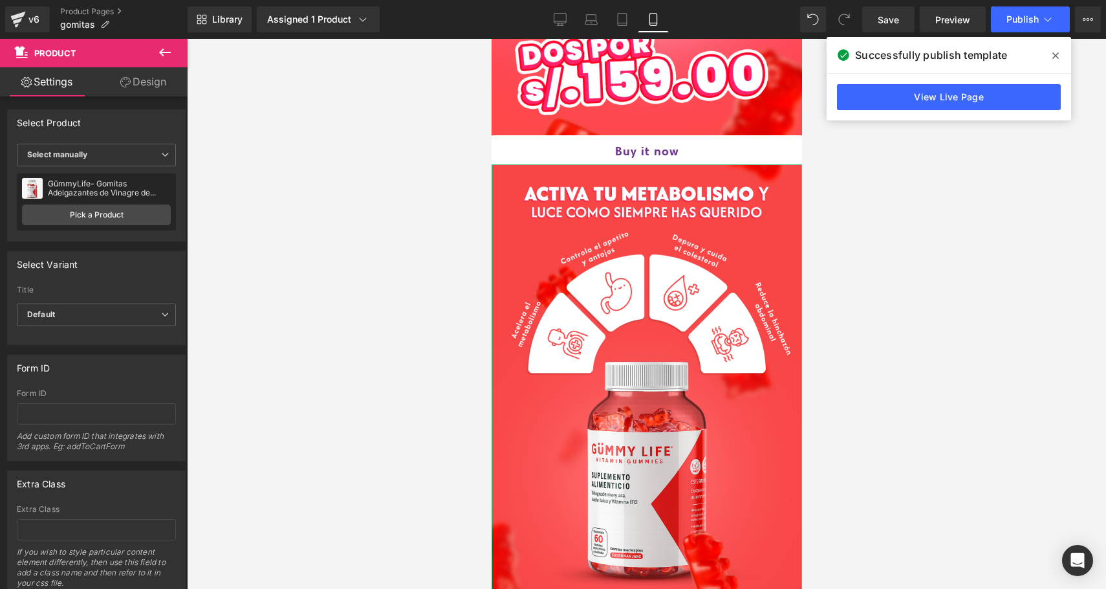
click at [1057, 56] on icon at bounding box center [1055, 55] width 6 height 10
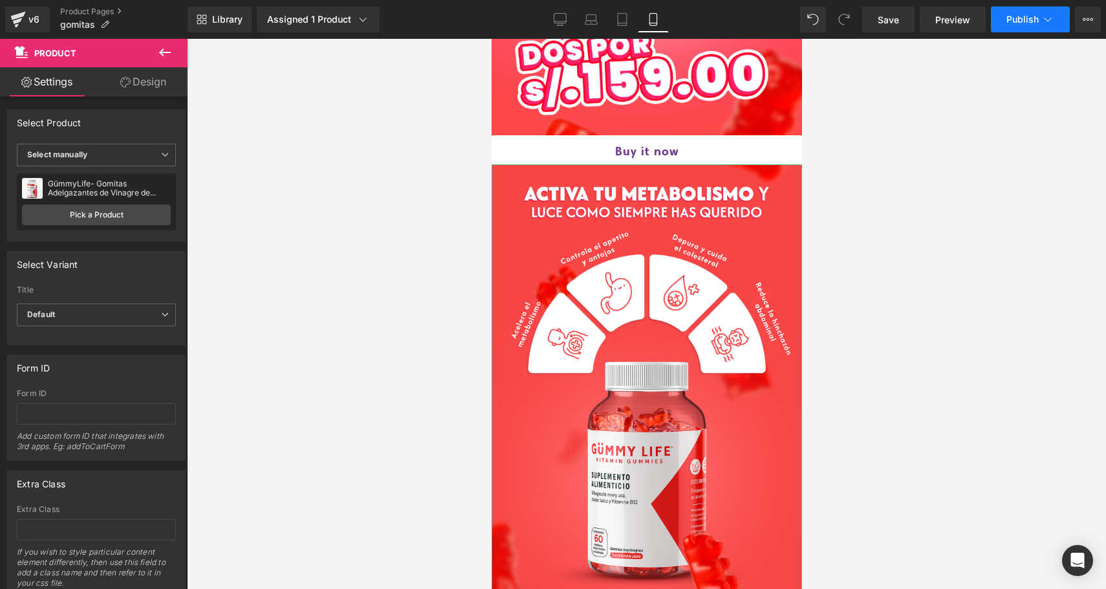
click at [1023, 13] on button "Publish" at bounding box center [1030, 19] width 79 height 26
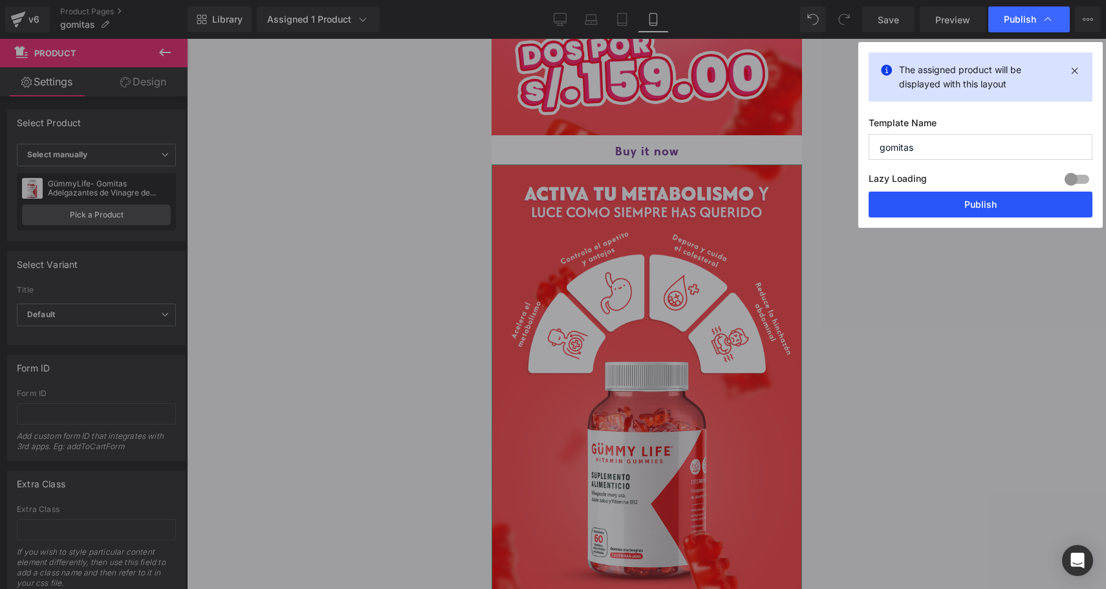
click at [970, 200] on button "Publish" at bounding box center [981, 204] width 224 height 26
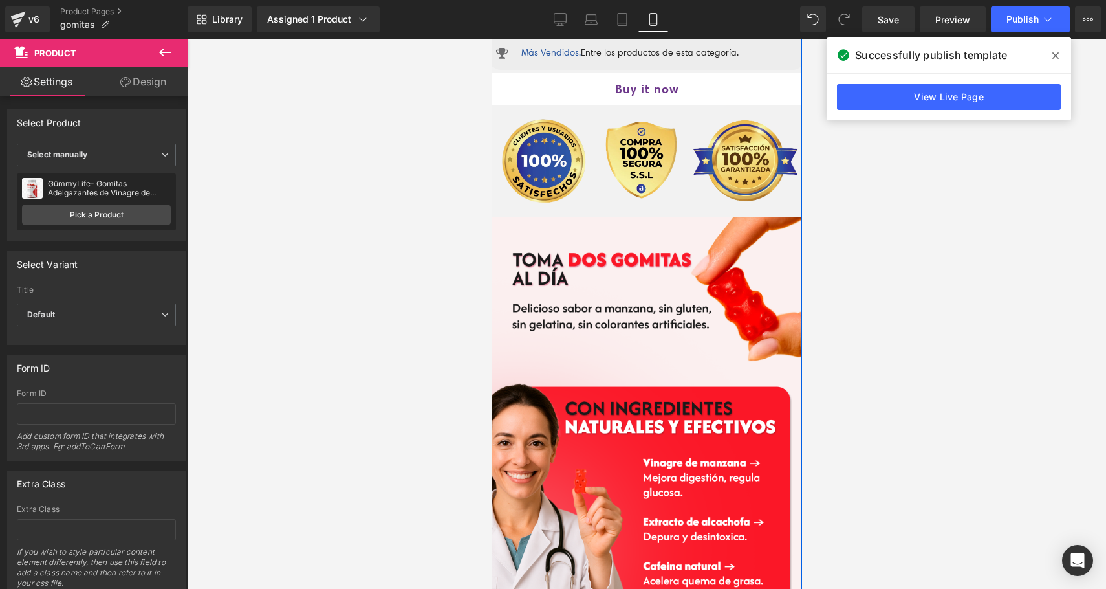
scroll to position [1180, 0]
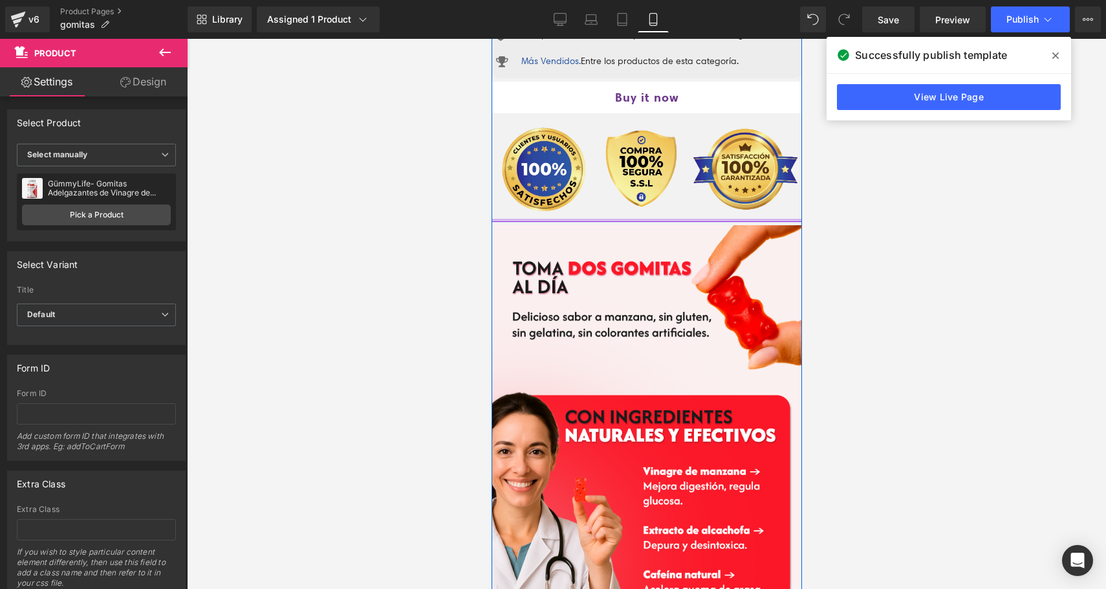
click at [642, 222] on div at bounding box center [646, 220] width 330 height 3
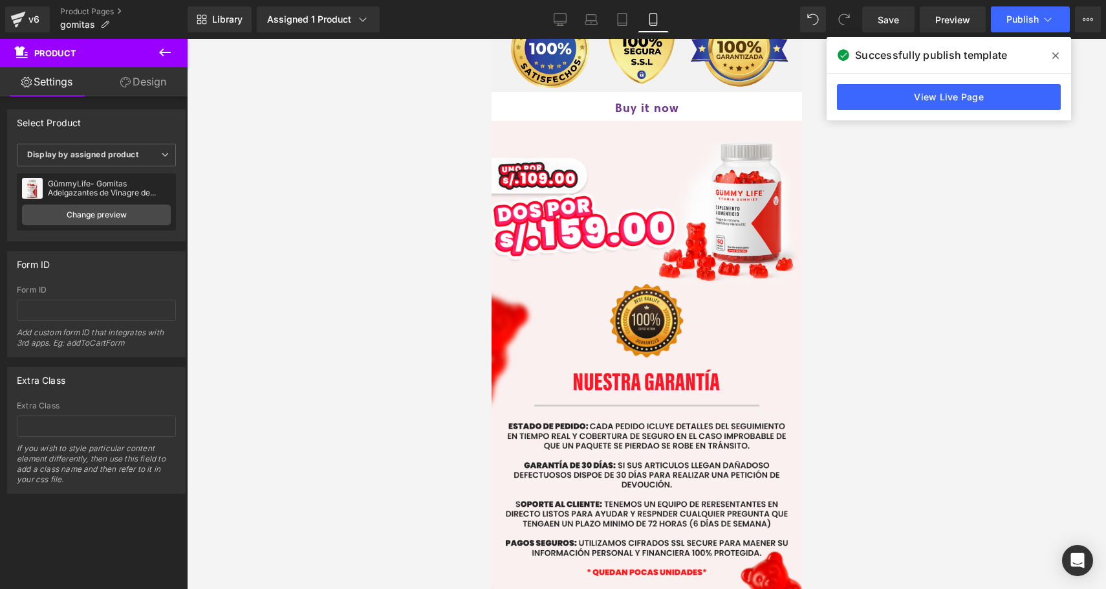
scroll to position [2601, 0]
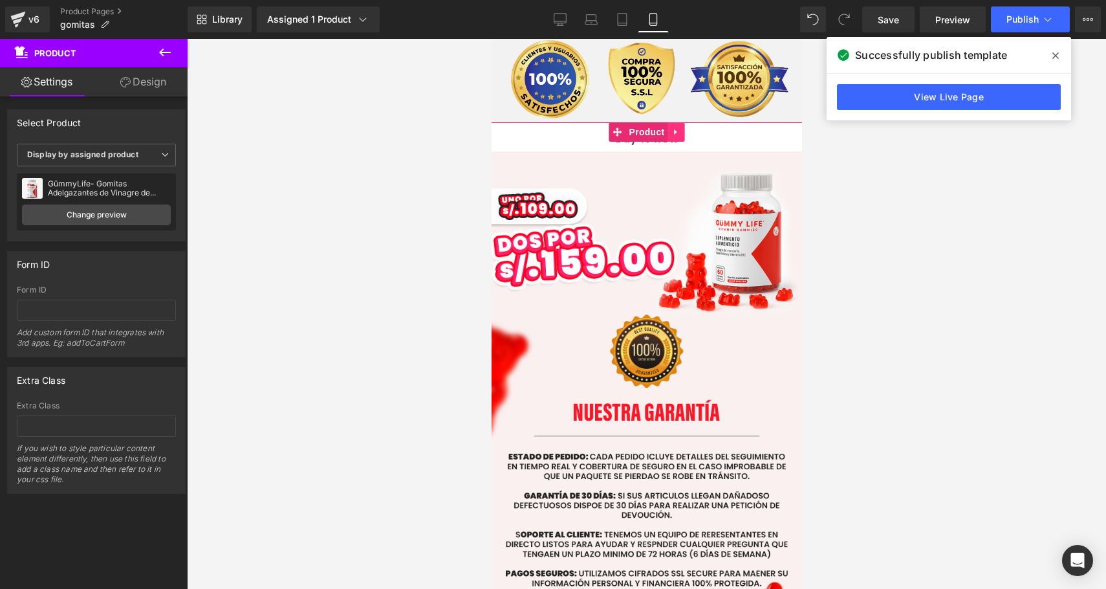
click at [673, 136] on icon at bounding box center [675, 132] width 9 height 10
click at [680, 136] on icon at bounding box center [684, 131] width 9 height 9
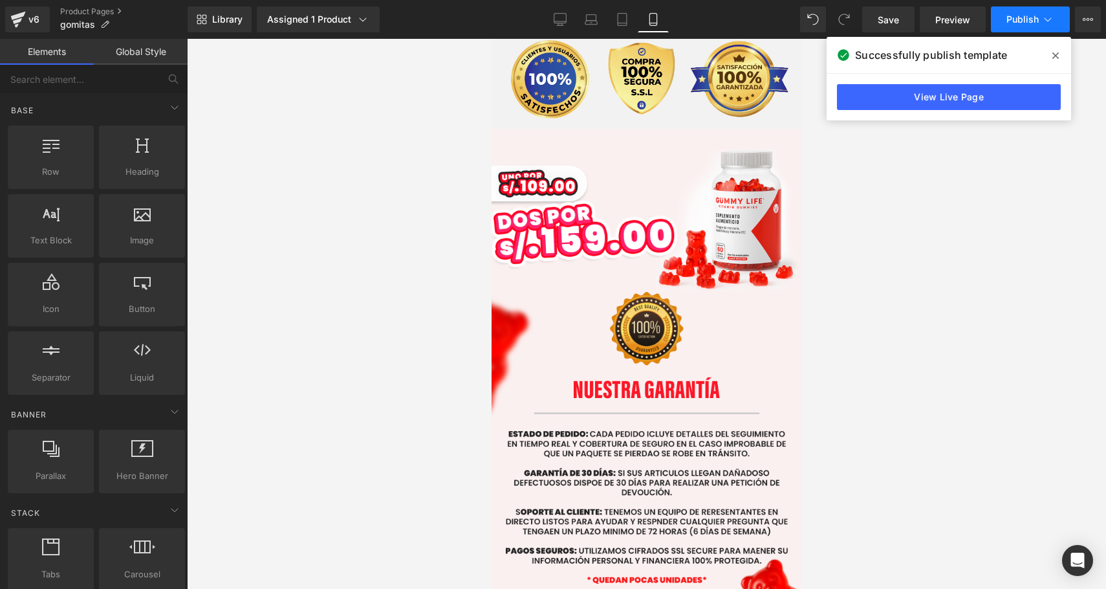
click at [1028, 16] on span "Publish" at bounding box center [1022, 19] width 32 height 10
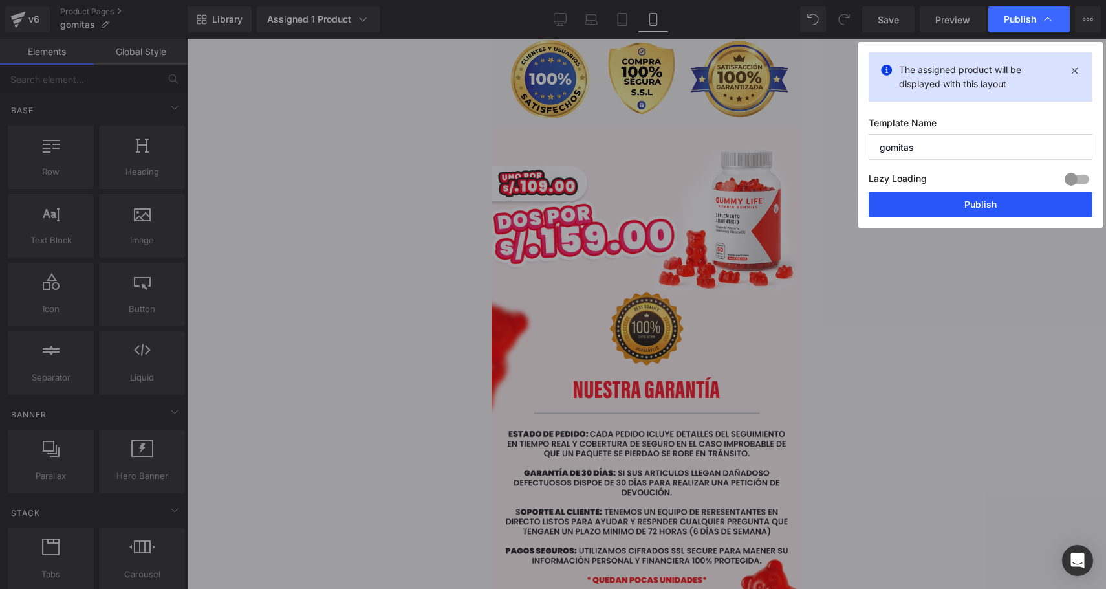
click at [988, 201] on button "Publish" at bounding box center [981, 204] width 224 height 26
